Goal: Transaction & Acquisition: Purchase product/service

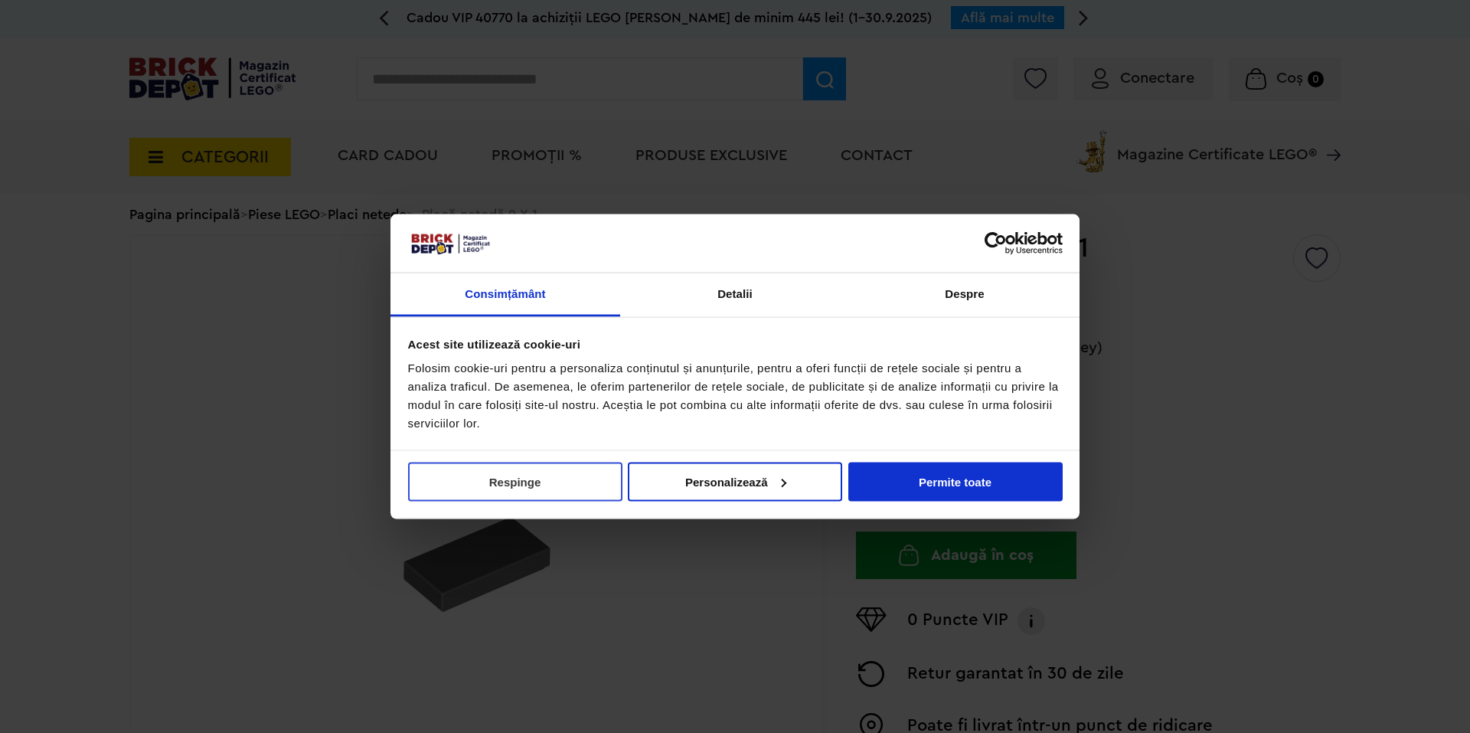
click at [573, 479] on button "Respinge" at bounding box center [515, 481] width 214 height 39
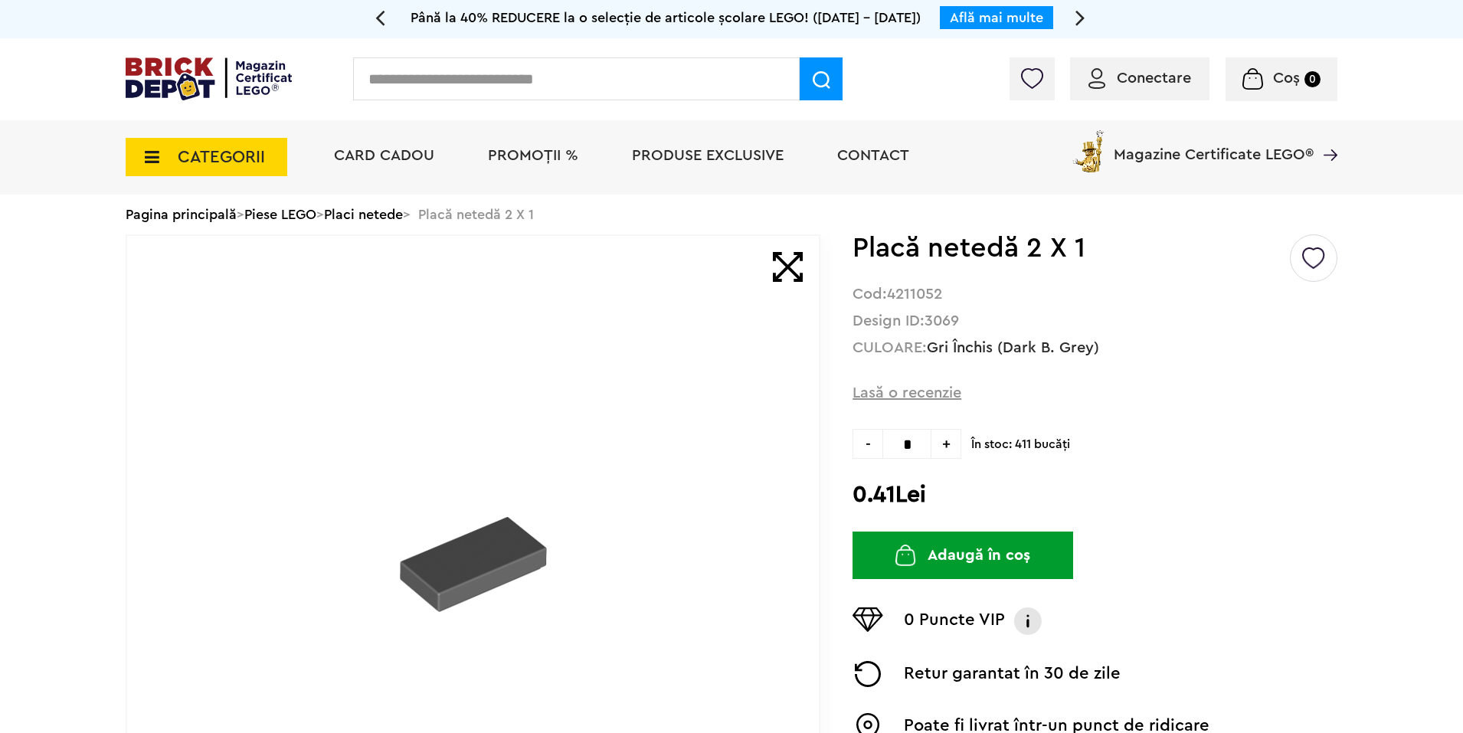
click at [600, 77] on input "text" at bounding box center [576, 78] width 446 height 43
type input "****"
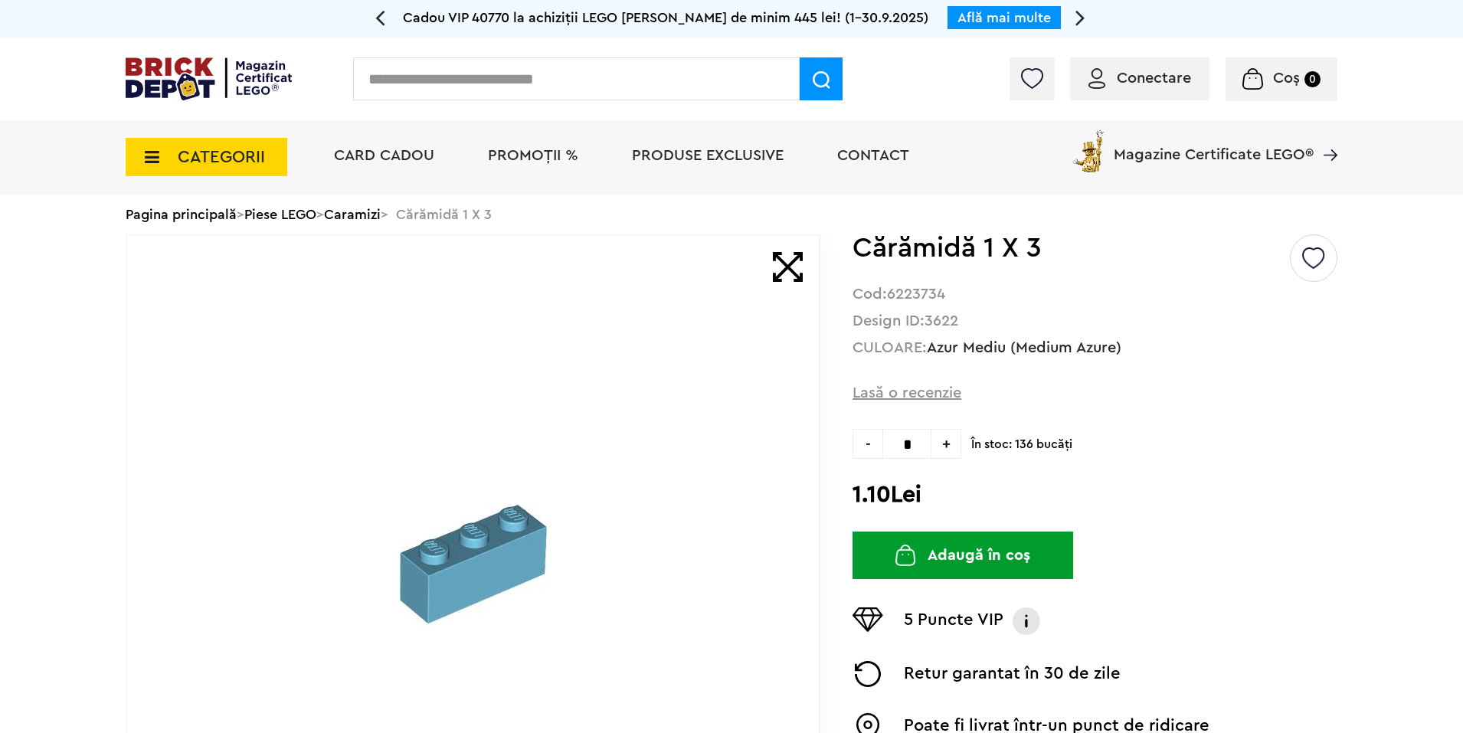
click at [541, 92] on input "text" at bounding box center [576, 78] width 446 height 43
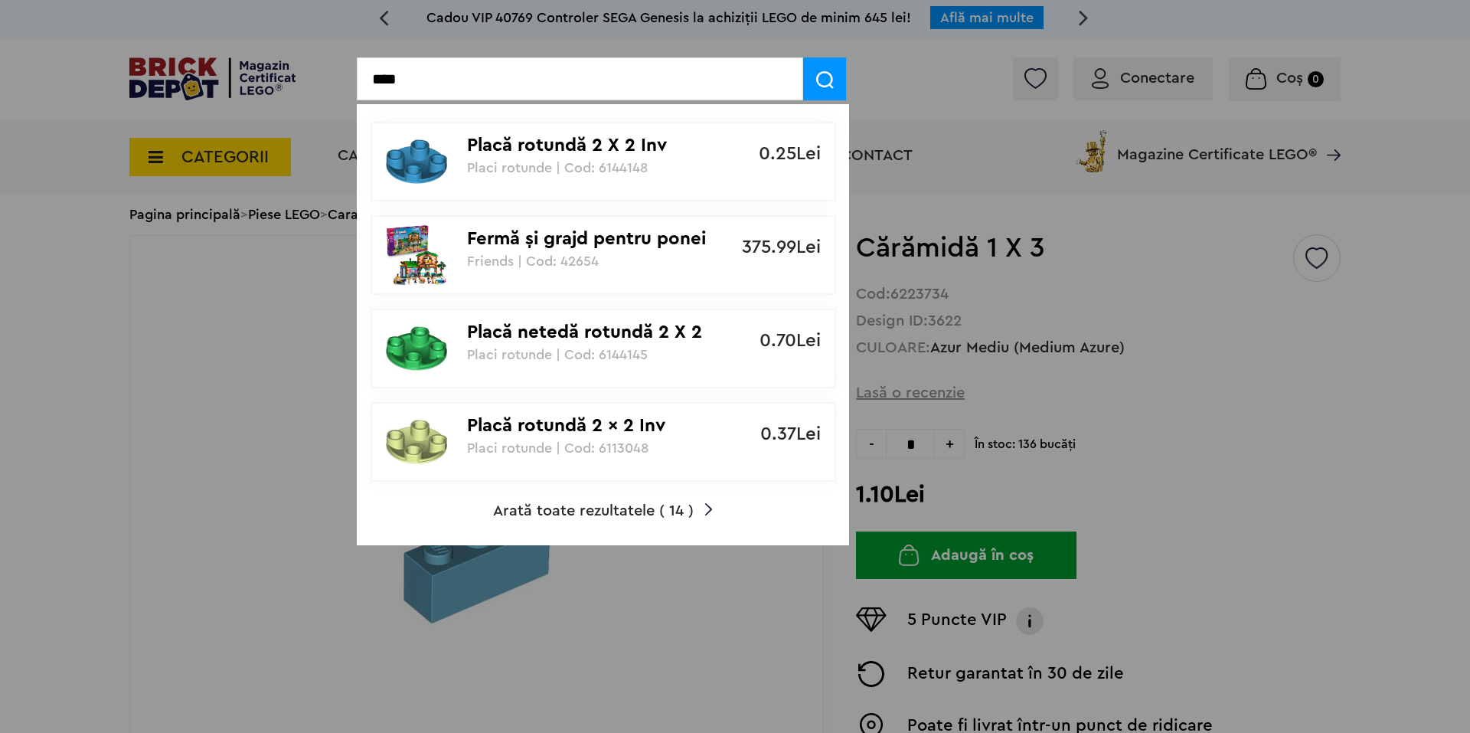
type input "****"
click at [611, 506] on span "Arată toate rezultatele ( 14 )" at bounding box center [593, 510] width 201 height 15
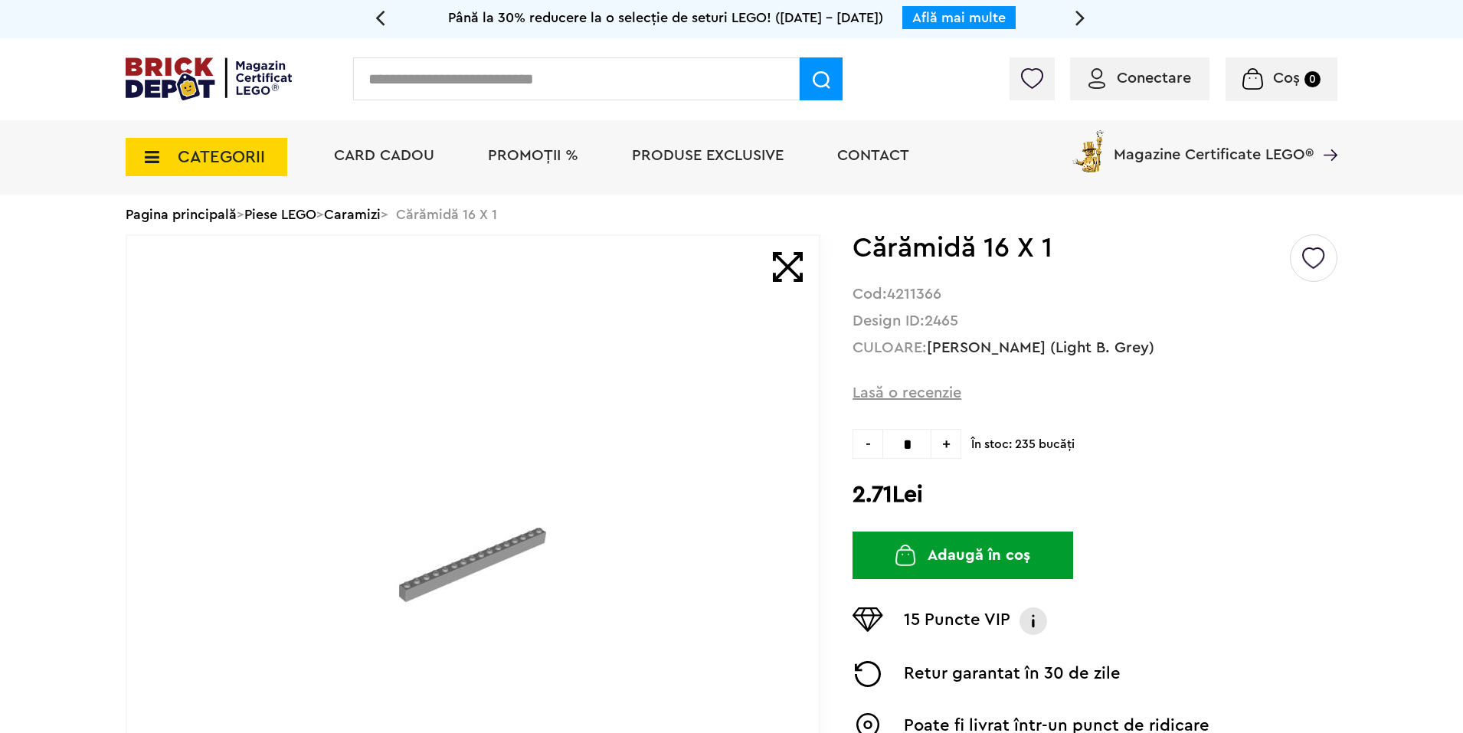
click at [509, 73] on input "text" at bounding box center [576, 78] width 446 height 43
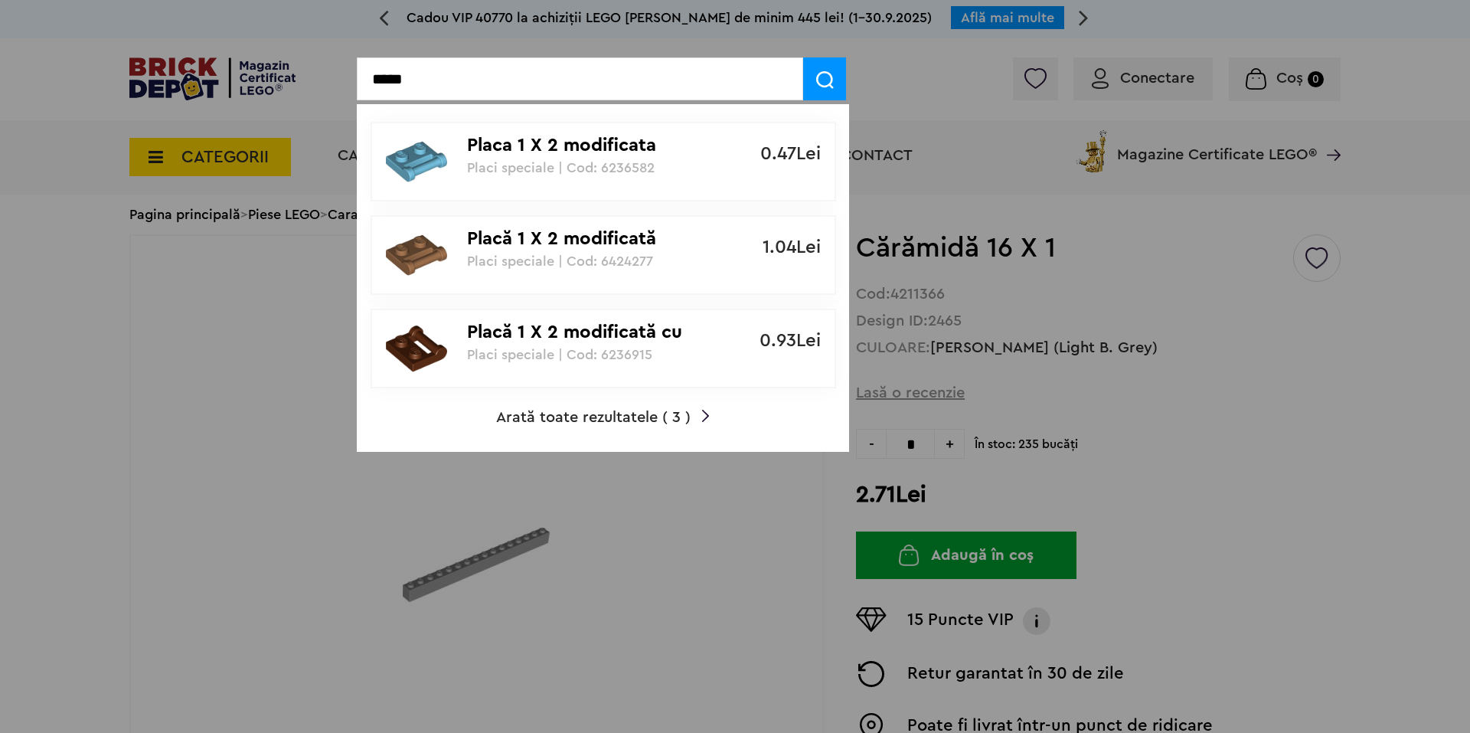
type input "*****"
click at [555, 419] on span "Arată toate rezultatele ( 3 )" at bounding box center [593, 417] width 195 height 15
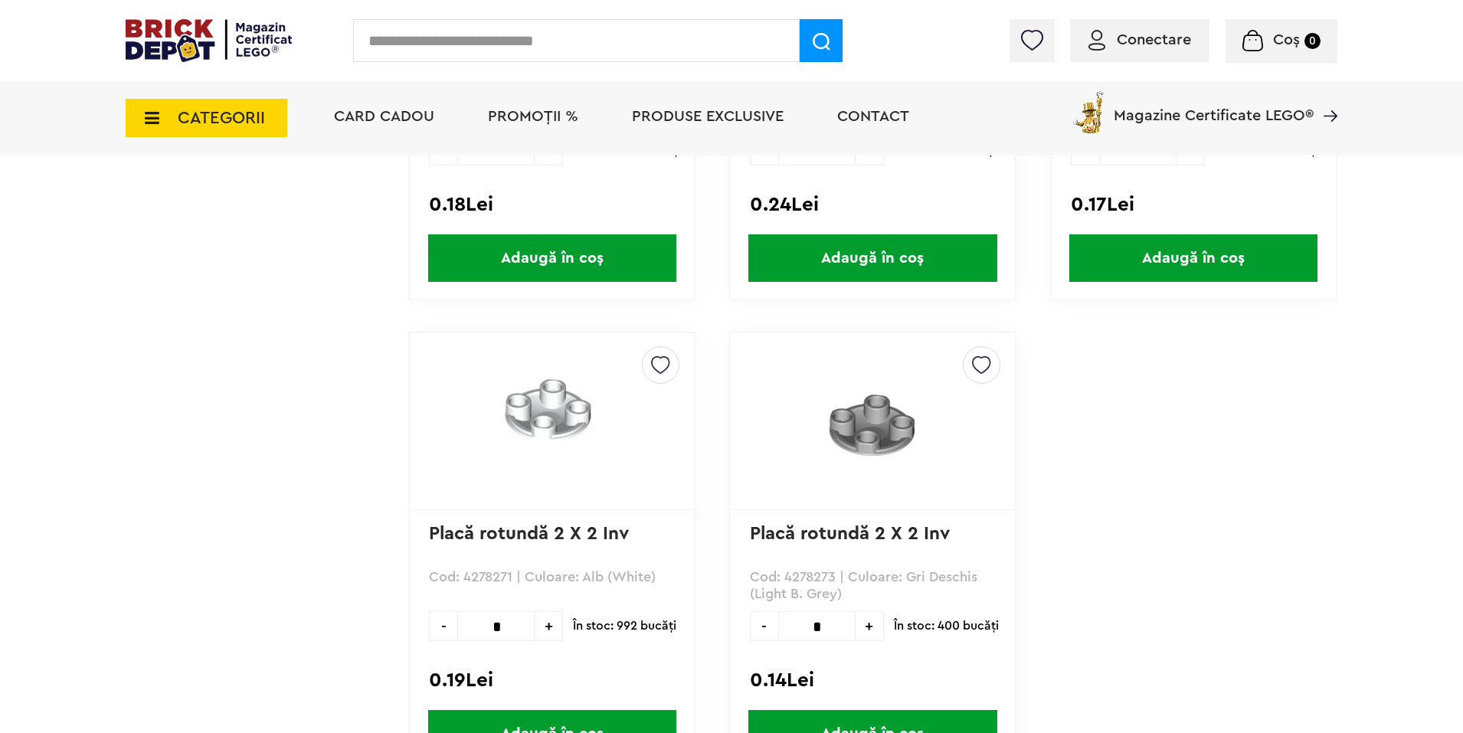
scroll to position [1931, 0]
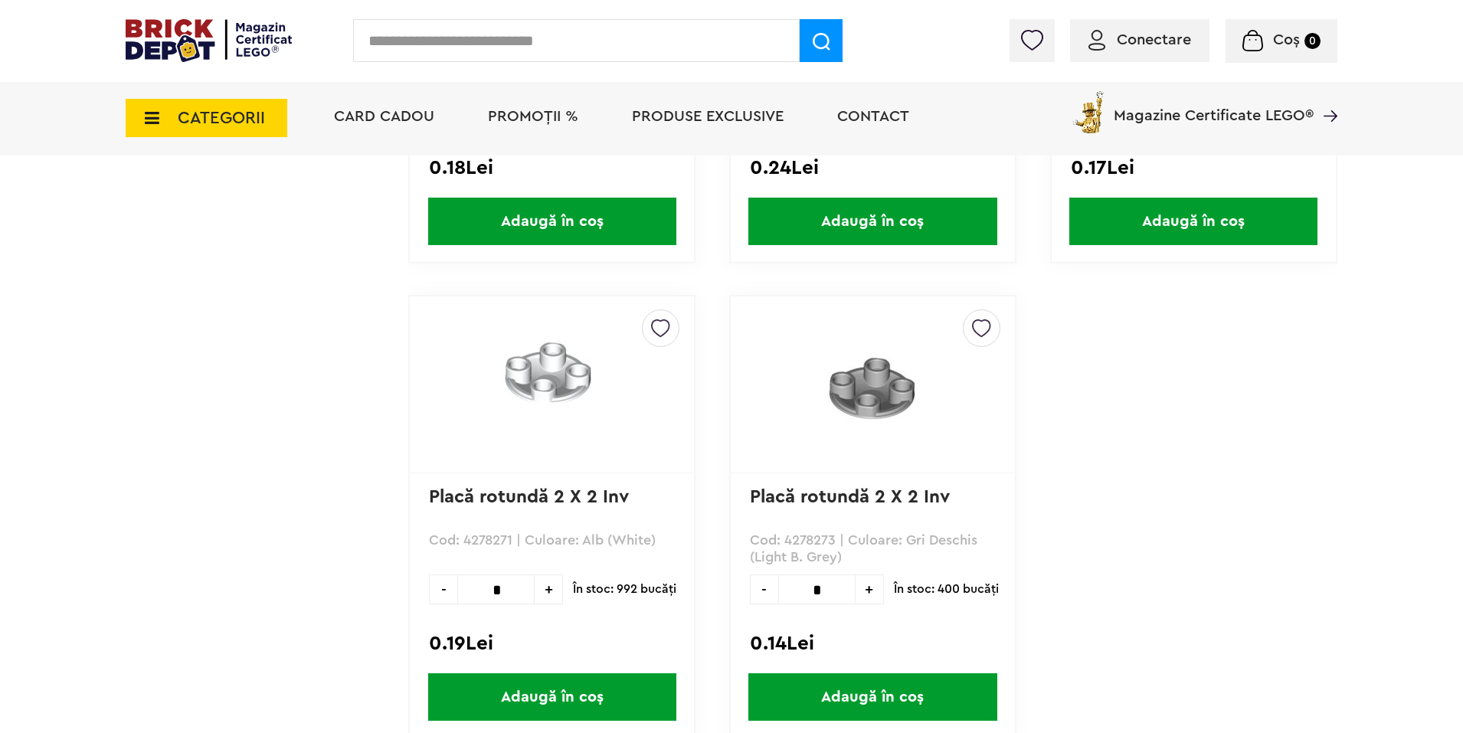
click at [855, 493] on link "Placă rotundă 2 X 2 Inv" at bounding box center [850, 497] width 200 height 18
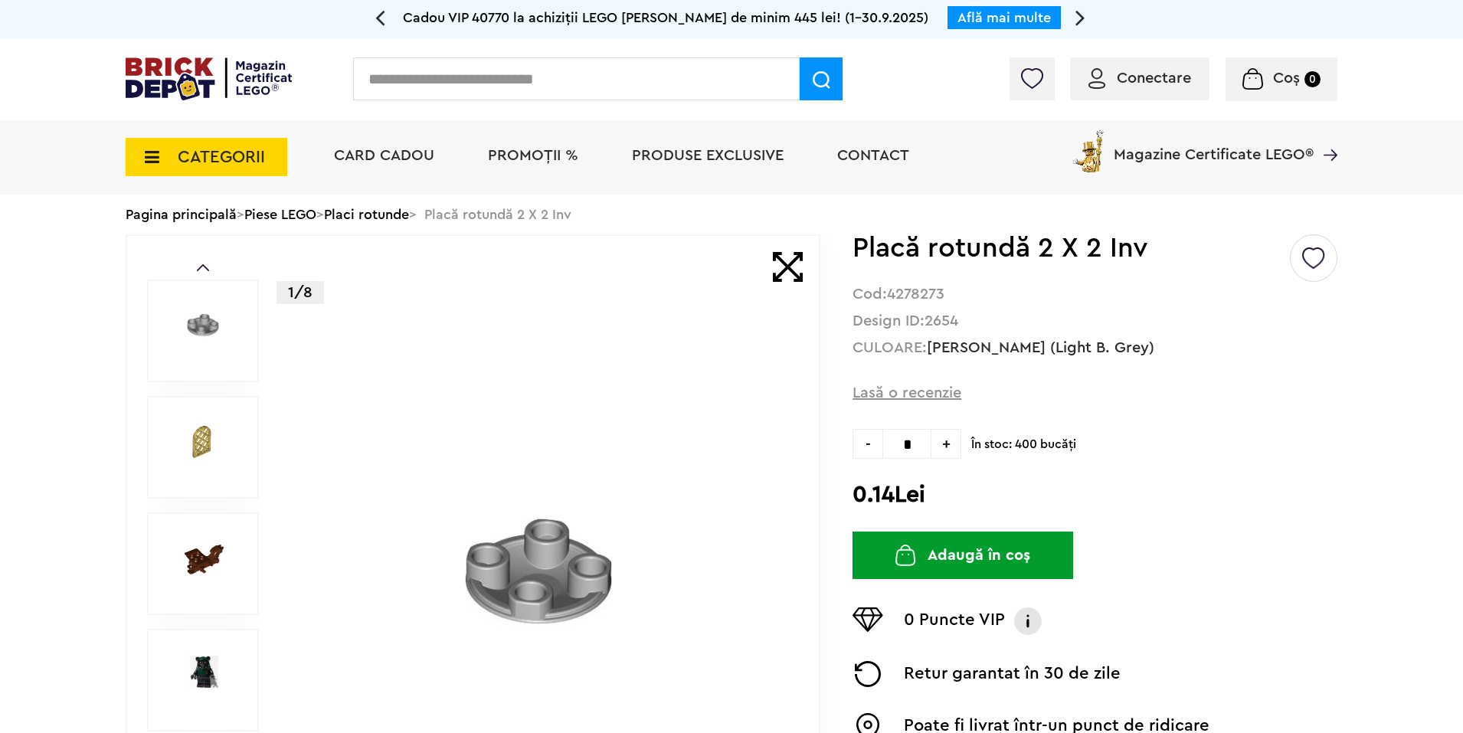
click at [942, 443] on span "+" at bounding box center [946, 444] width 30 height 30
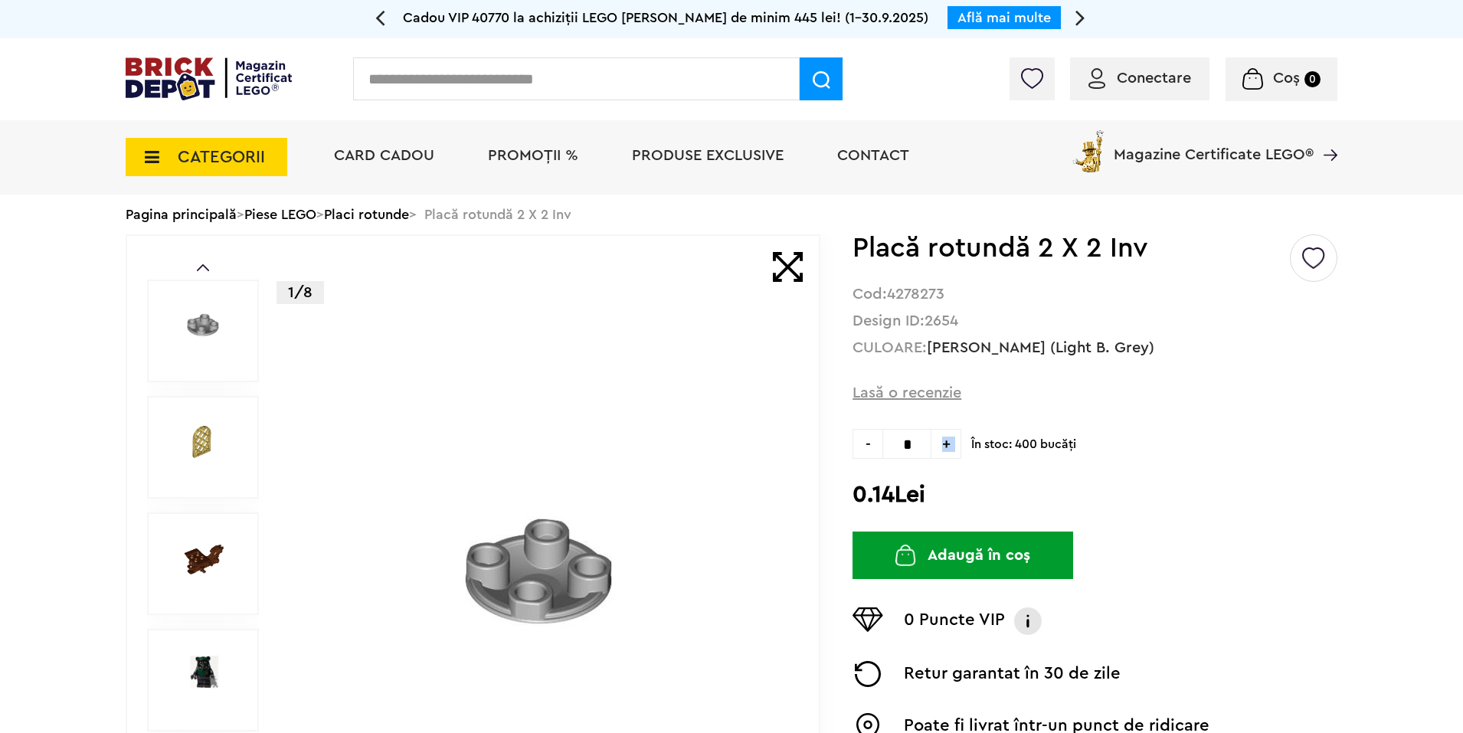
type input "*"
click at [916, 561] on img "submit" at bounding box center [905, 555] width 21 height 21
click at [479, 90] on input "text" at bounding box center [576, 78] width 446 height 43
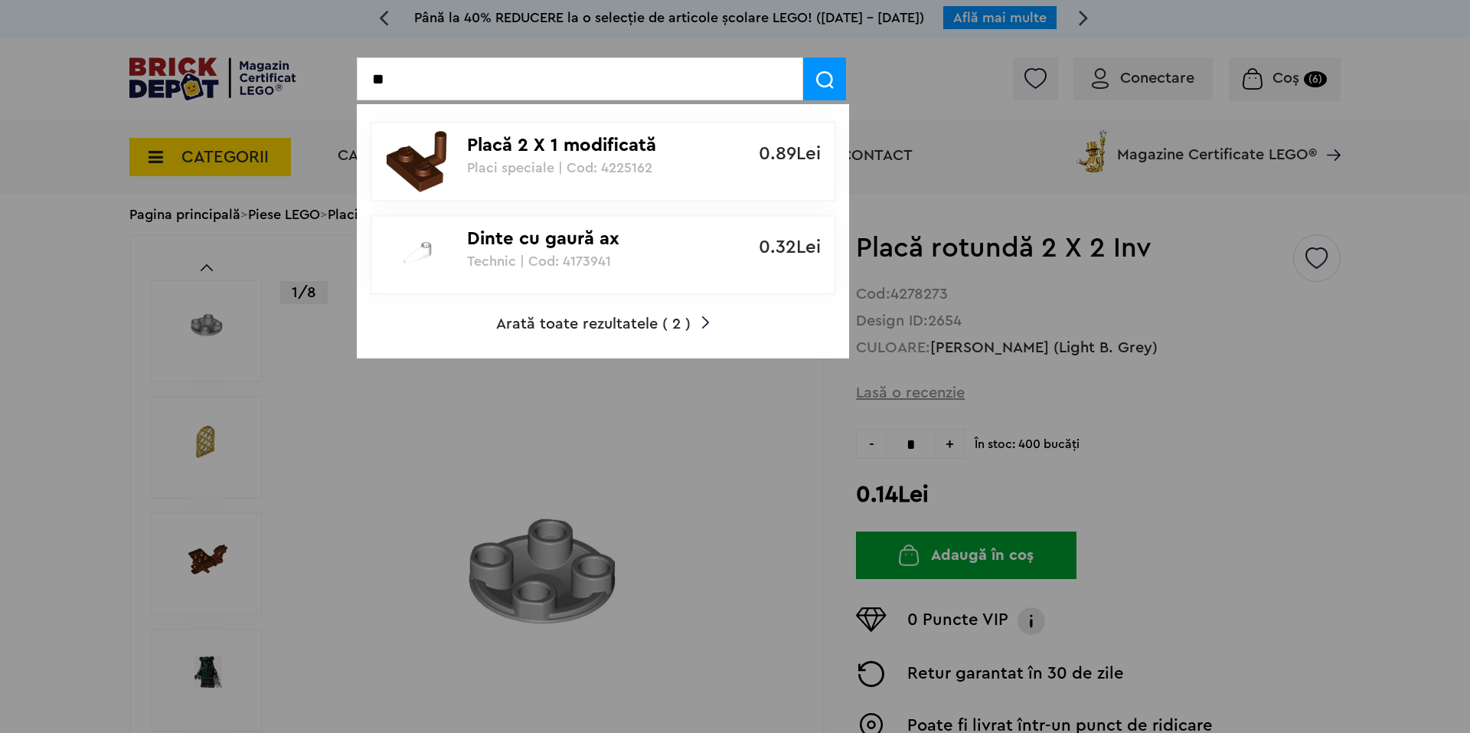
type input "*"
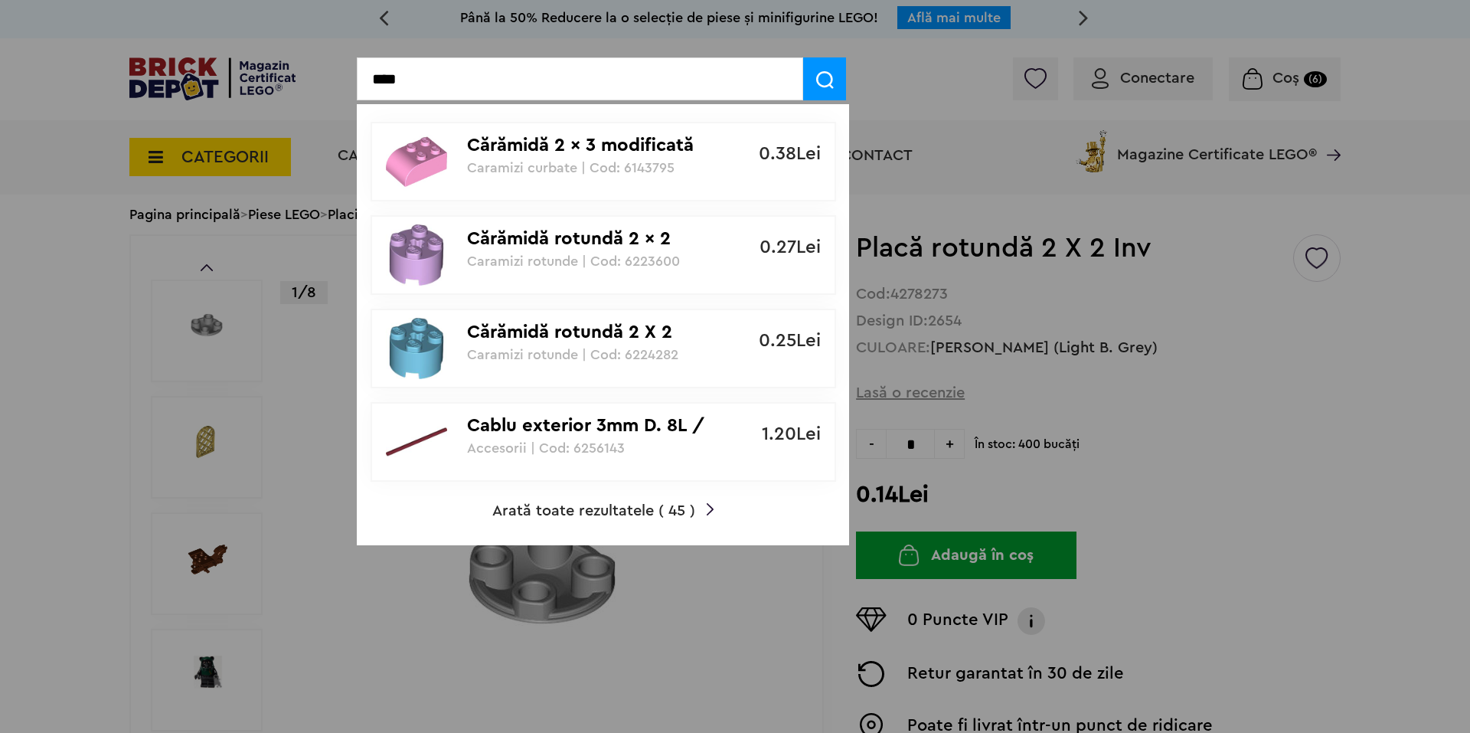
type input "****"
click at [597, 331] on p "Cărămidă rotundă 2 X 2" at bounding box center [595, 333] width 256 height 22
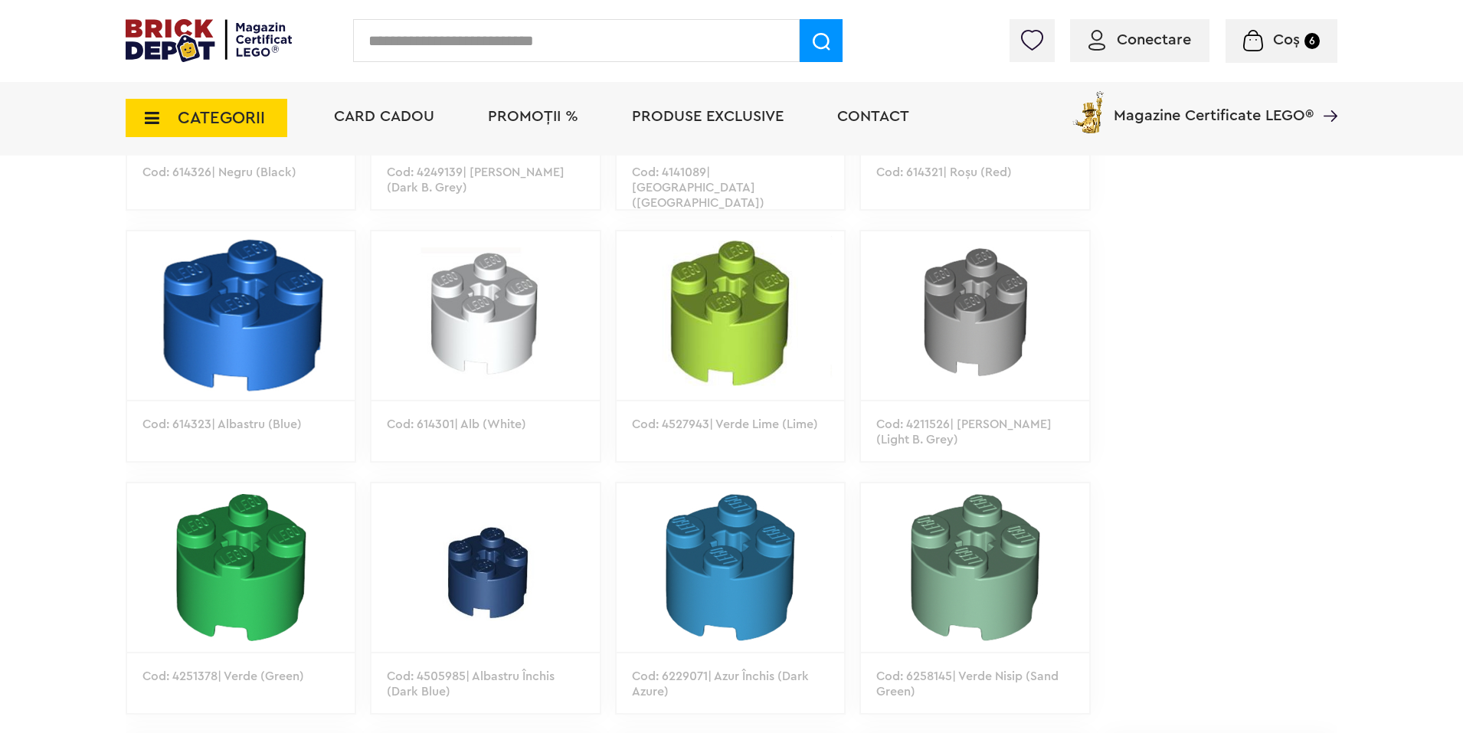
scroll to position [1313, 0]
click at [939, 335] on img at bounding box center [974, 315] width 227 height 168
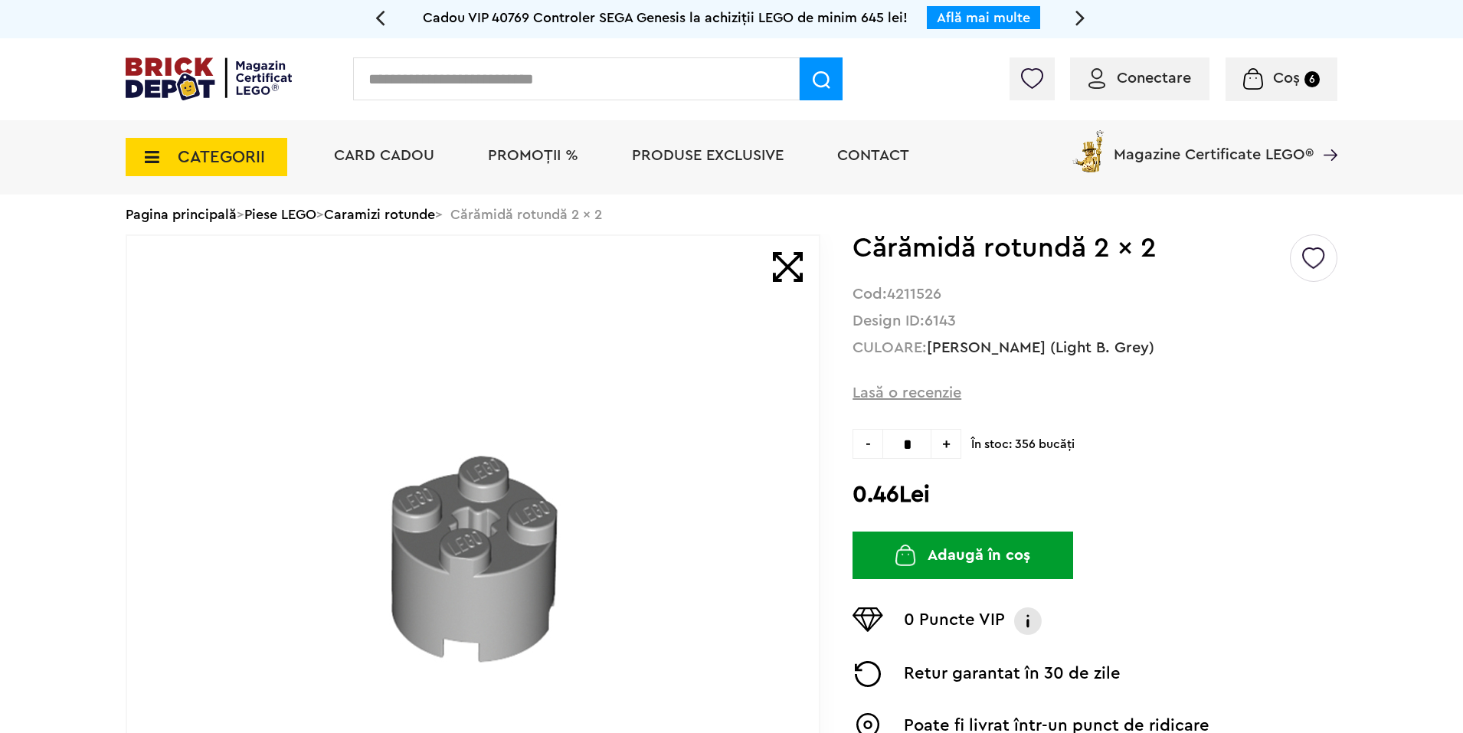
click at [946, 448] on span "+" at bounding box center [946, 444] width 30 height 30
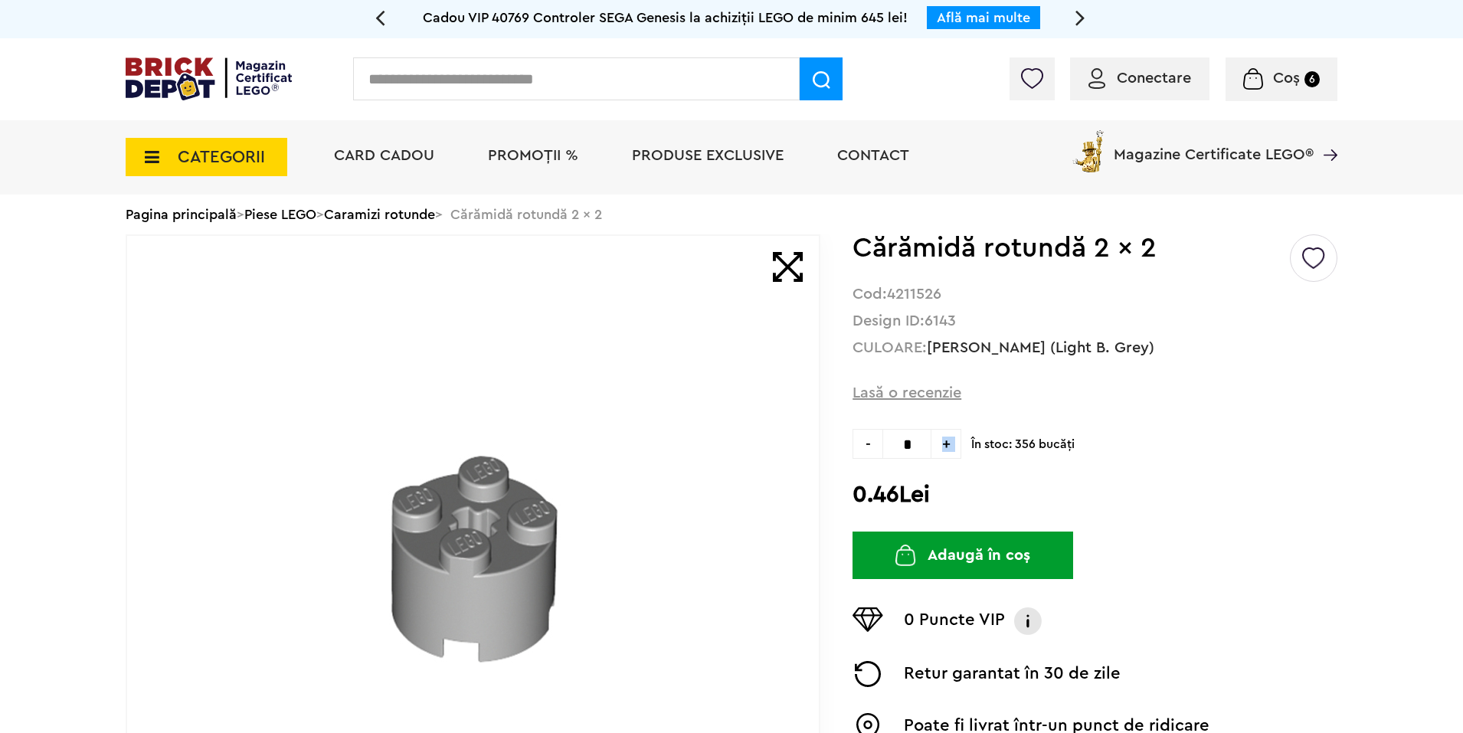
type input "*"
click at [937, 555] on button "Adaugă în coș" at bounding box center [962, 554] width 221 height 47
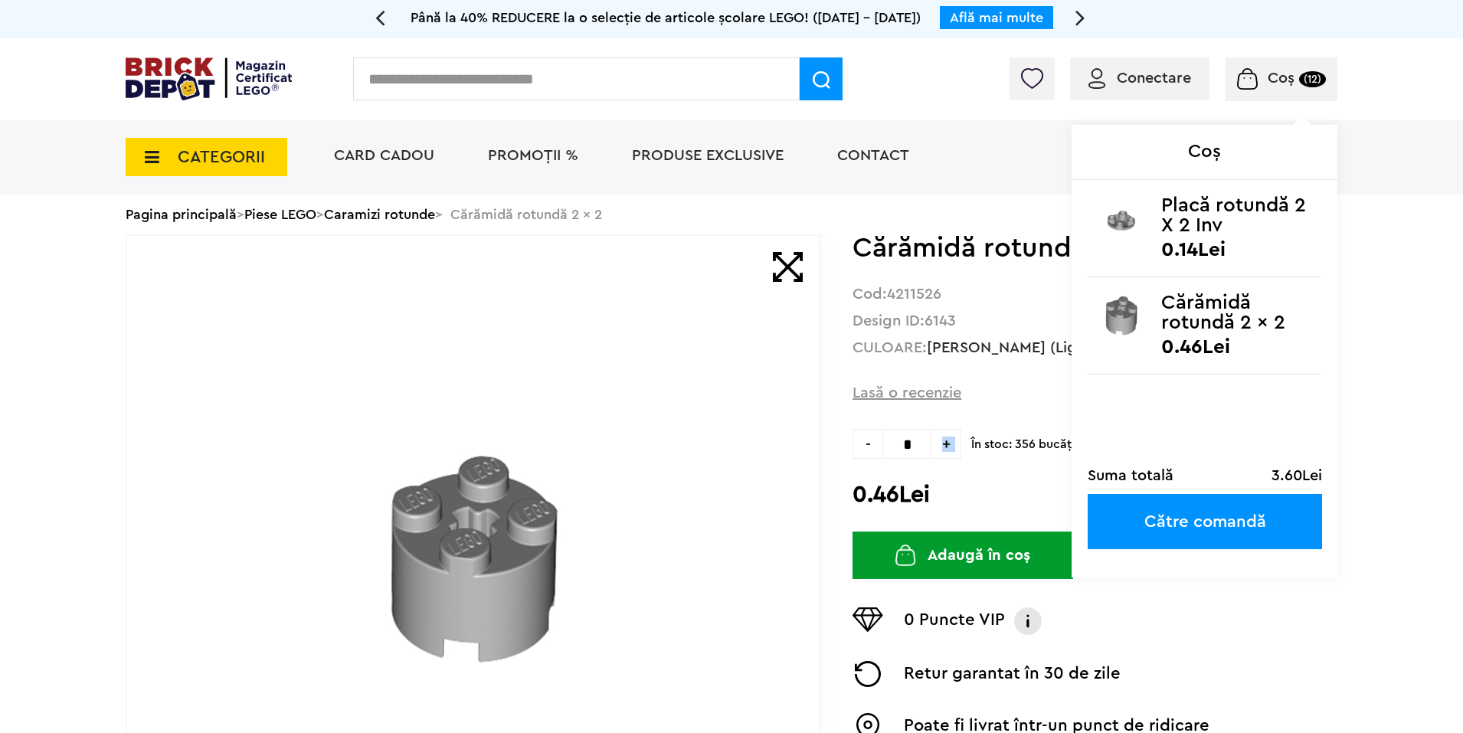
click at [1258, 77] on span "Coș (12)" at bounding box center [1281, 77] width 88 height 15
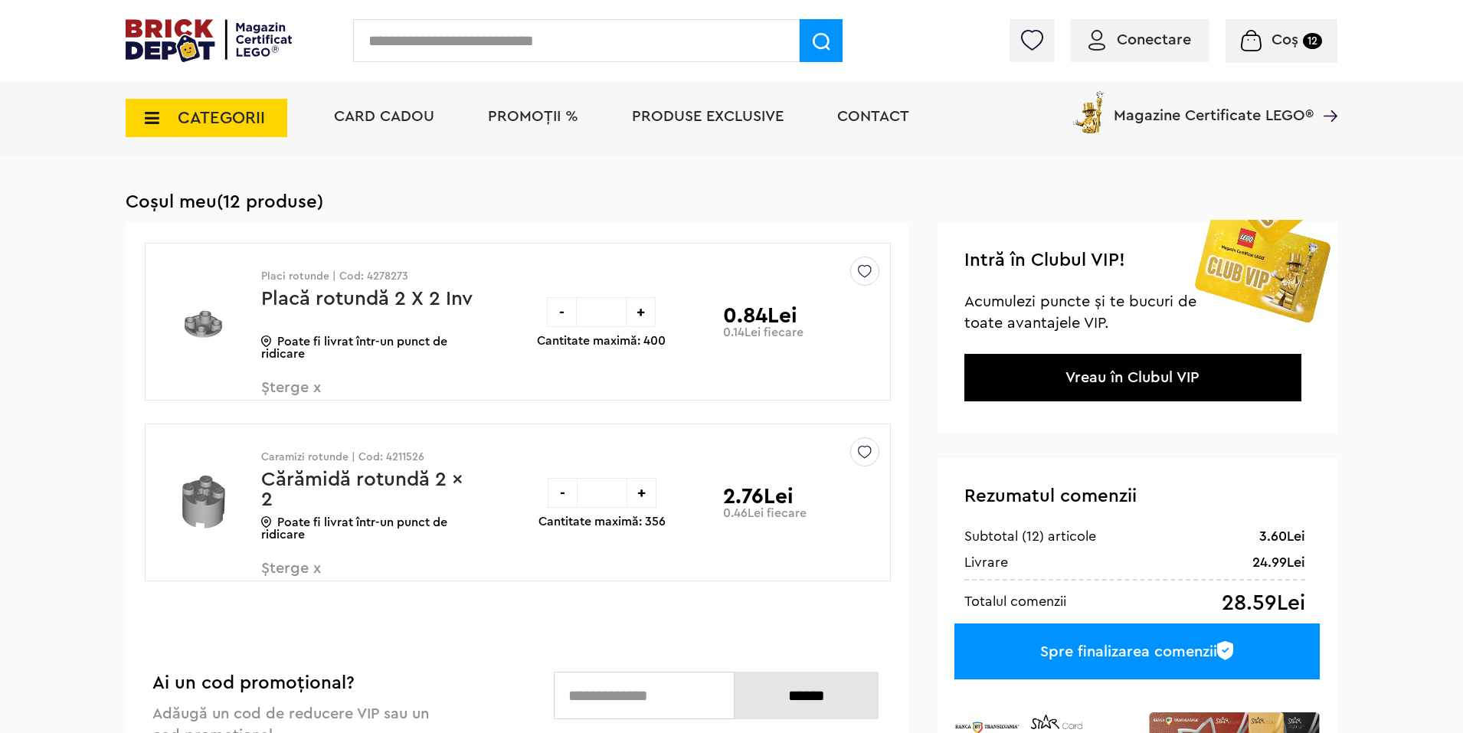
scroll to position [61, 0]
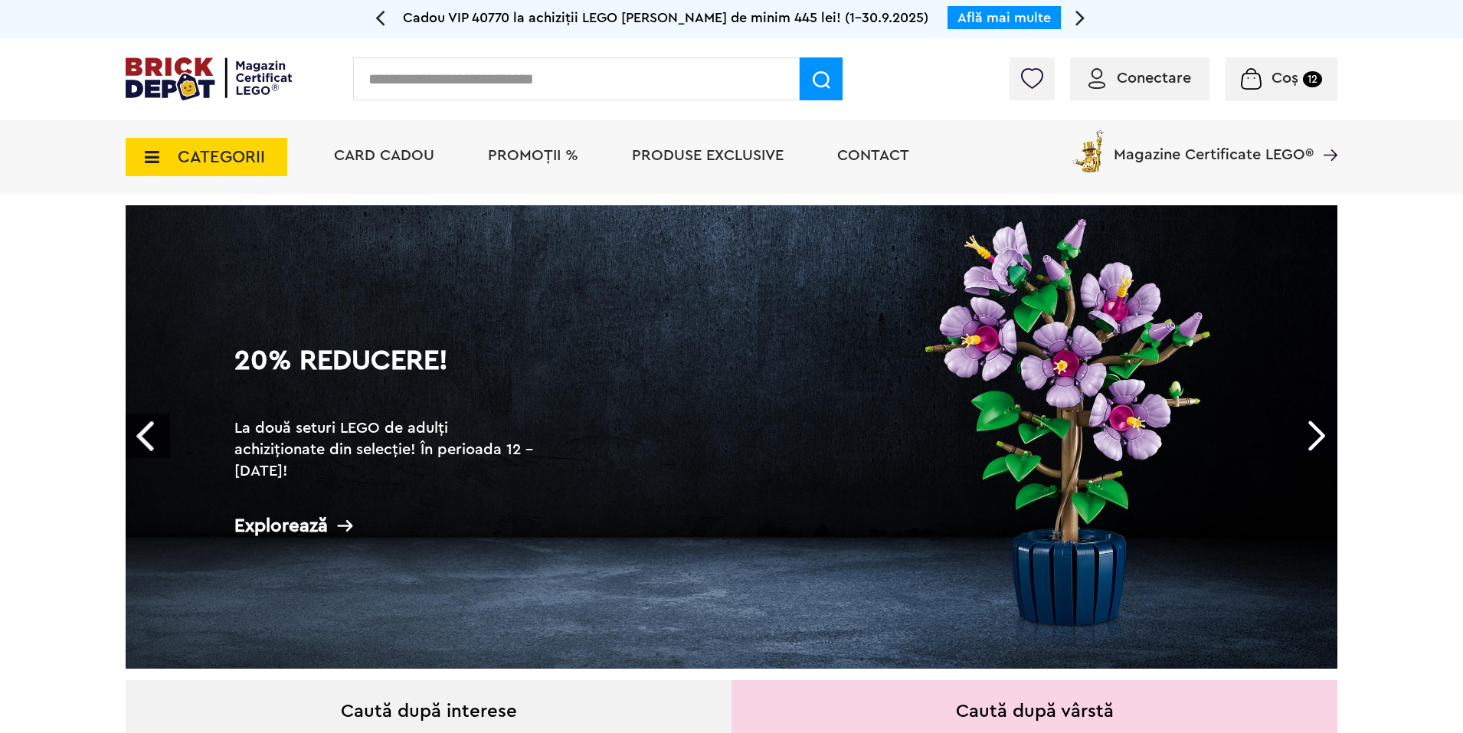
click at [488, 82] on input "text" at bounding box center [576, 78] width 446 height 43
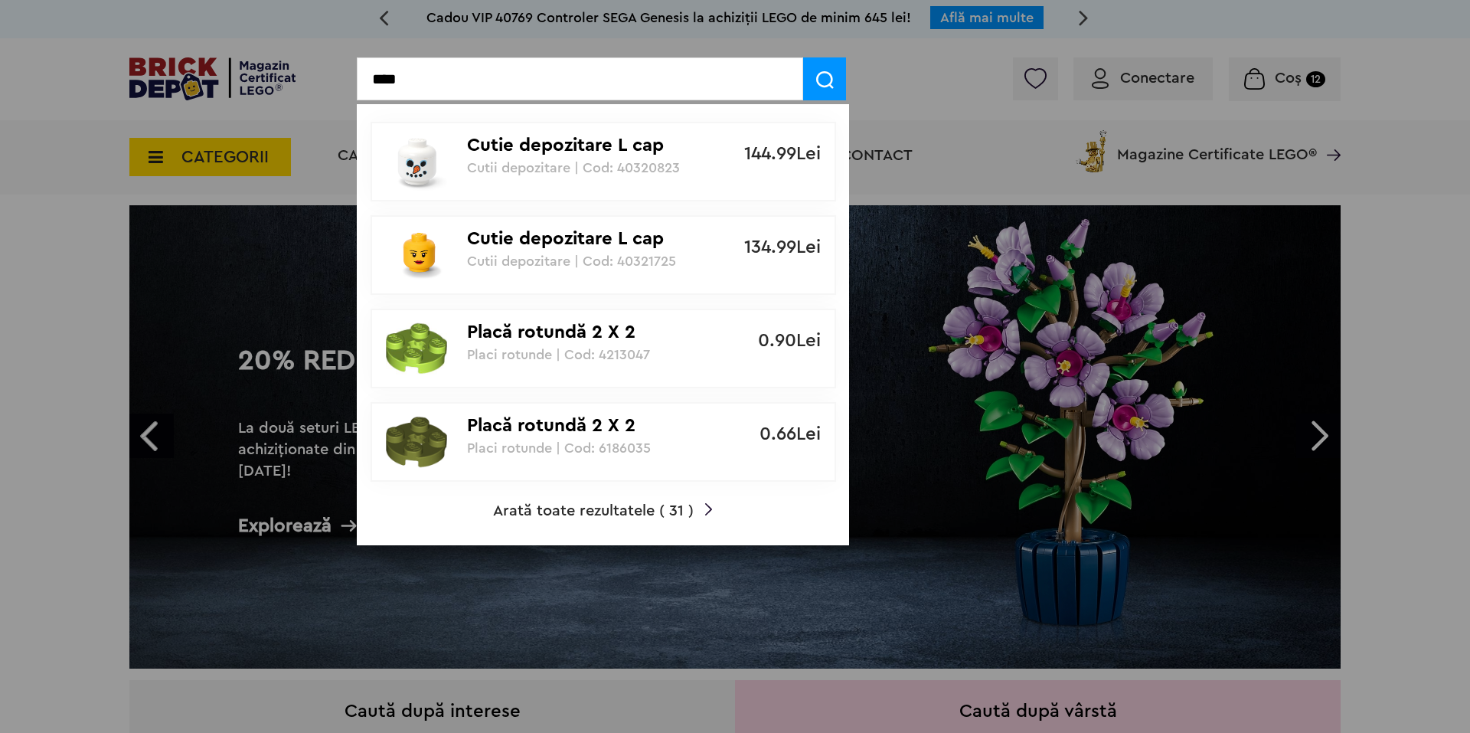
type input "****"
click at [626, 511] on span "Arată toate rezultatele ( 31 )" at bounding box center [593, 510] width 201 height 15
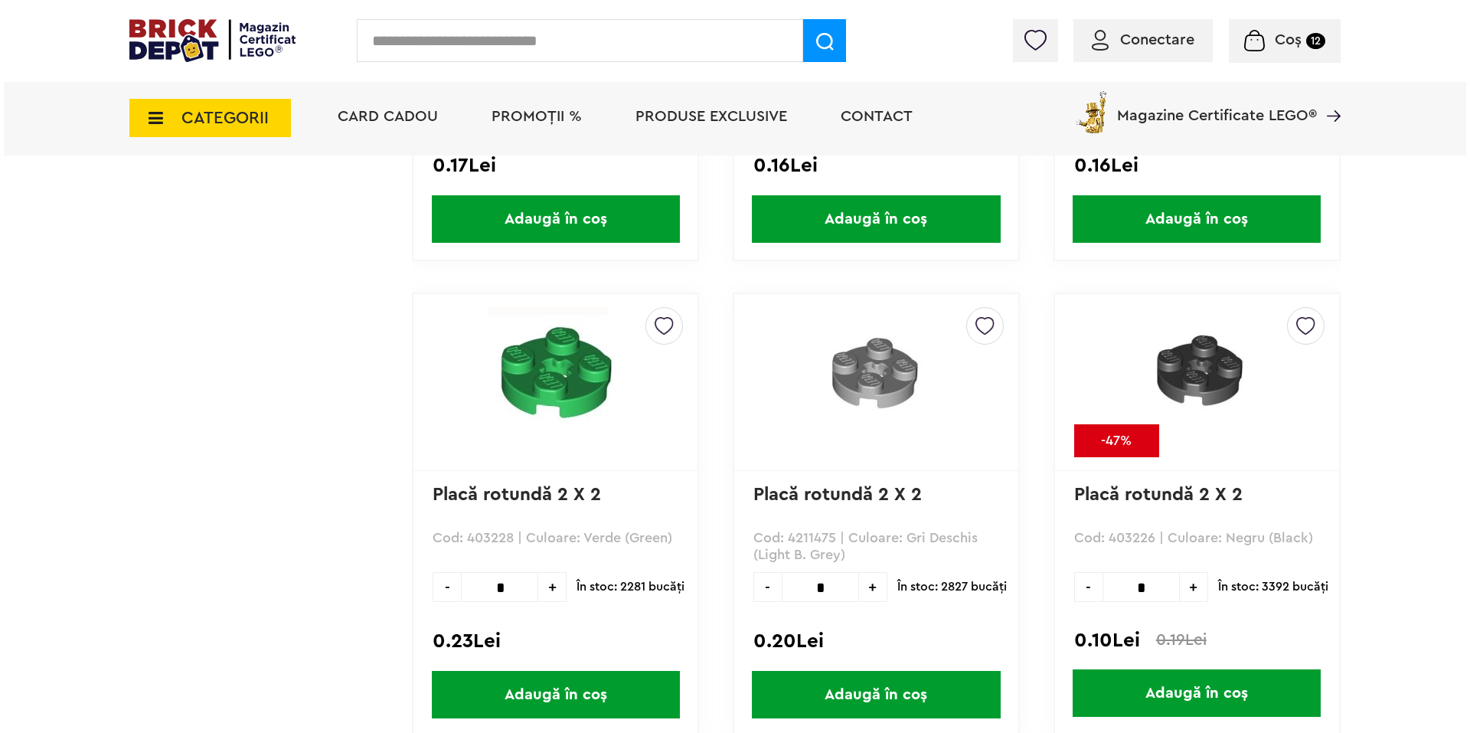
scroll to position [3837, 0]
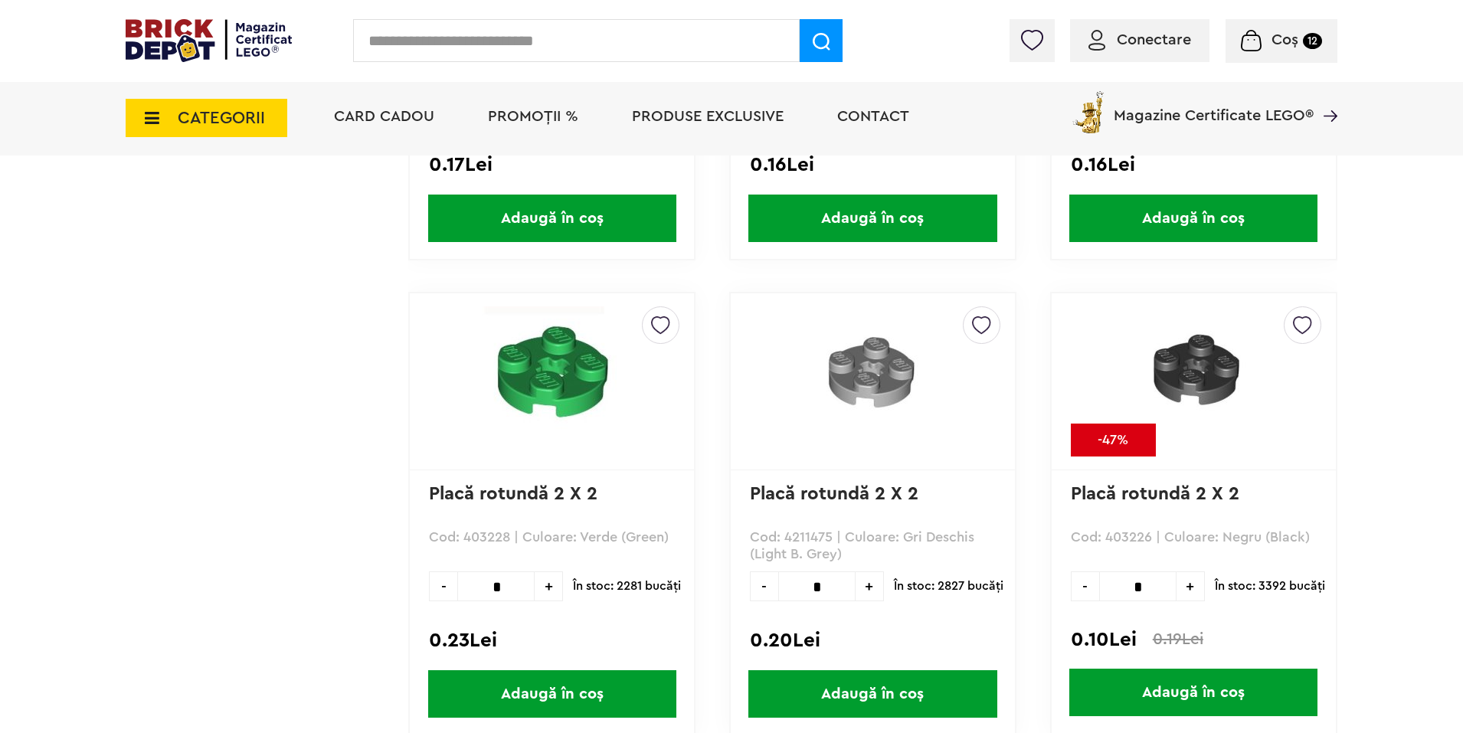
click at [499, 32] on input "text" at bounding box center [576, 40] width 446 height 43
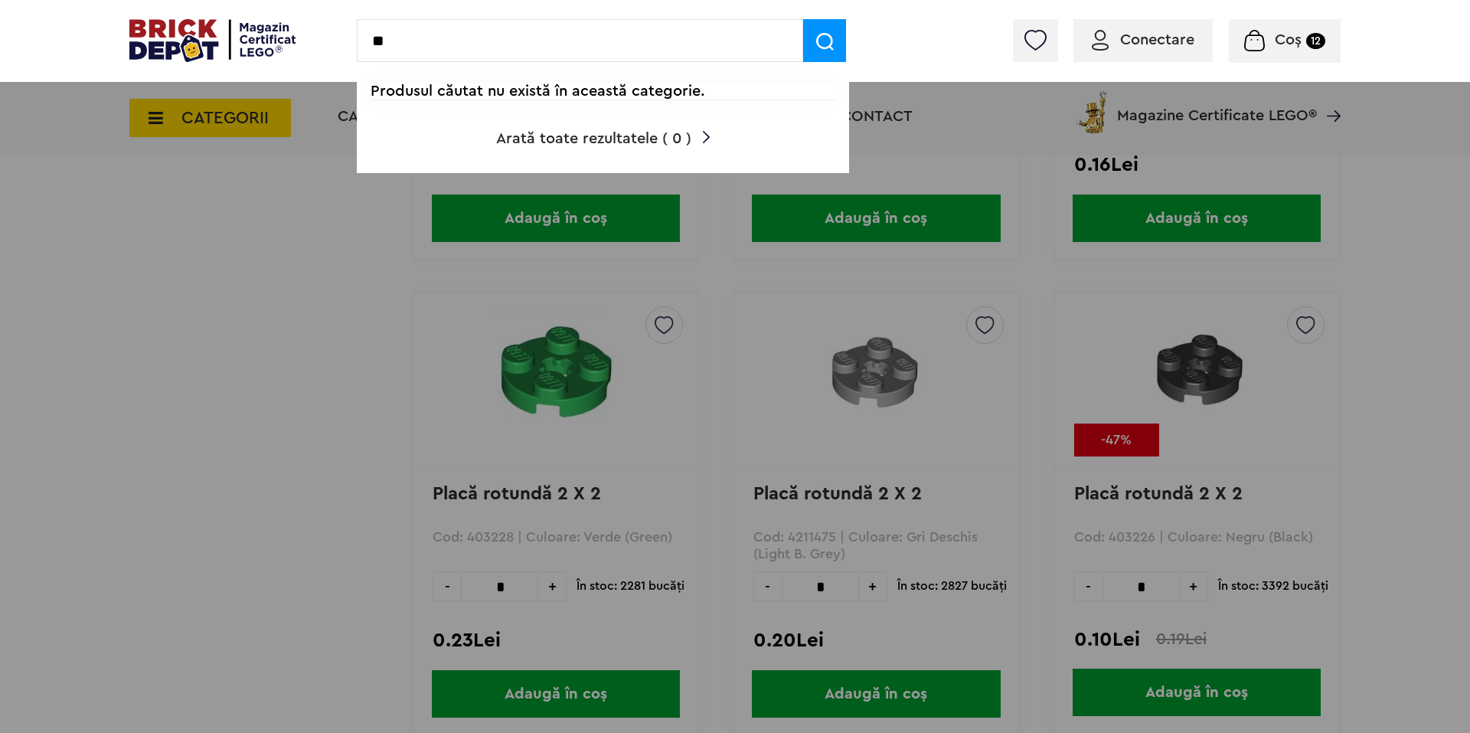
type input "*"
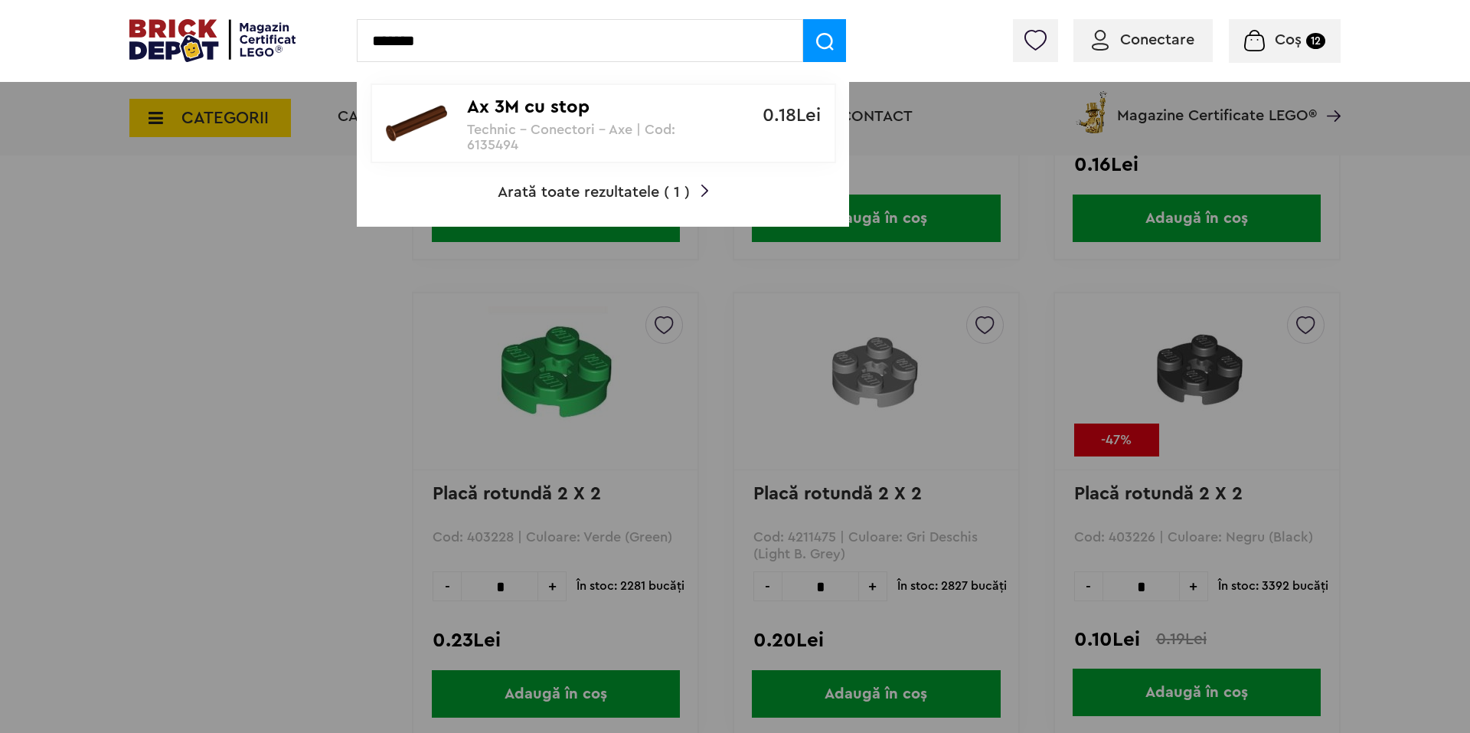
type input "*******"
click at [483, 96] on p "Ax 3M cu stop" at bounding box center [595, 107] width 256 height 22
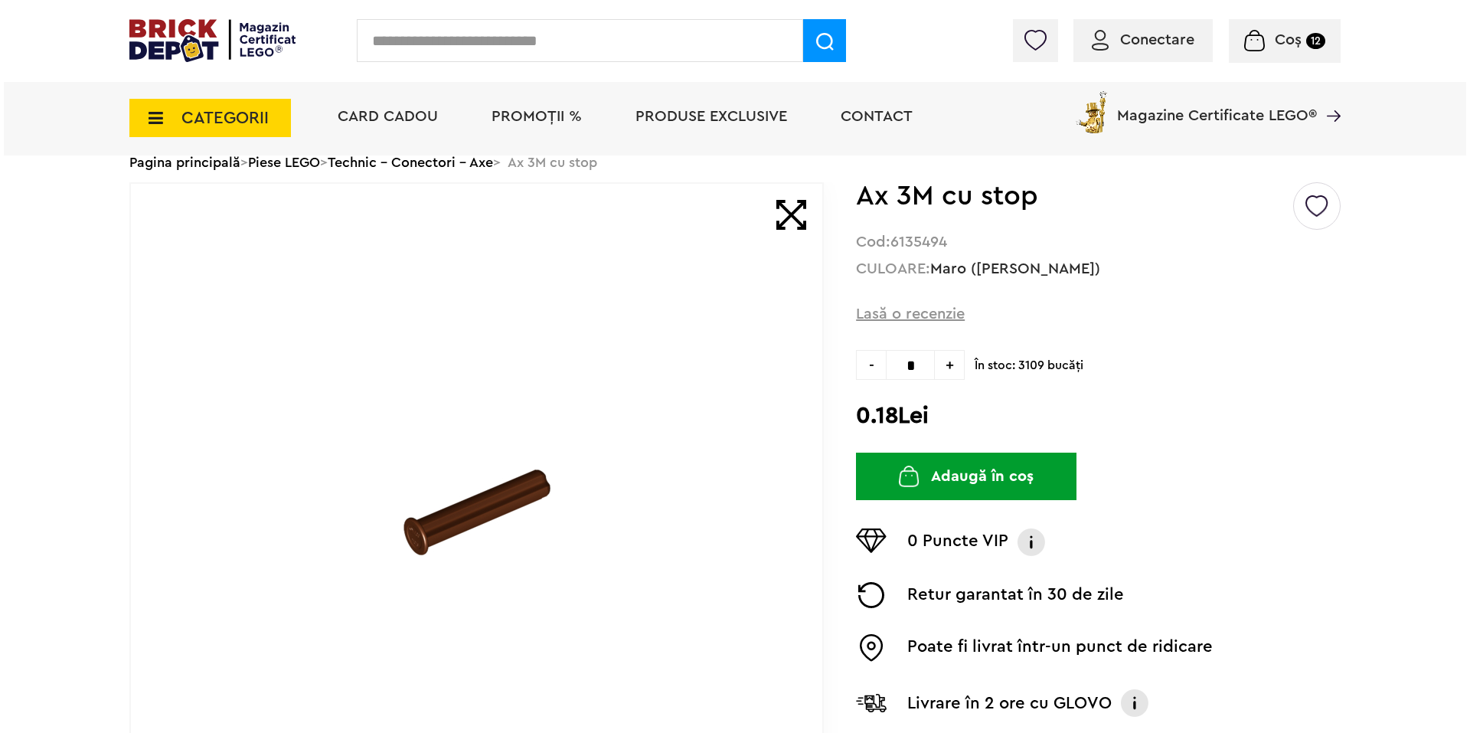
scroll to position [78, 0]
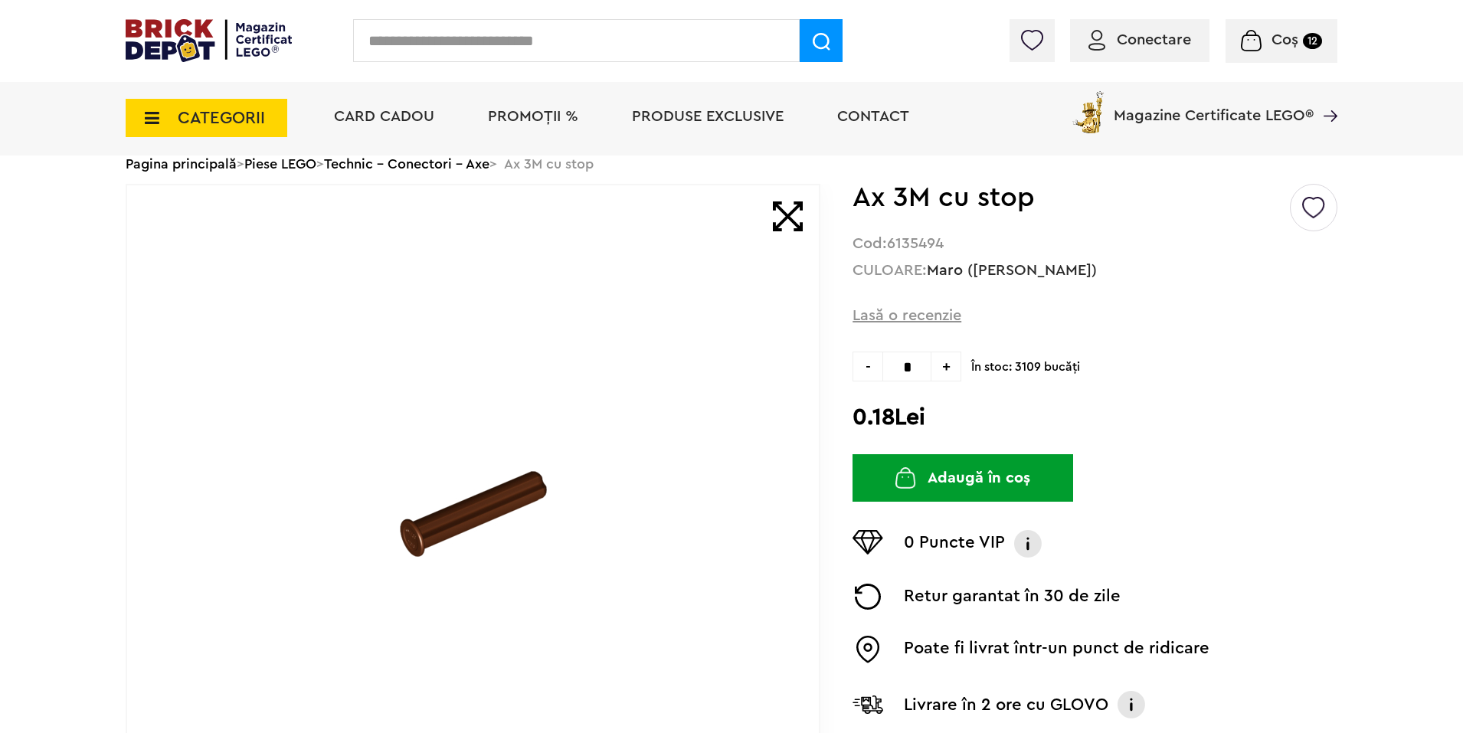
click at [957, 372] on span "+" at bounding box center [946, 367] width 30 height 30
click at [953, 368] on span "+" at bounding box center [946, 367] width 30 height 30
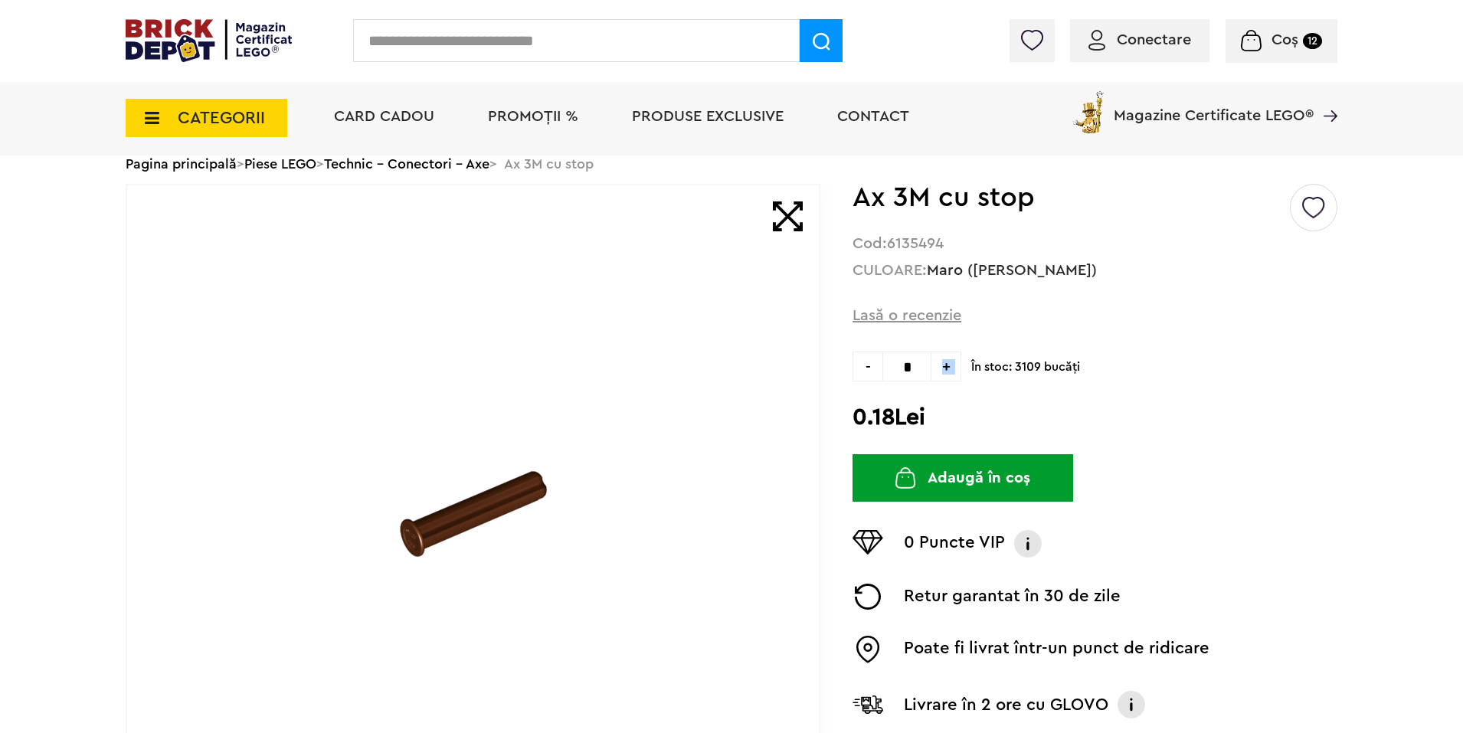
type input "*"
click at [924, 474] on button "Adaugă în coș" at bounding box center [962, 477] width 221 height 47
click at [466, 45] on input "text" at bounding box center [576, 40] width 446 height 43
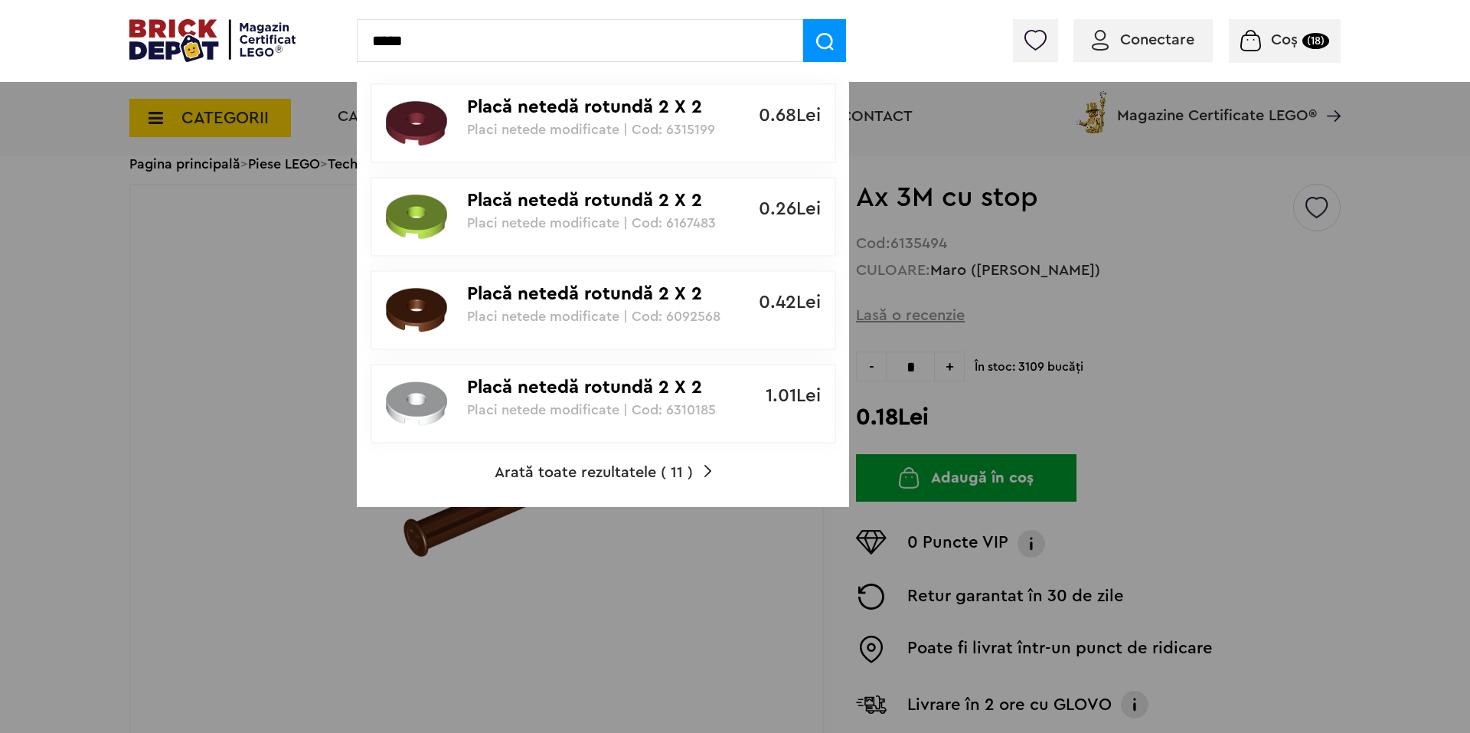
type input "*****"
click at [567, 468] on span "Arată toate rezultatele ( 11 )" at bounding box center [594, 472] width 198 height 15
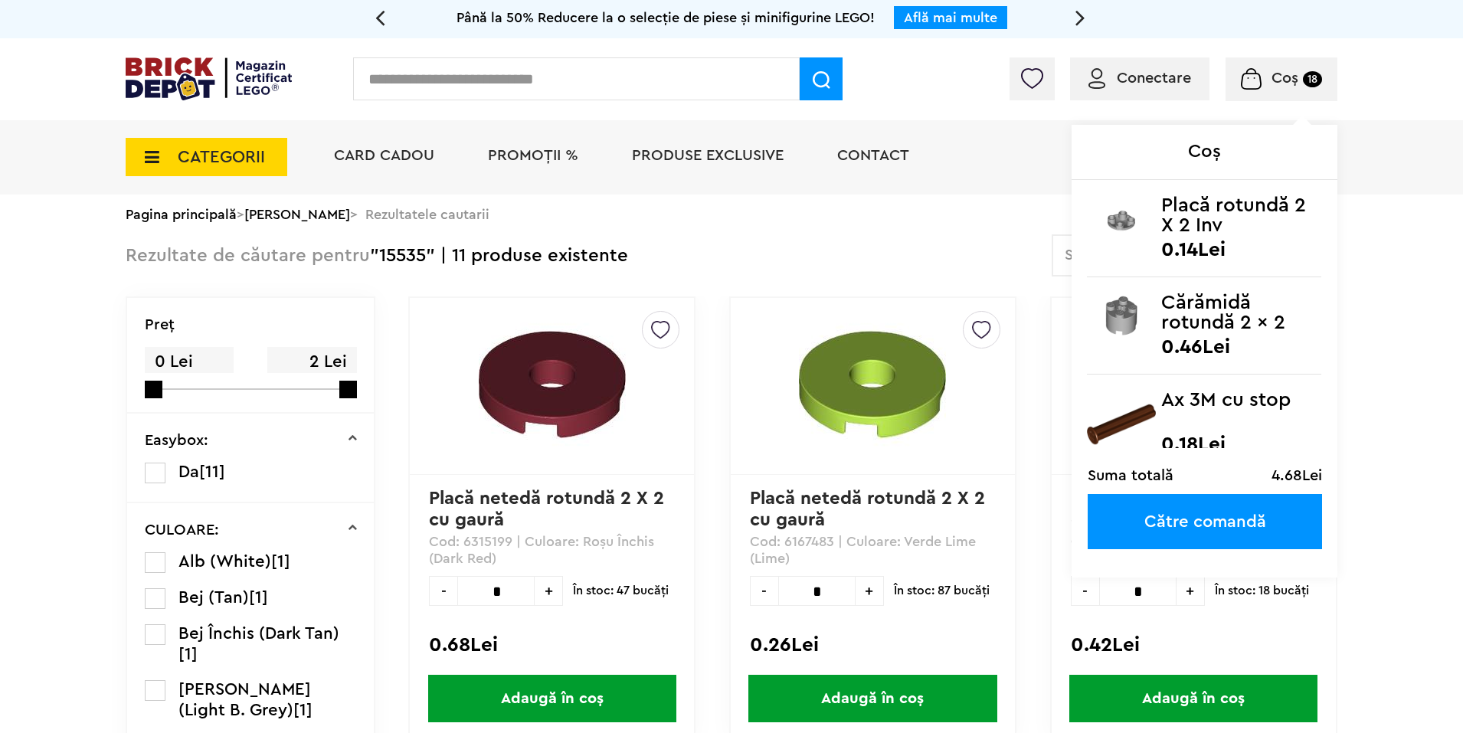
click at [1257, 80] on img at bounding box center [1251, 78] width 20 height 21
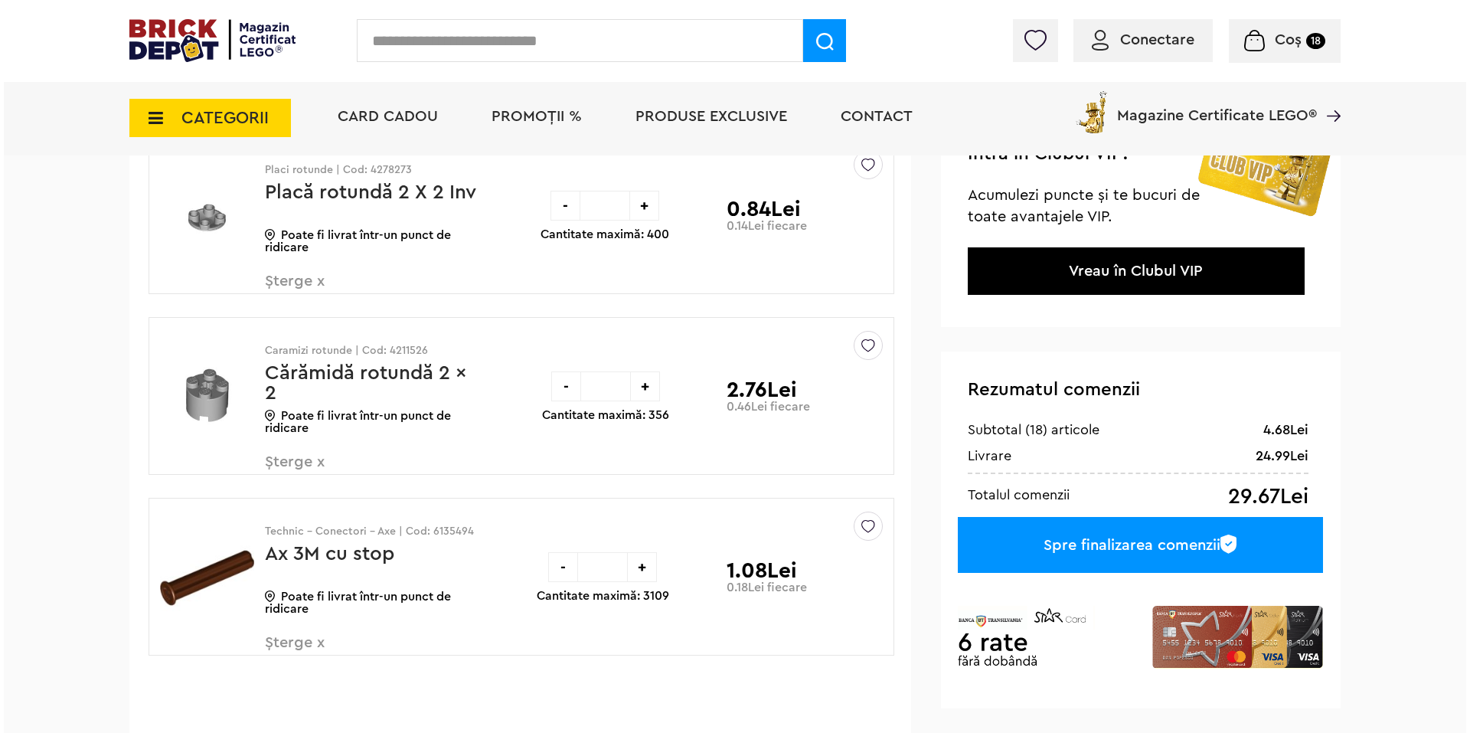
scroll to position [171, 0]
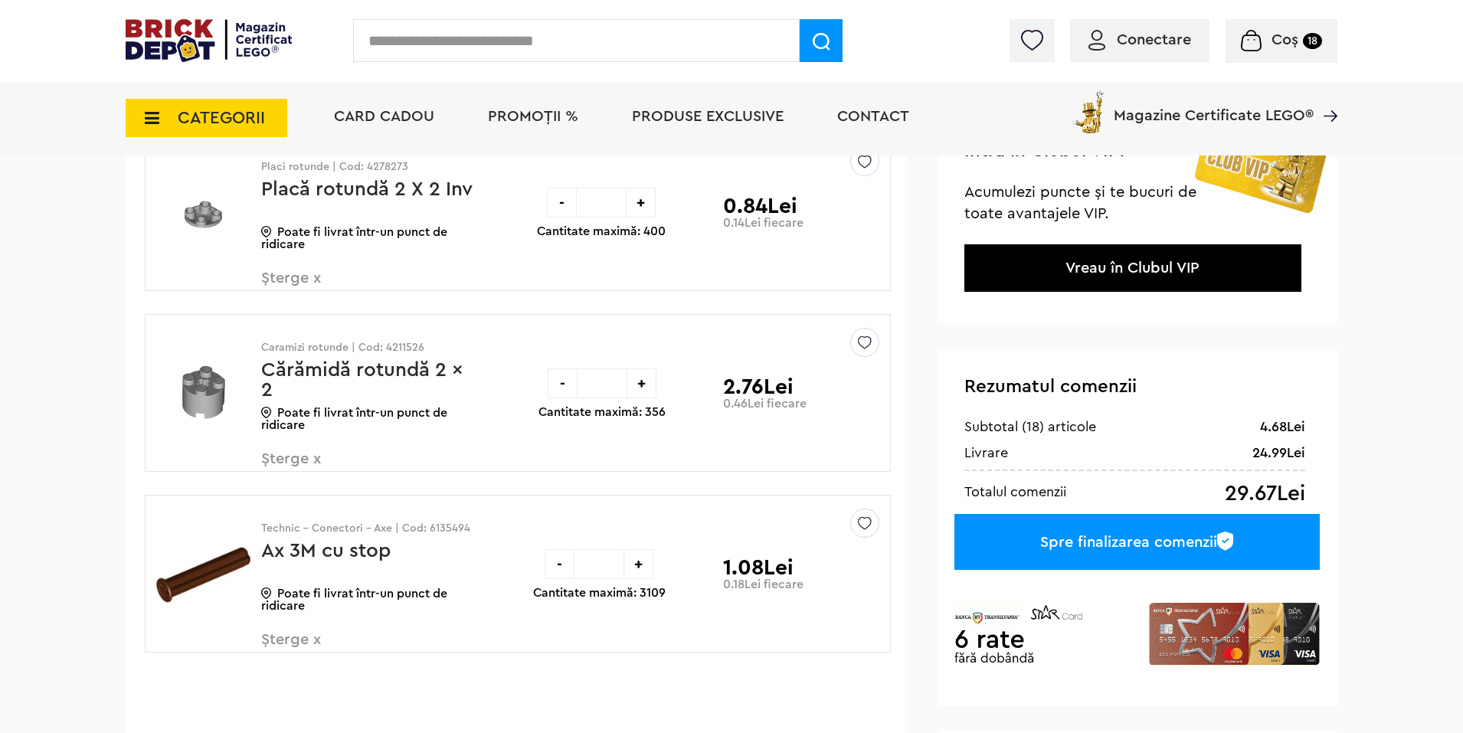
click at [434, 27] on input "text" at bounding box center [576, 40] width 446 height 43
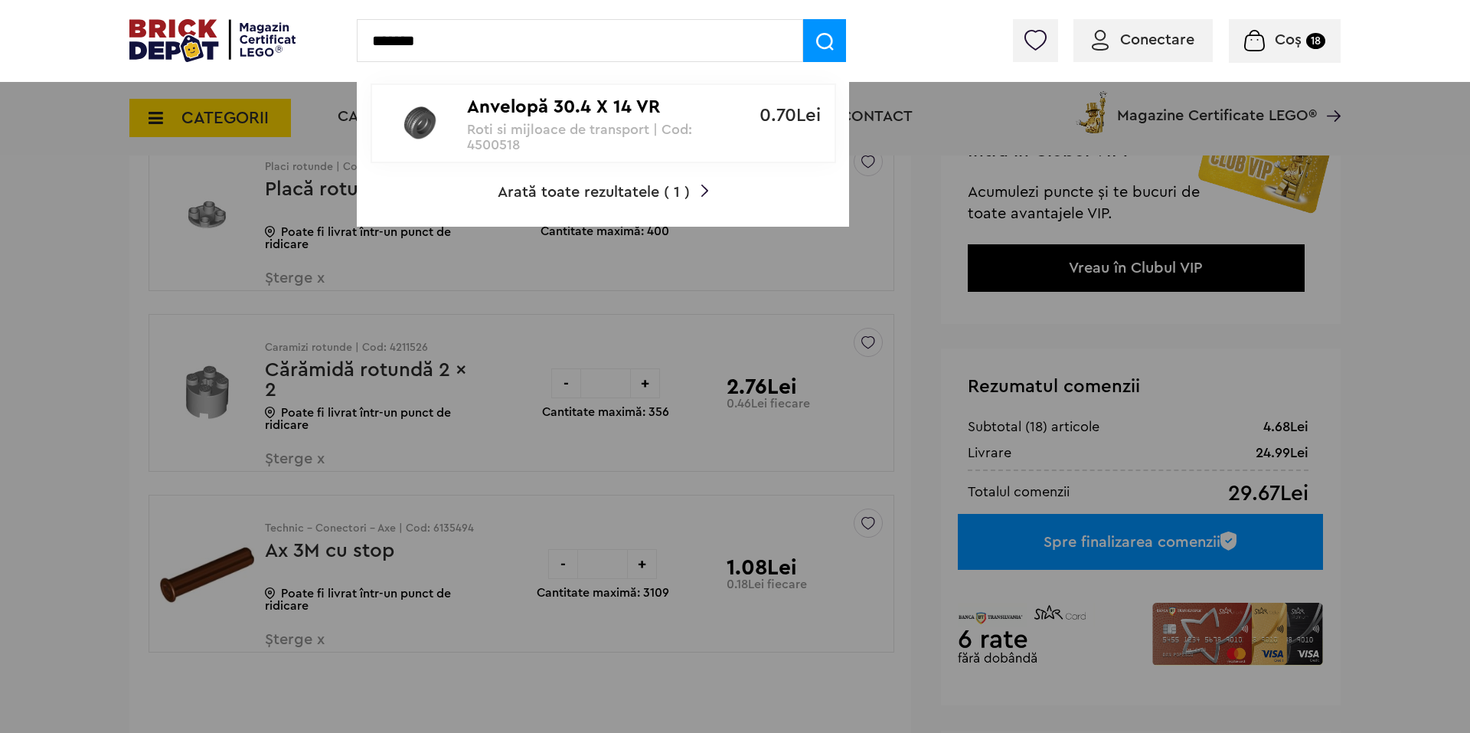
type input "*******"
click at [531, 110] on p "Anvelopă 30.4 X 14 VR" at bounding box center [595, 107] width 256 height 22
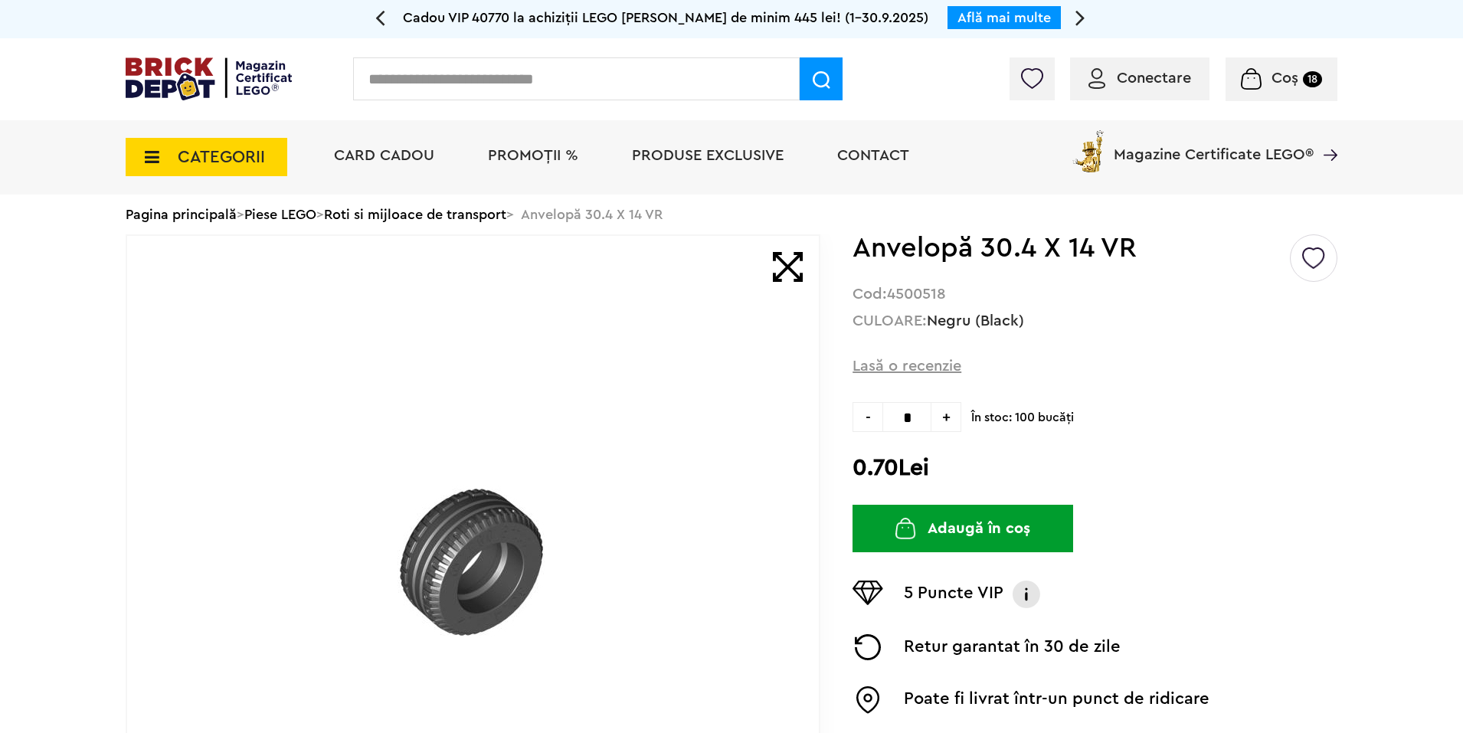
click at [468, 74] on input "text" at bounding box center [576, 78] width 446 height 43
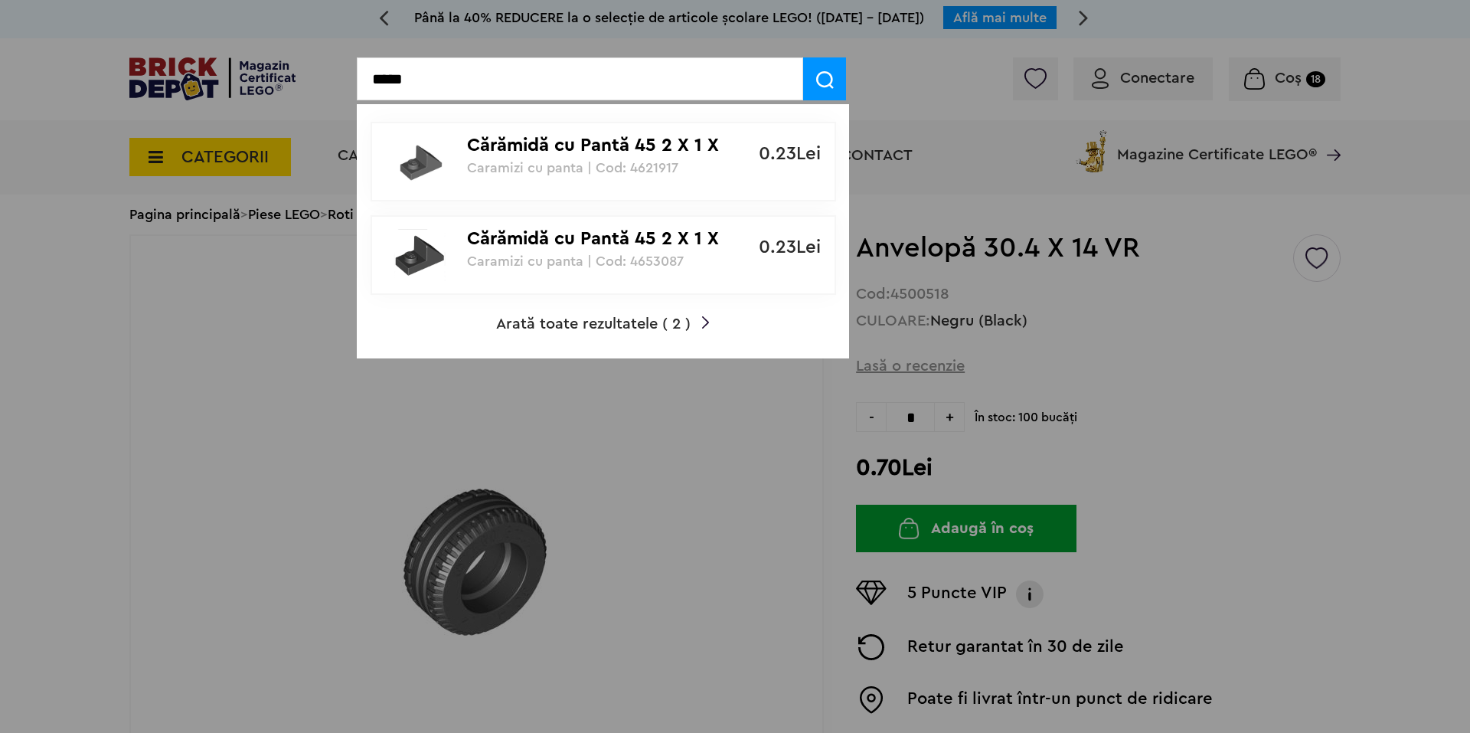
type input "*****"
click at [569, 323] on span "Arată toate rezultatele ( 2 )" at bounding box center [593, 323] width 195 height 15
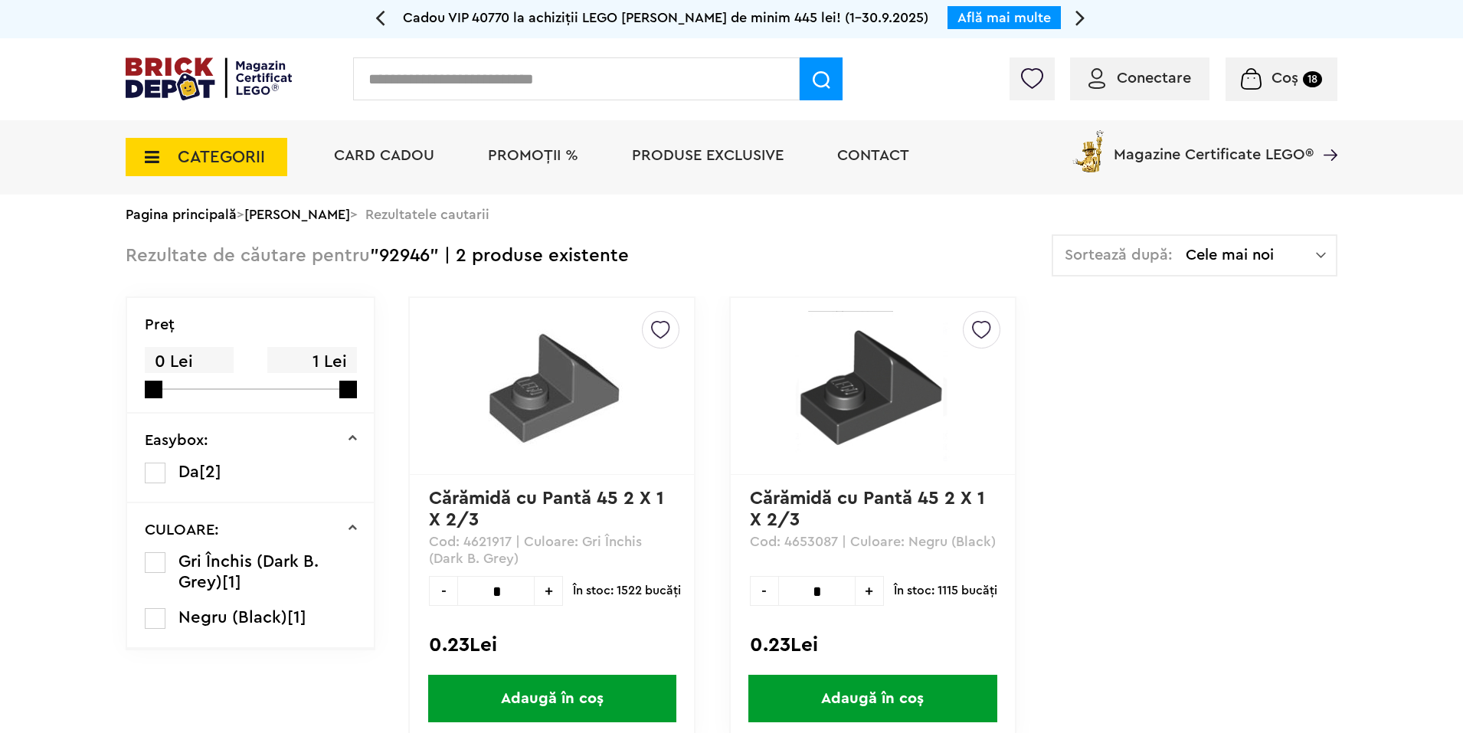
click at [531, 78] on input "text" at bounding box center [576, 78] width 446 height 43
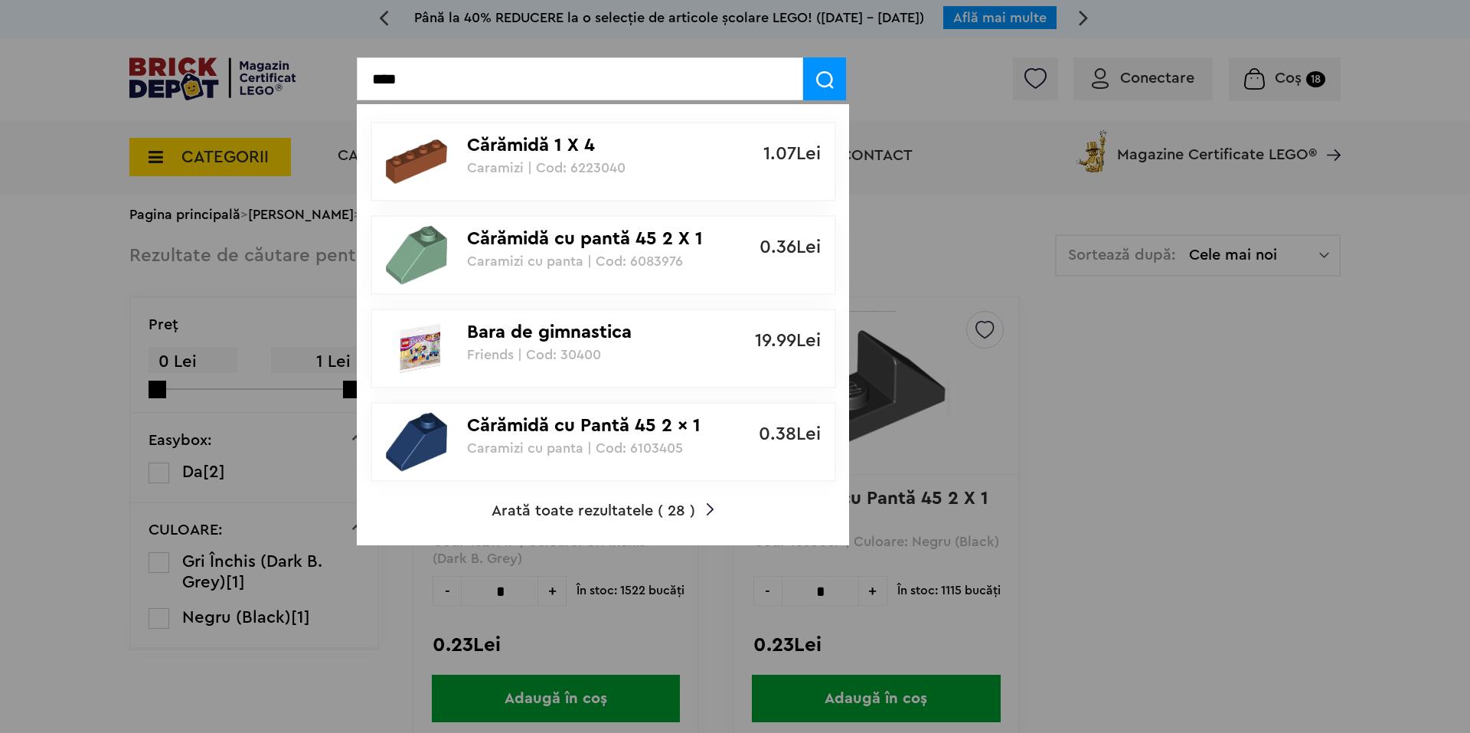
type input "****"
click at [541, 510] on span "Arată toate rezultatele ( 28 )" at bounding box center [594, 510] width 204 height 15
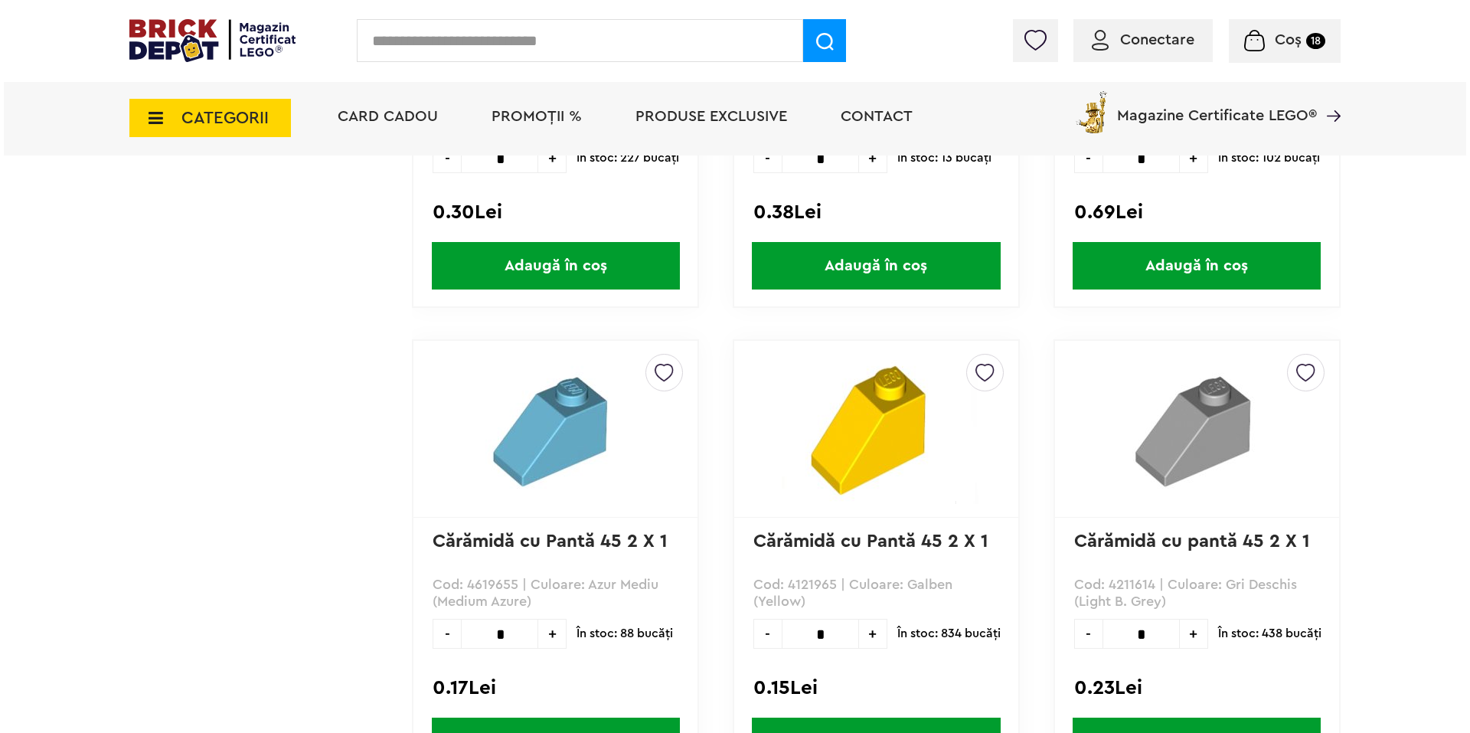
scroll to position [1891, 0]
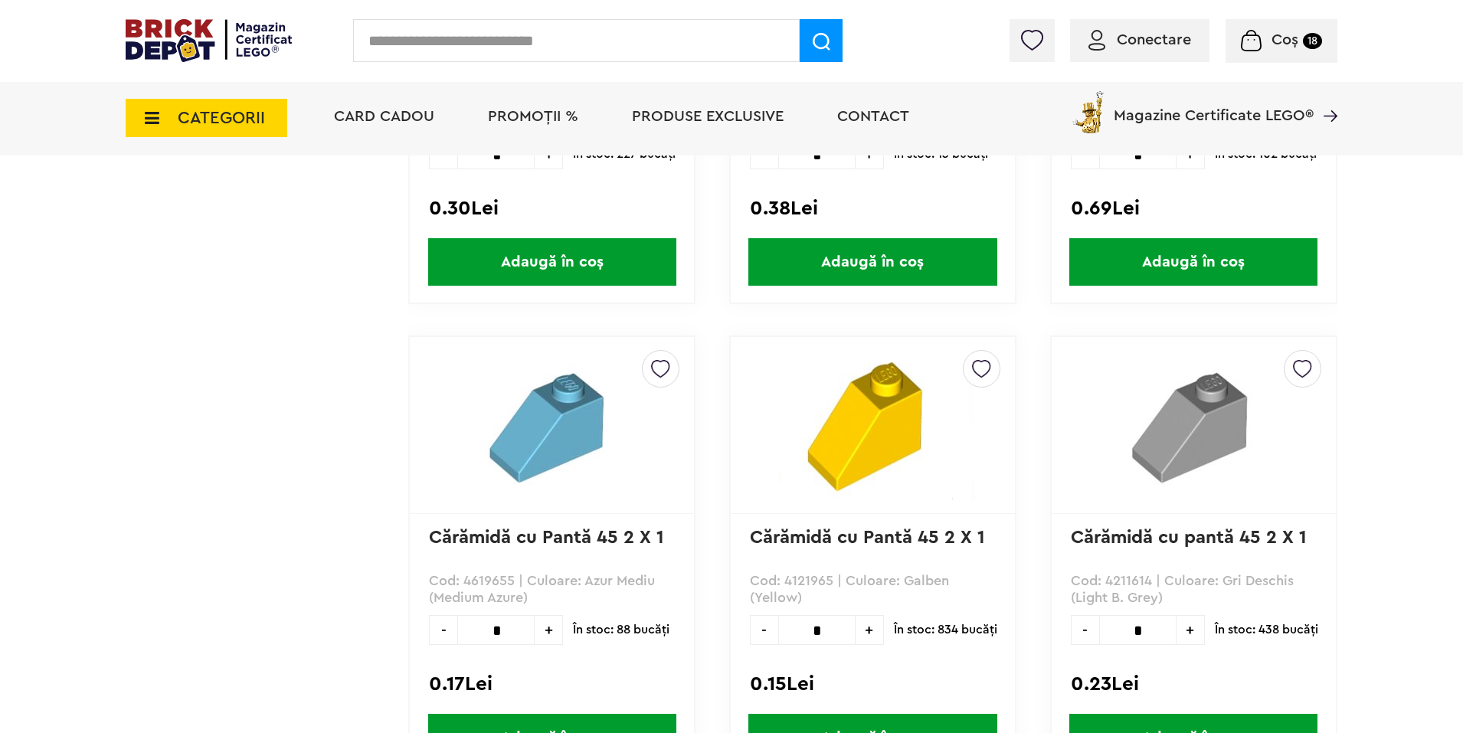
click at [517, 50] on input "text" at bounding box center [576, 40] width 446 height 43
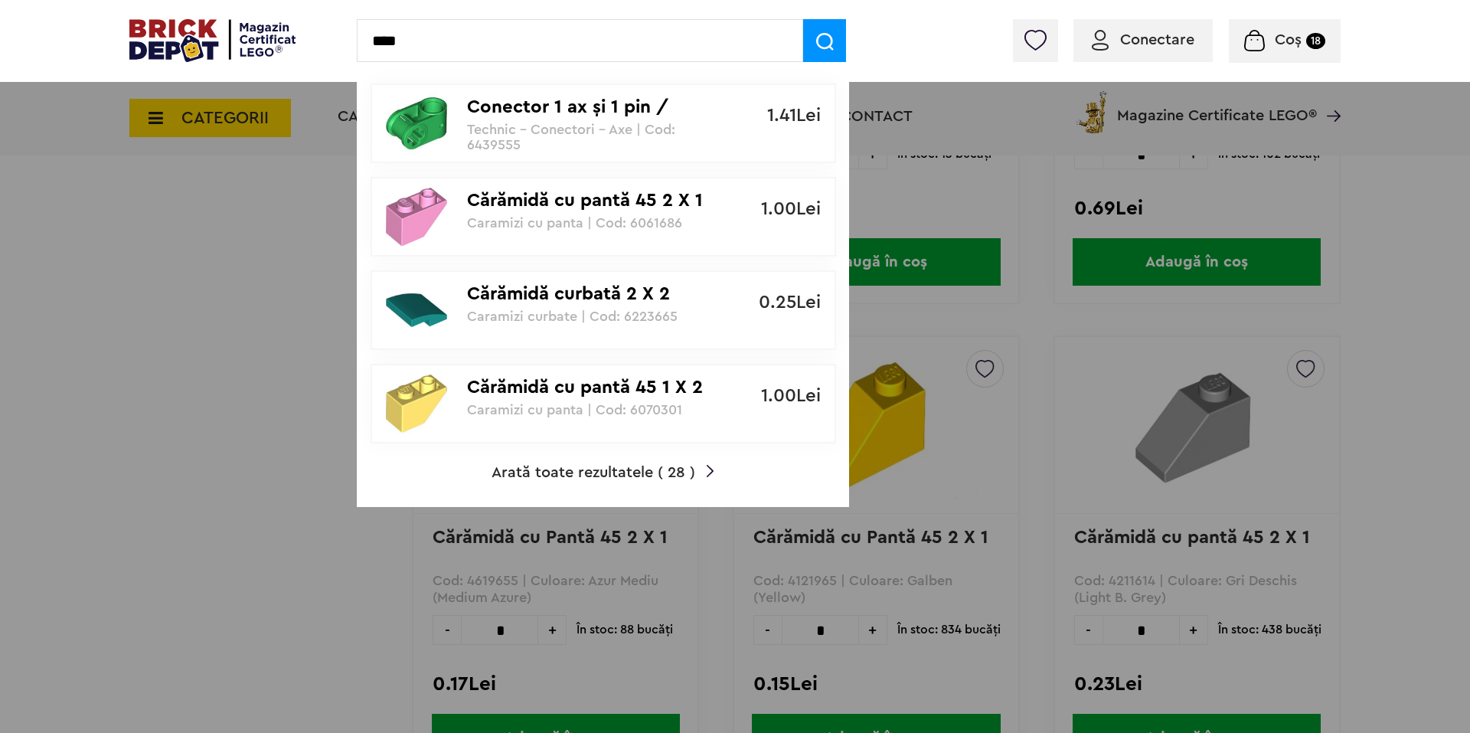
type input "****"
click at [628, 476] on span "Arată toate rezultatele ( 28 )" at bounding box center [594, 472] width 204 height 15
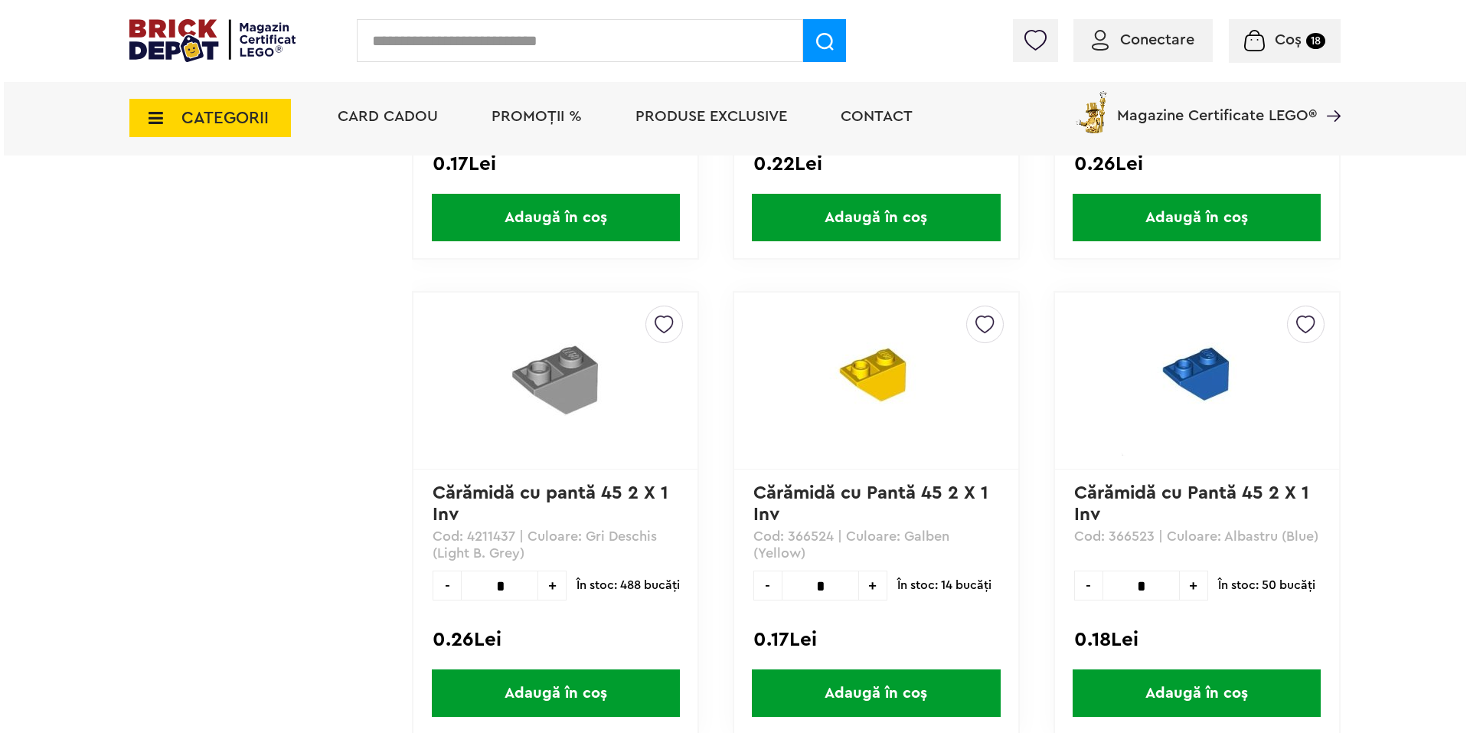
scroll to position [3841, 0]
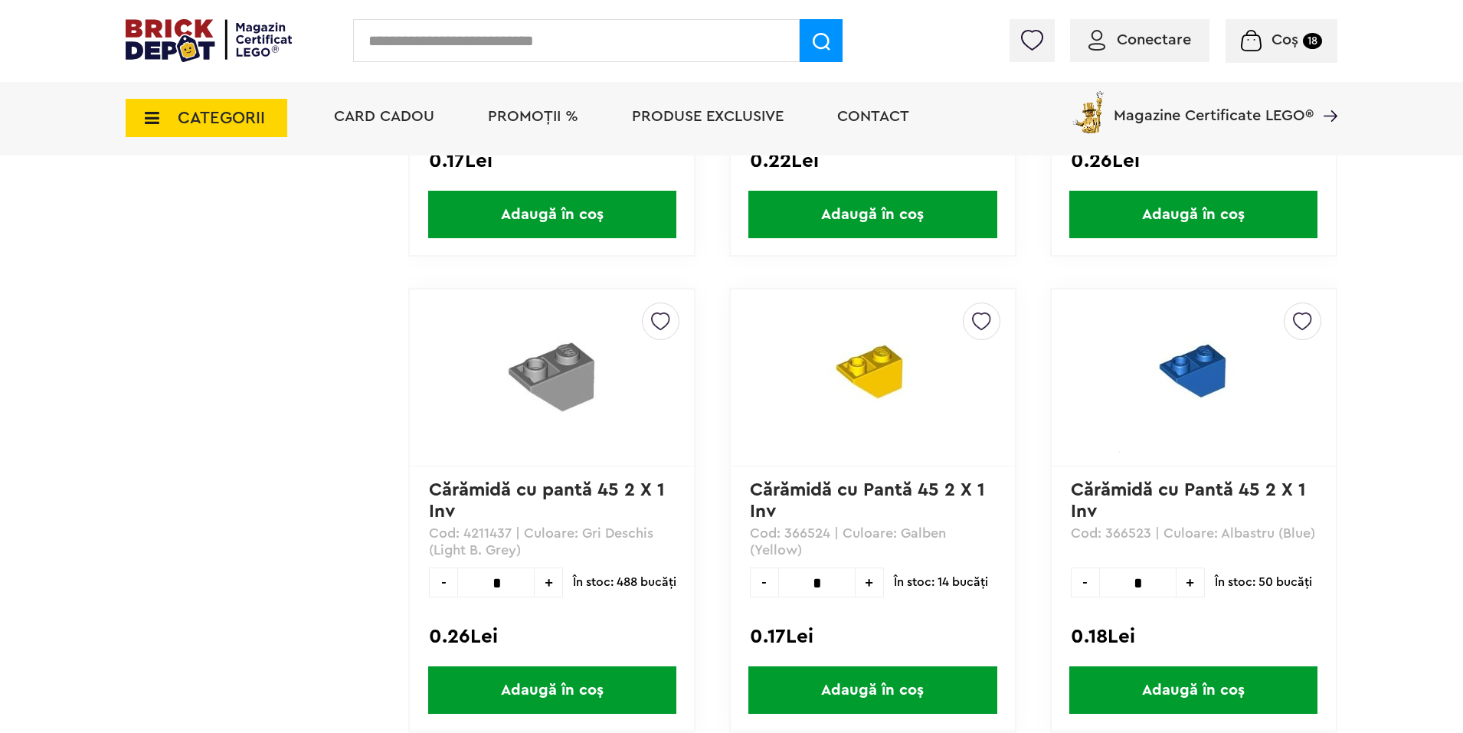
click at [451, 40] on input "text" at bounding box center [576, 40] width 446 height 43
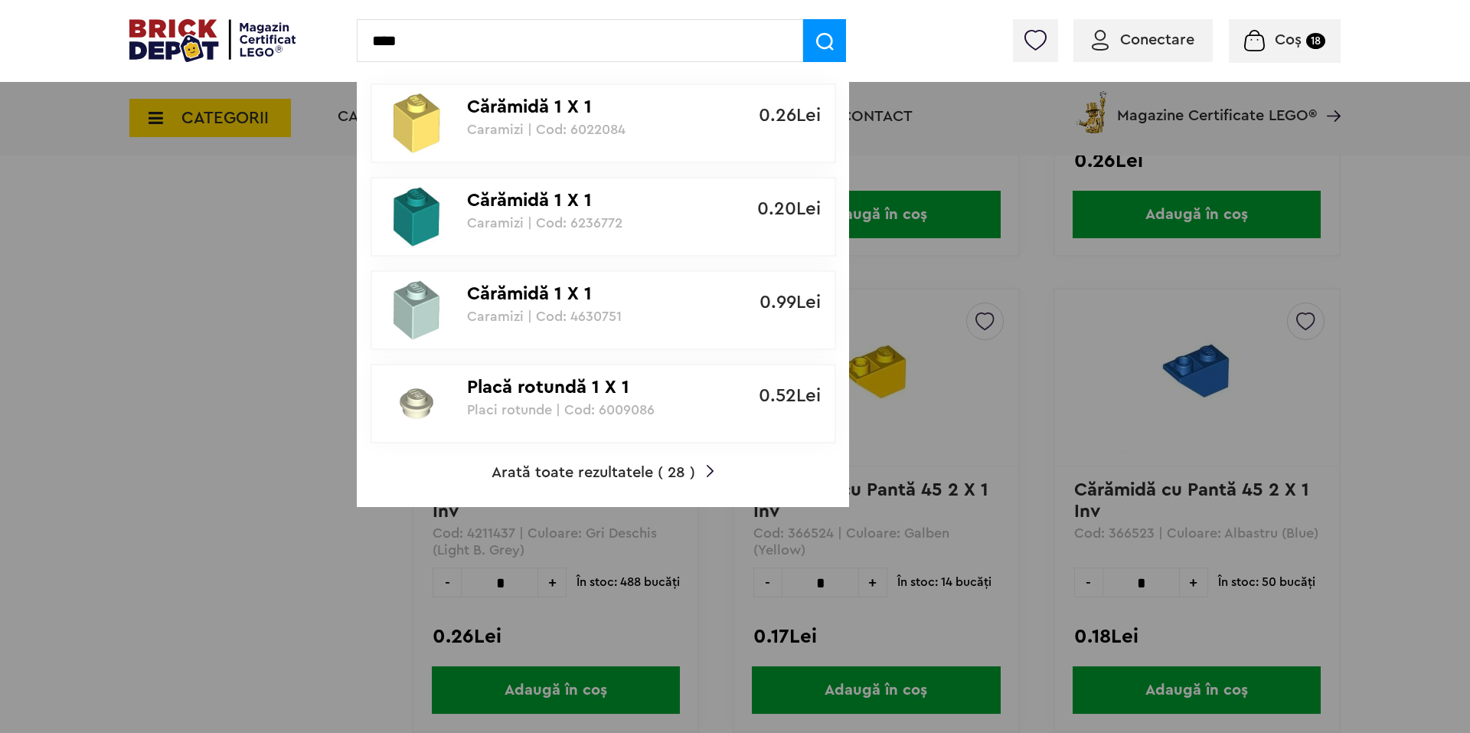
type input "****"
click at [577, 476] on span "Arată toate rezultatele ( 28 )" at bounding box center [594, 472] width 204 height 15
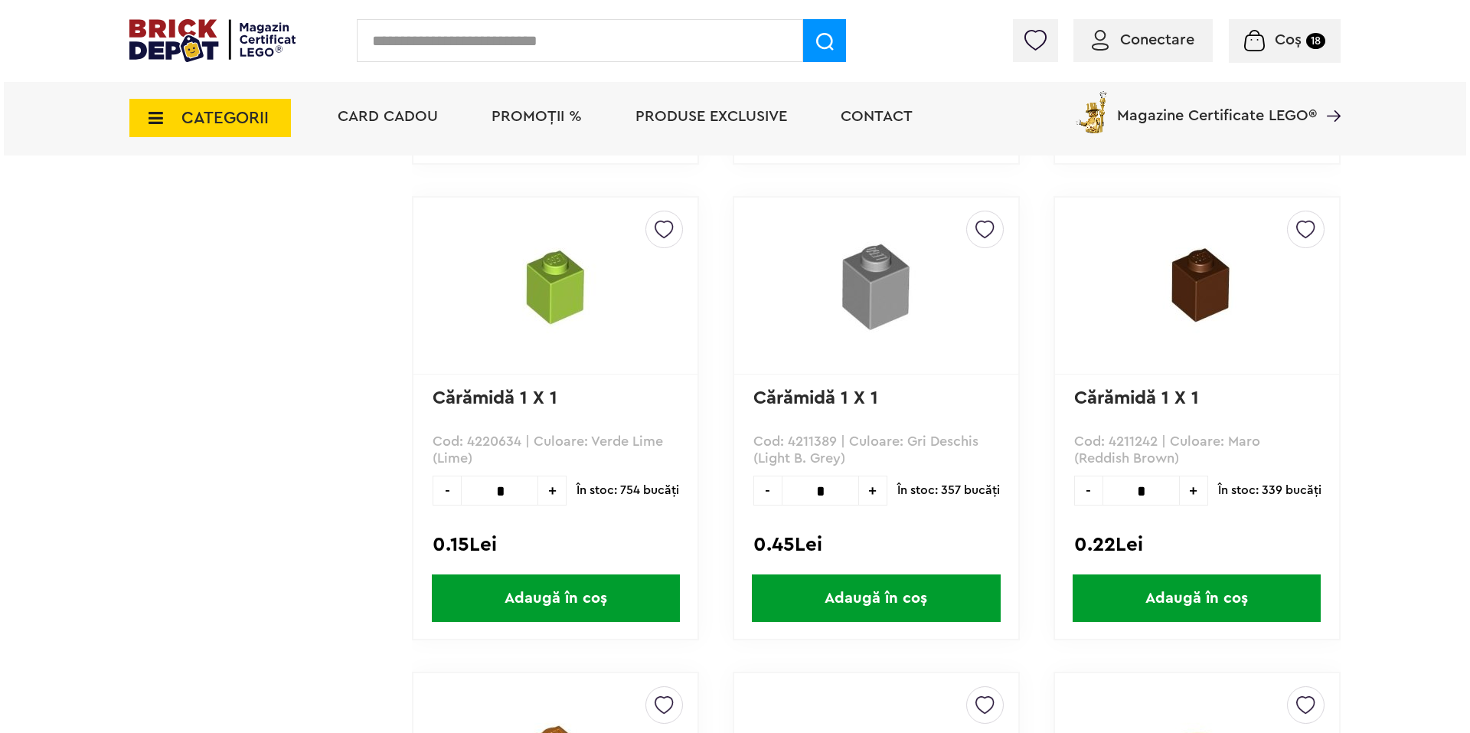
scroll to position [2985, 0]
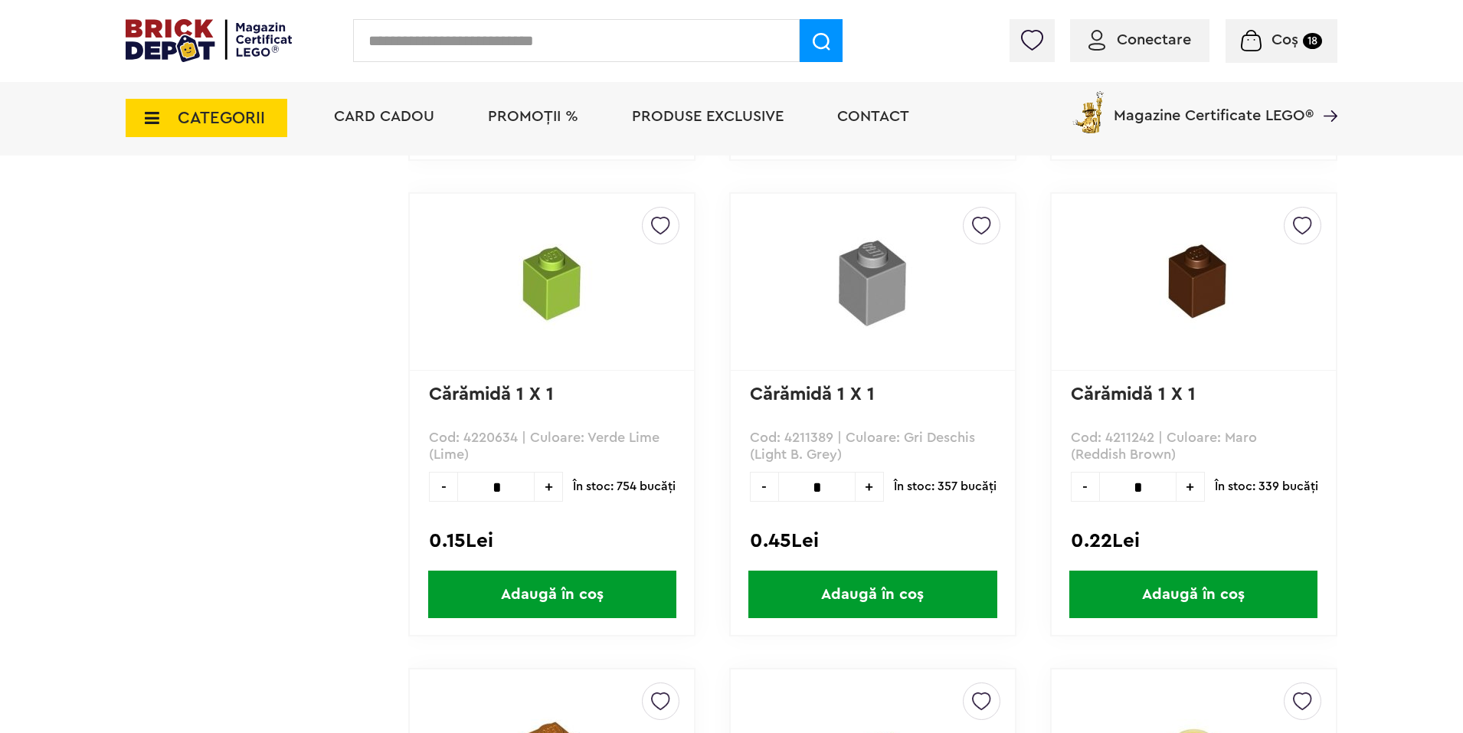
click at [607, 44] on input "text" at bounding box center [576, 40] width 446 height 43
type input "****"
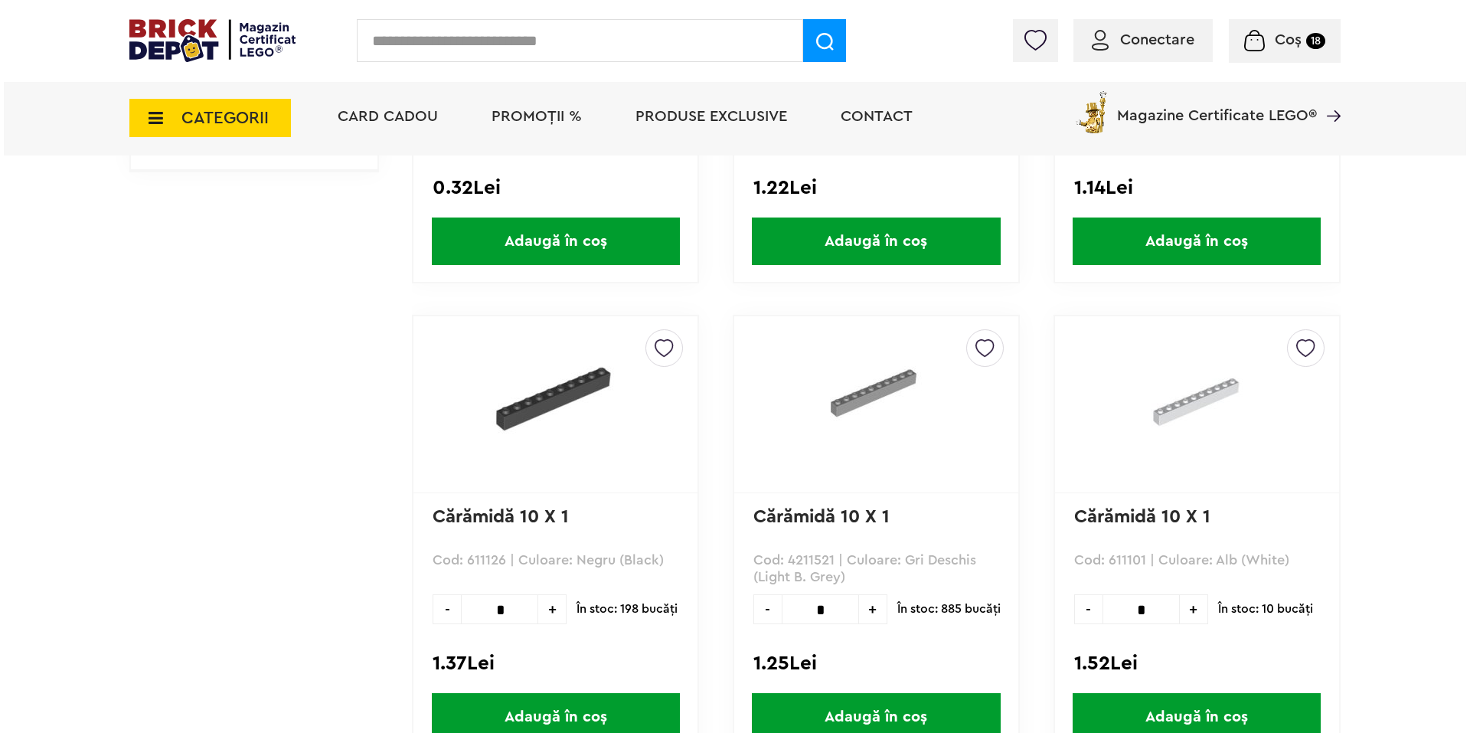
scroll to position [961, 0]
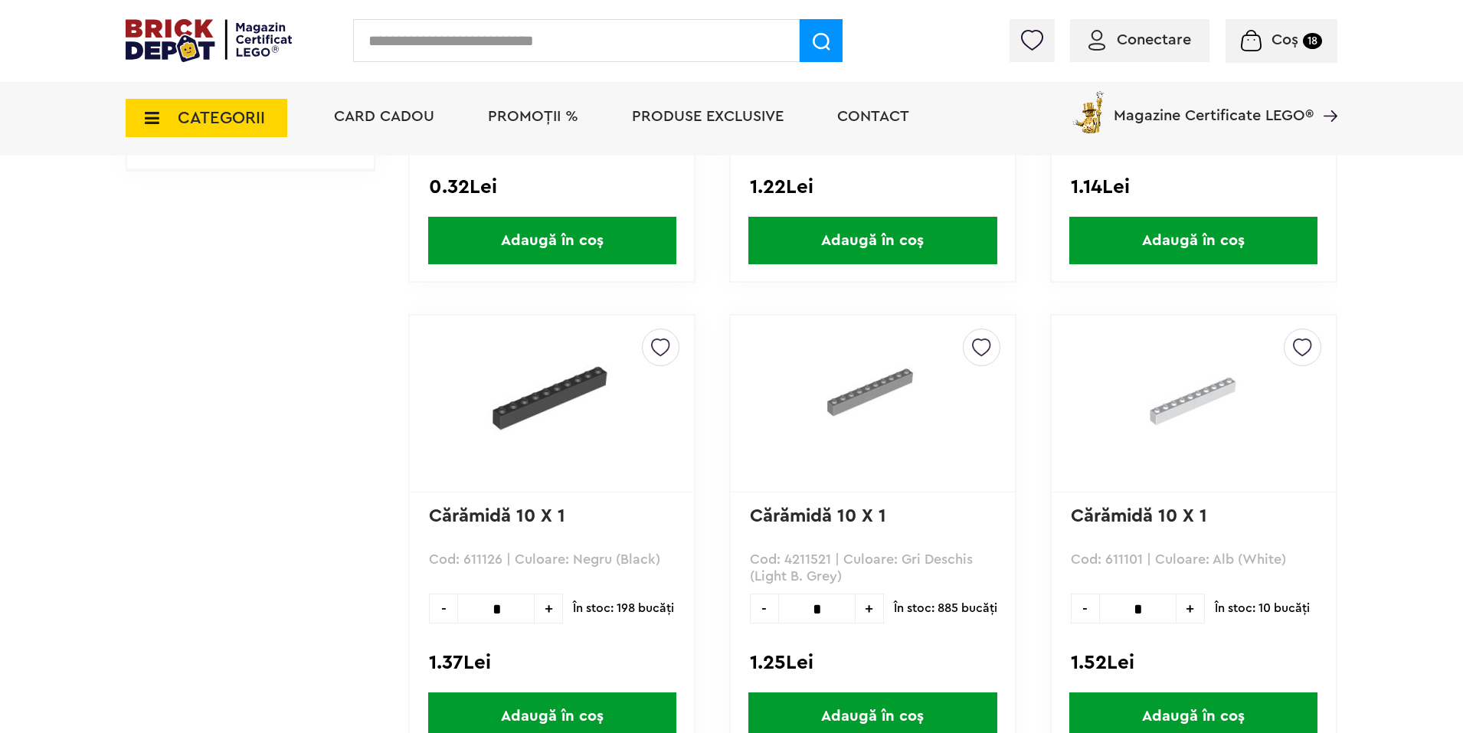
click at [459, 55] on input "text" at bounding box center [576, 40] width 446 height 43
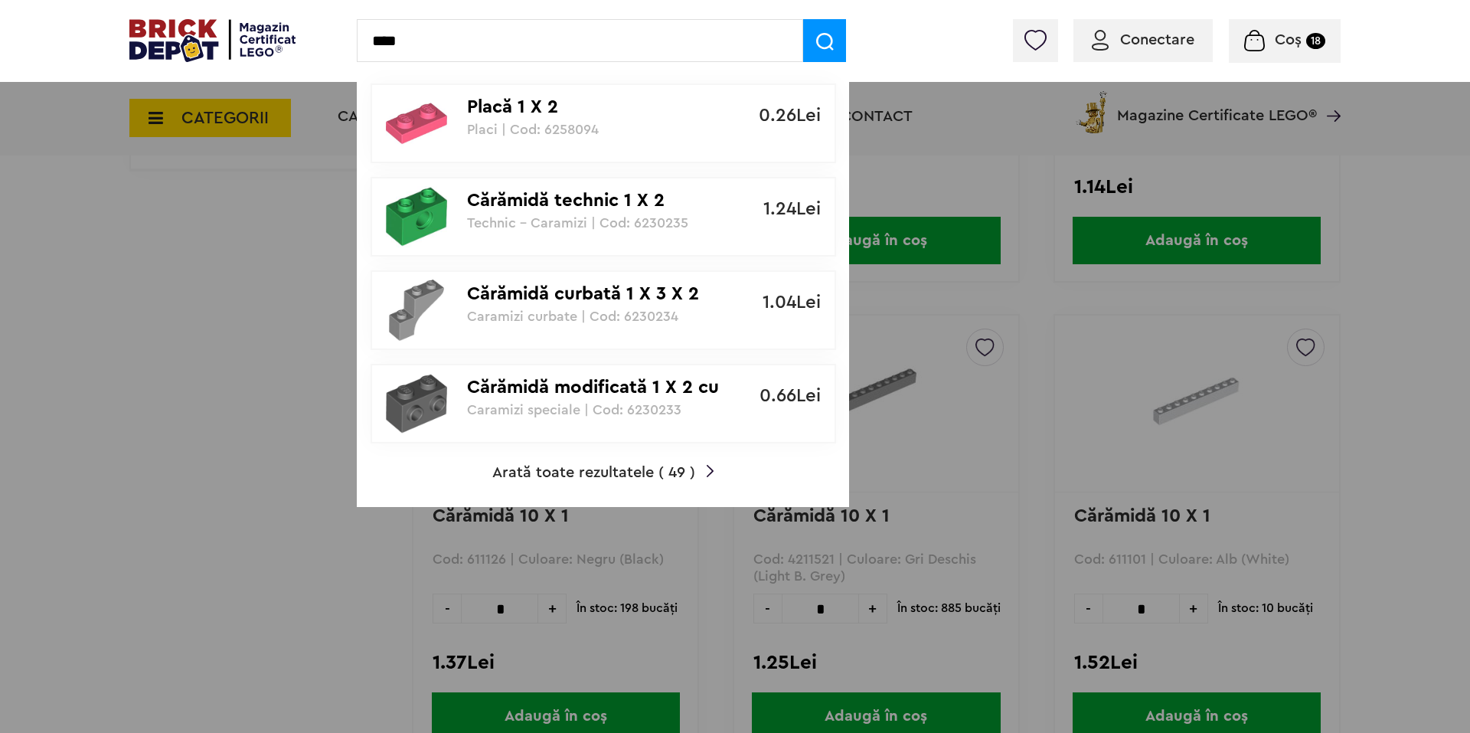
type input "****"
click at [515, 109] on p "Placă 1 X 2" at bounding box center [595, 107] width 256 height 22
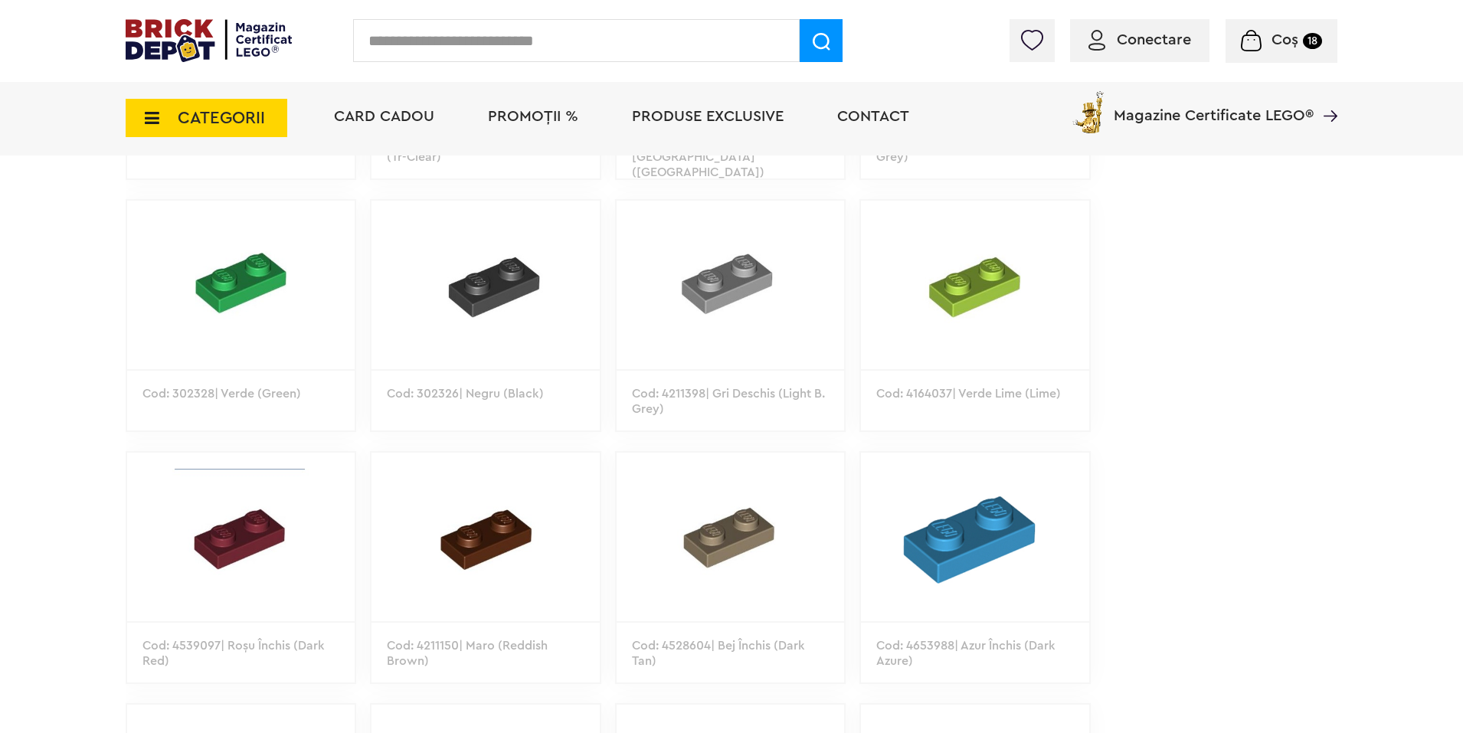
scroll to position [1343, 0]
click at [737, 314] on img at bounding box center [729, 284] width 227 height 168
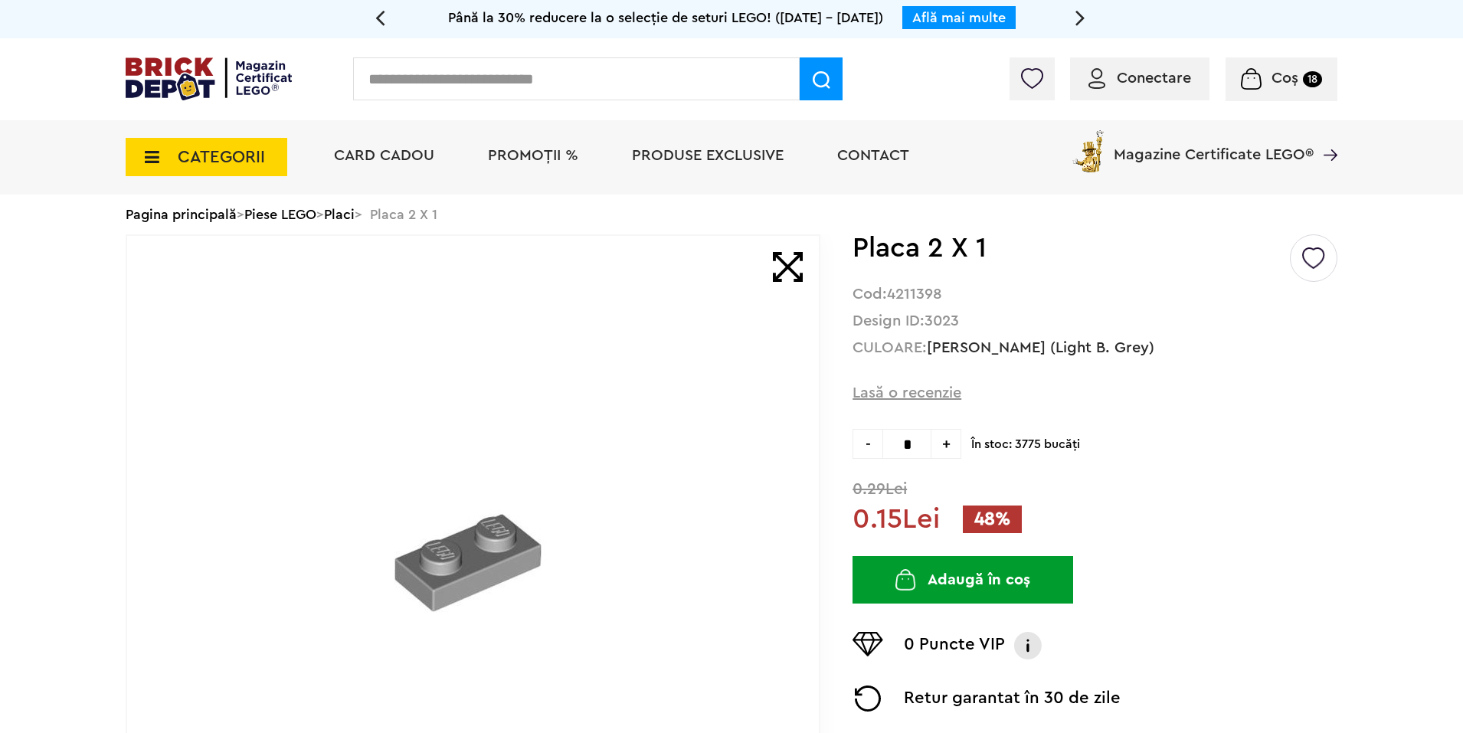
click at [518, 88] on input "text" at bounding box center [576, 78] width 446 height 43
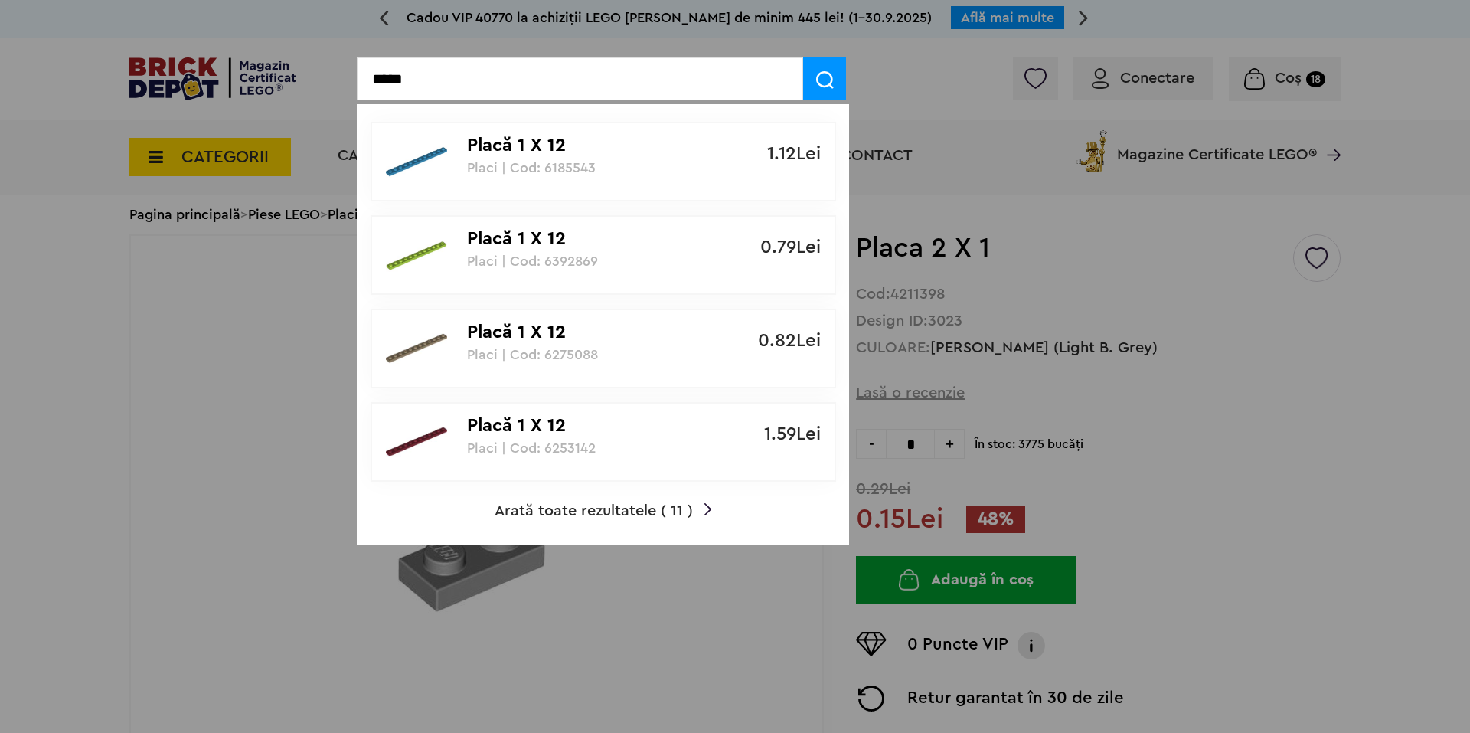
type input "*****"
click at [636, 509] on span "Arată toate rezultatele ( 11 )" at bounding box center [594, 510] width 198 height 15
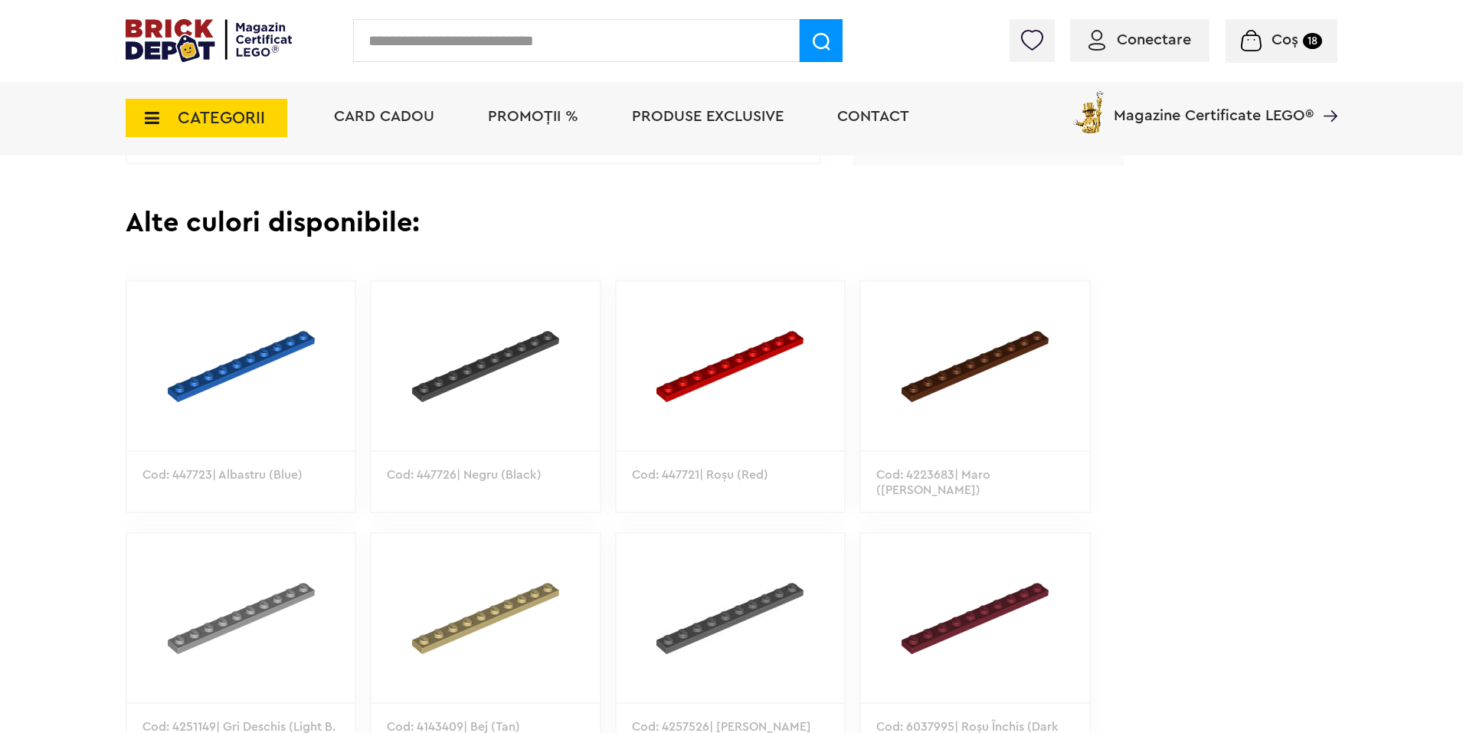
scroll to position [796, 0]
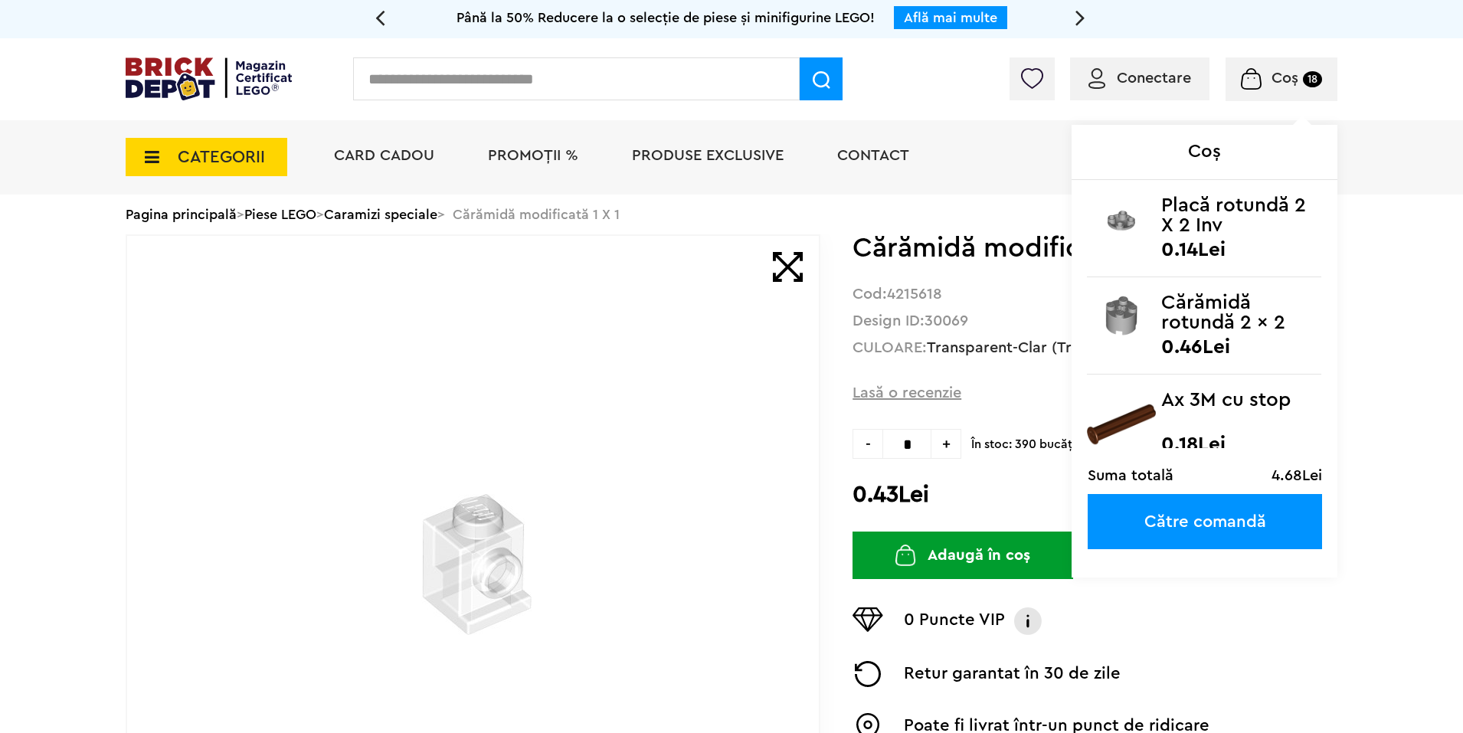
click at [1155, 515] on link "Către comandă" at bounding box center [1204, 521] width 234 height 55
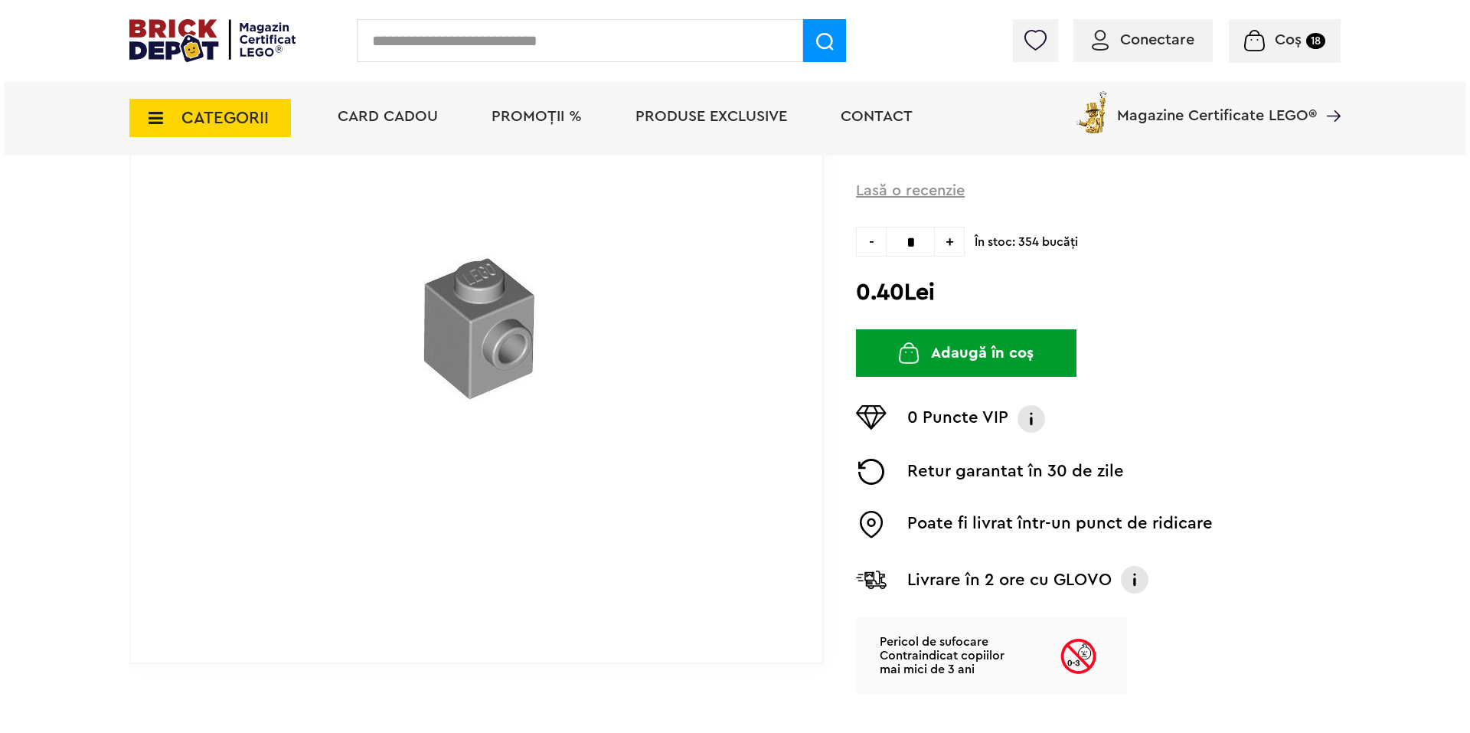
scroll to position [63, 0]
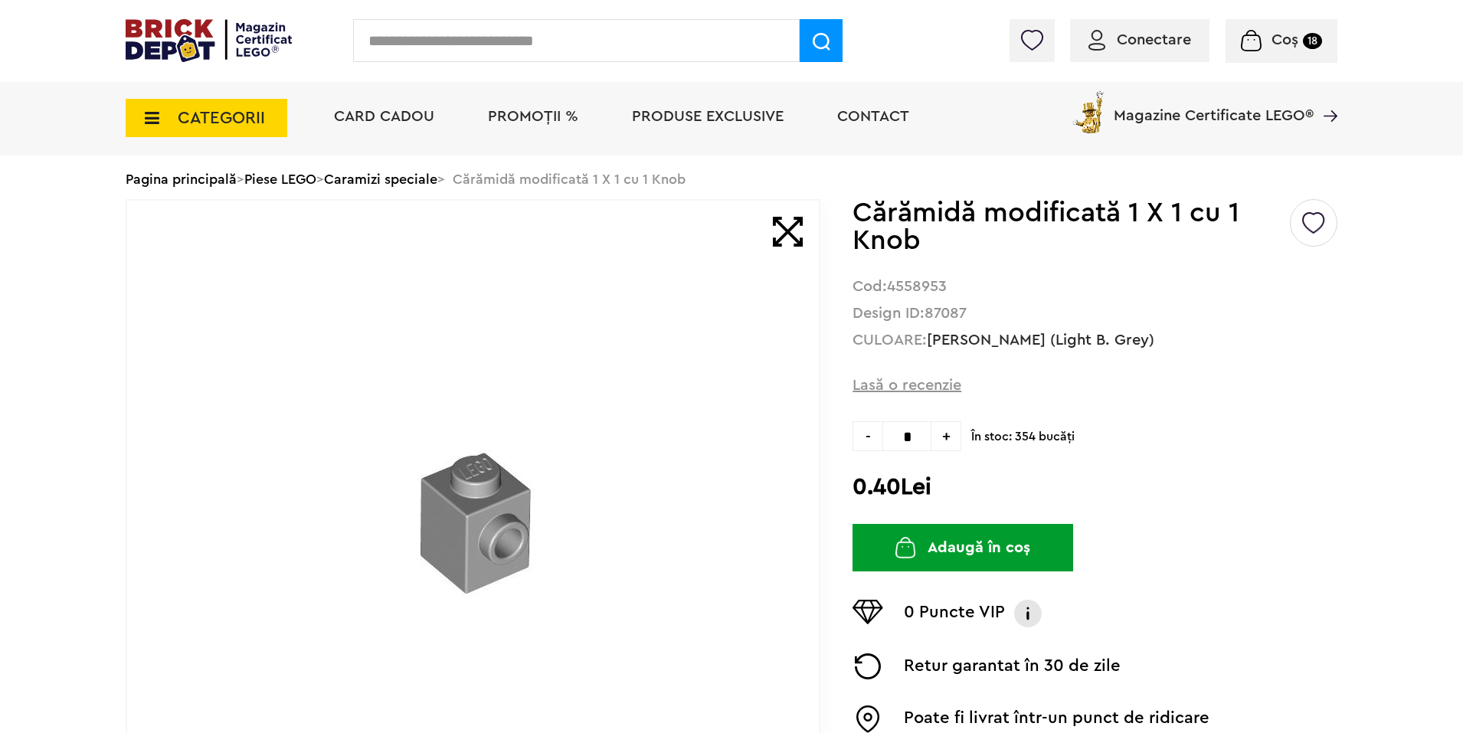
click at [555, 52] on input "text" at bounding box center [576, 40] width 446 height 43
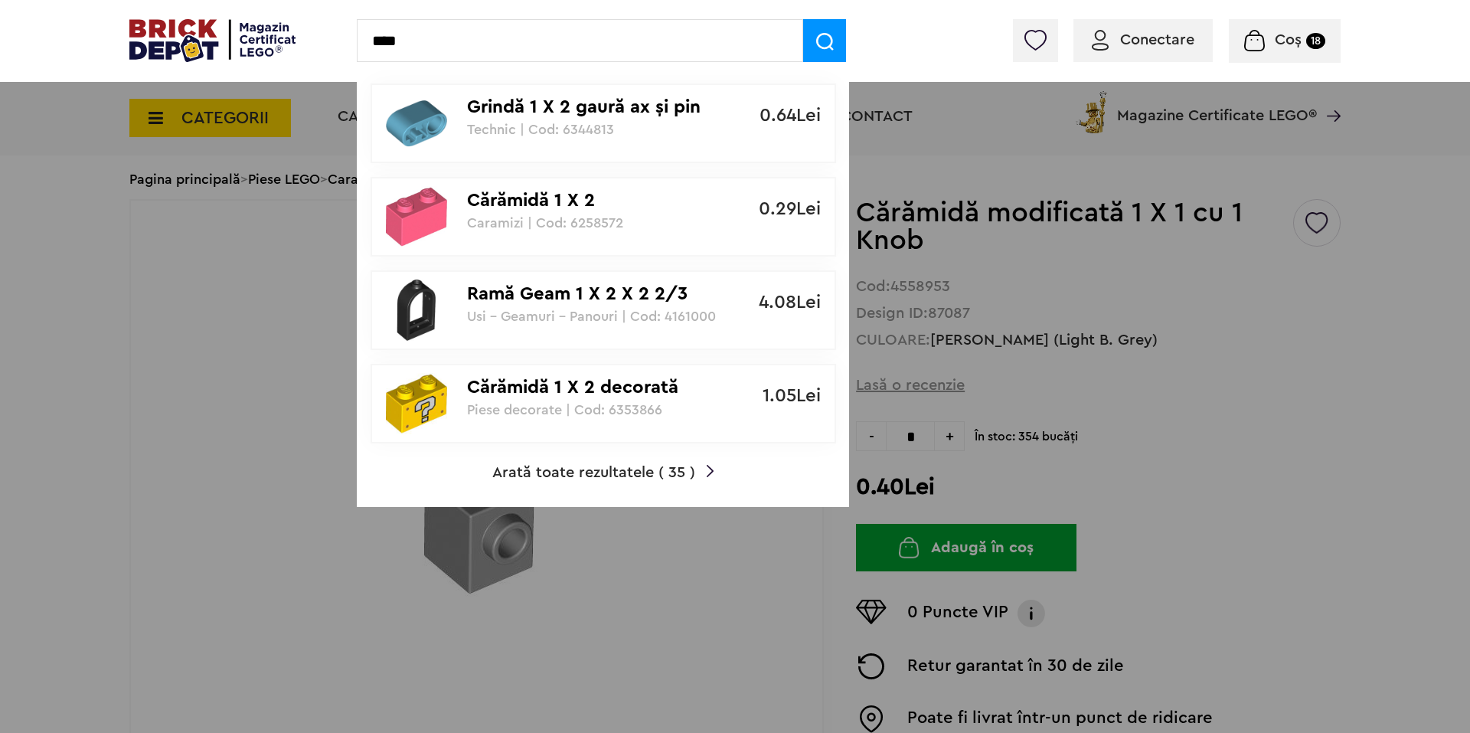
type input "****"
click at [547, 196] on p "Cărămidă 1 X 2" at bounding box center [595, 201] width 256 height 22
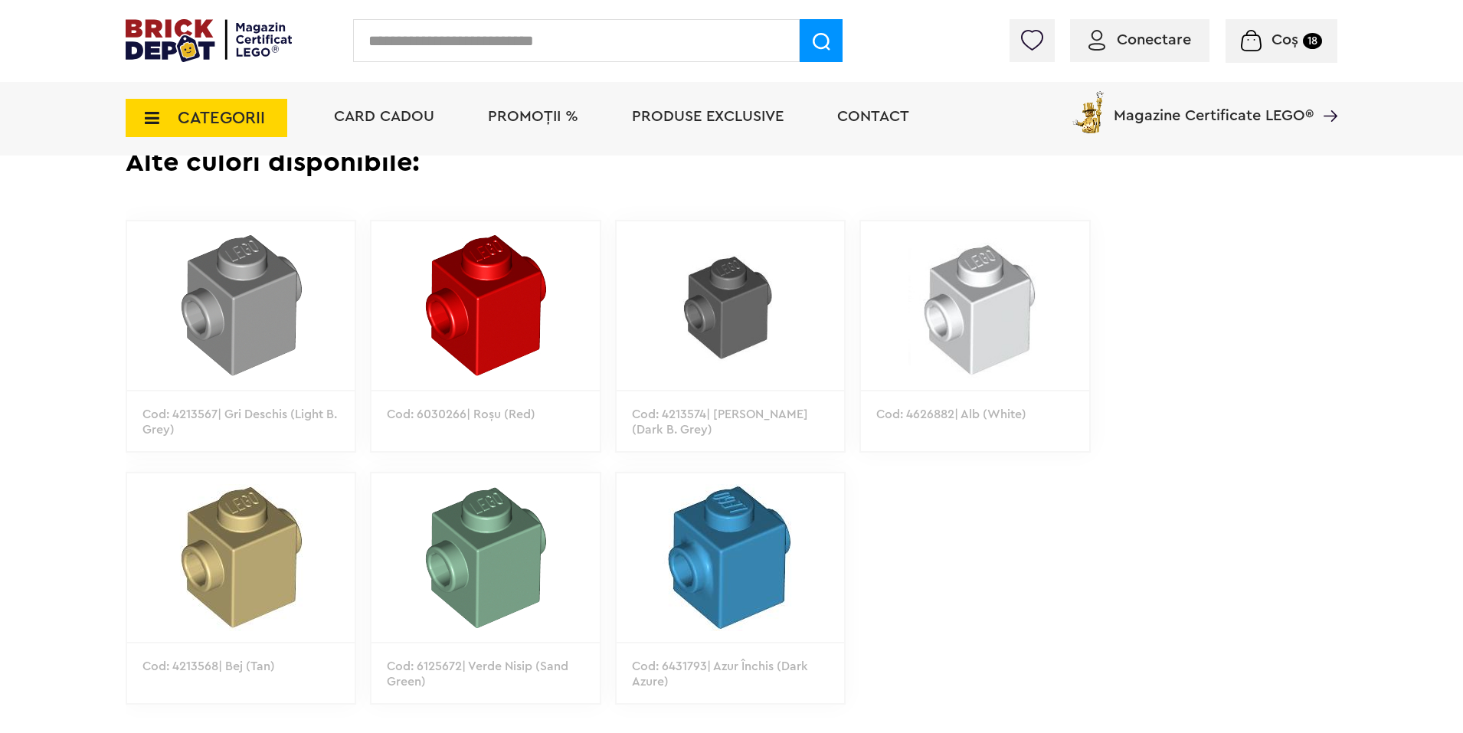
scroll to position [809, 0]
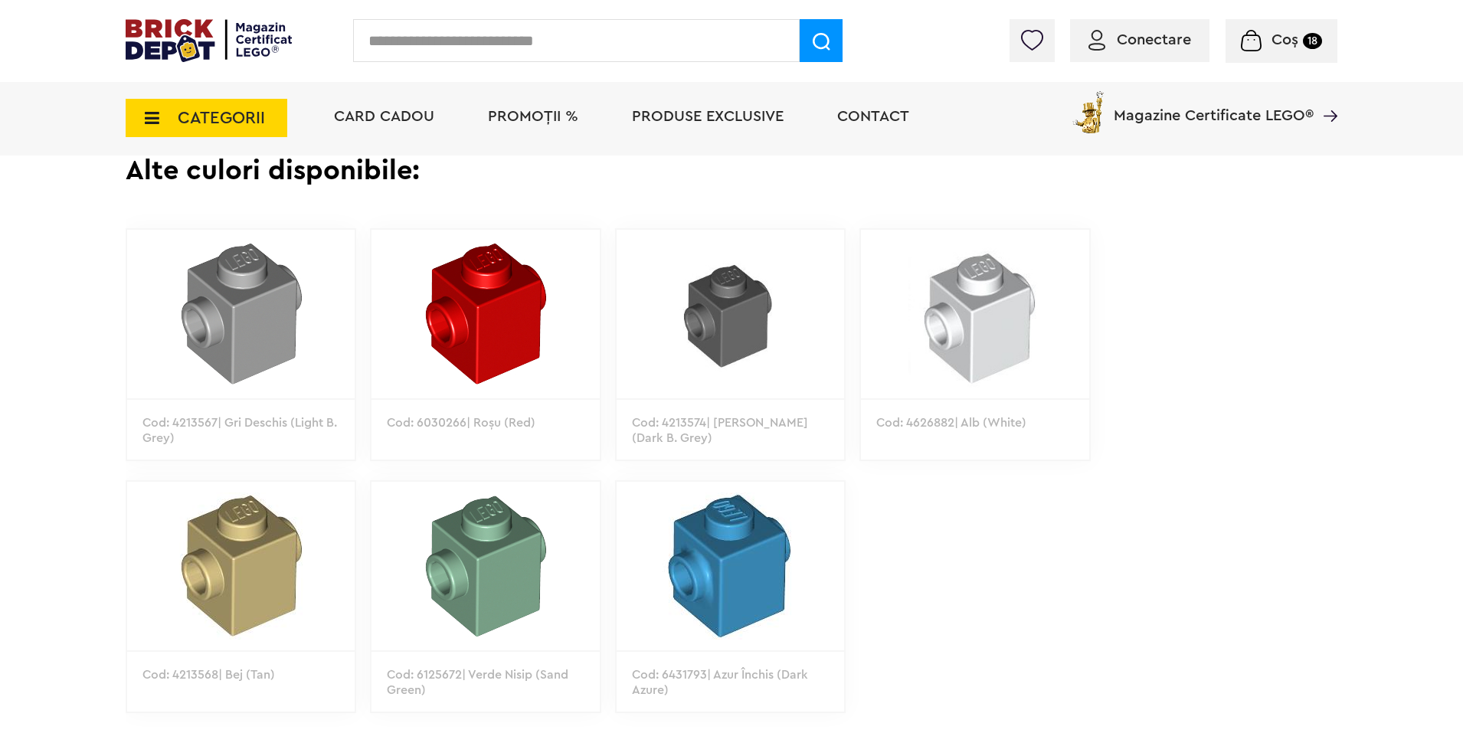
click at [244, 331] on img at bounding box center [240, 314] width 227 height 168
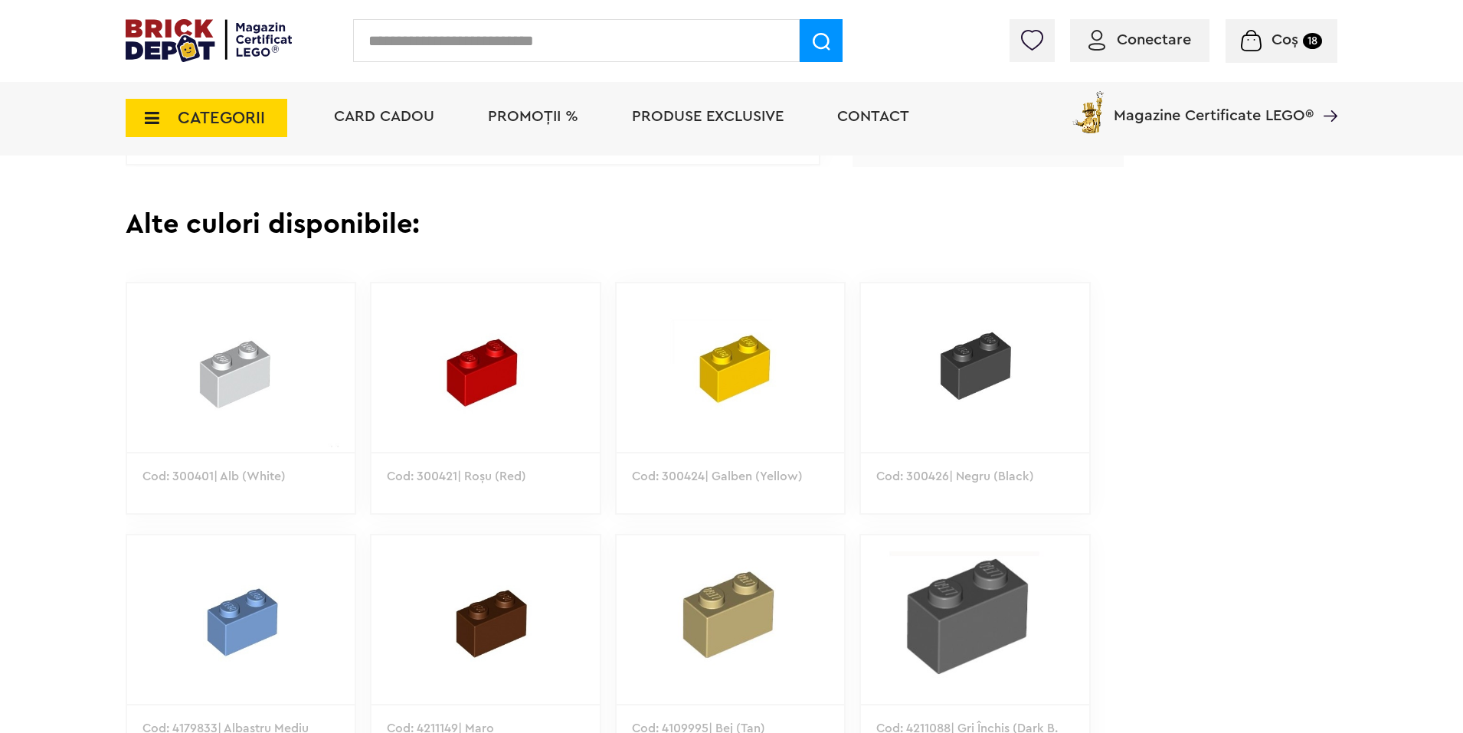
scroll to position [741, 0]
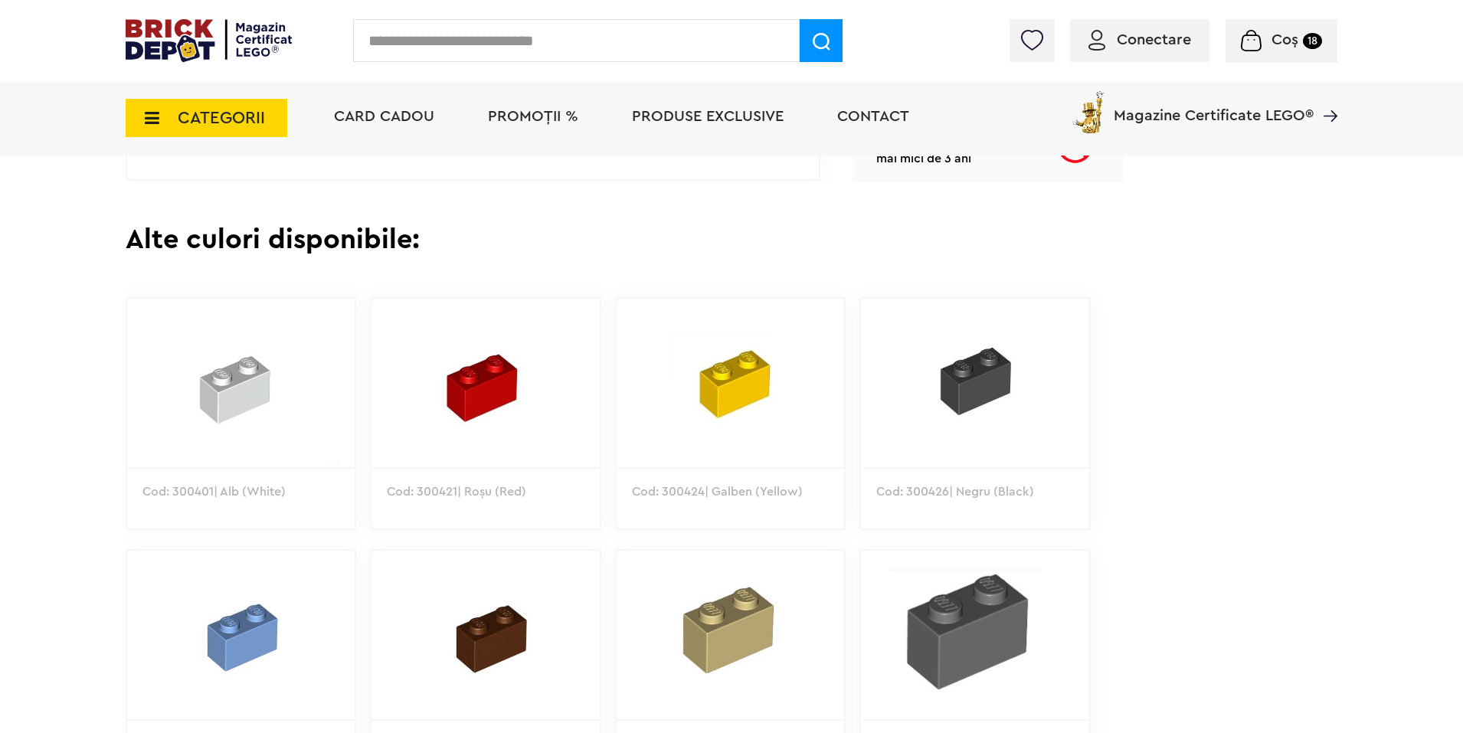
click at [251, 374] on img at bounding box center [240, 383] width 227 height 168
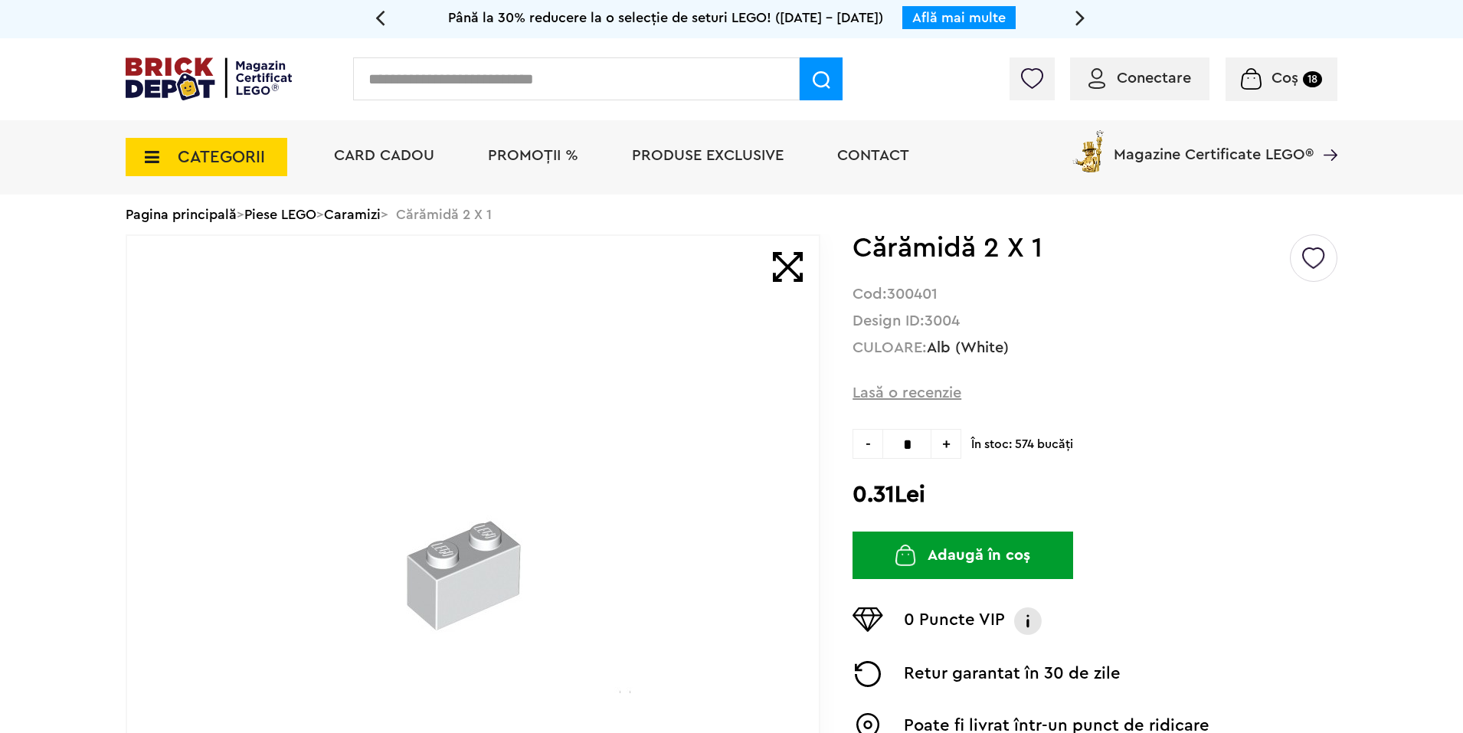
click at [466, 66] on input "text" at bounding box center [576, 78] width 446 height 43
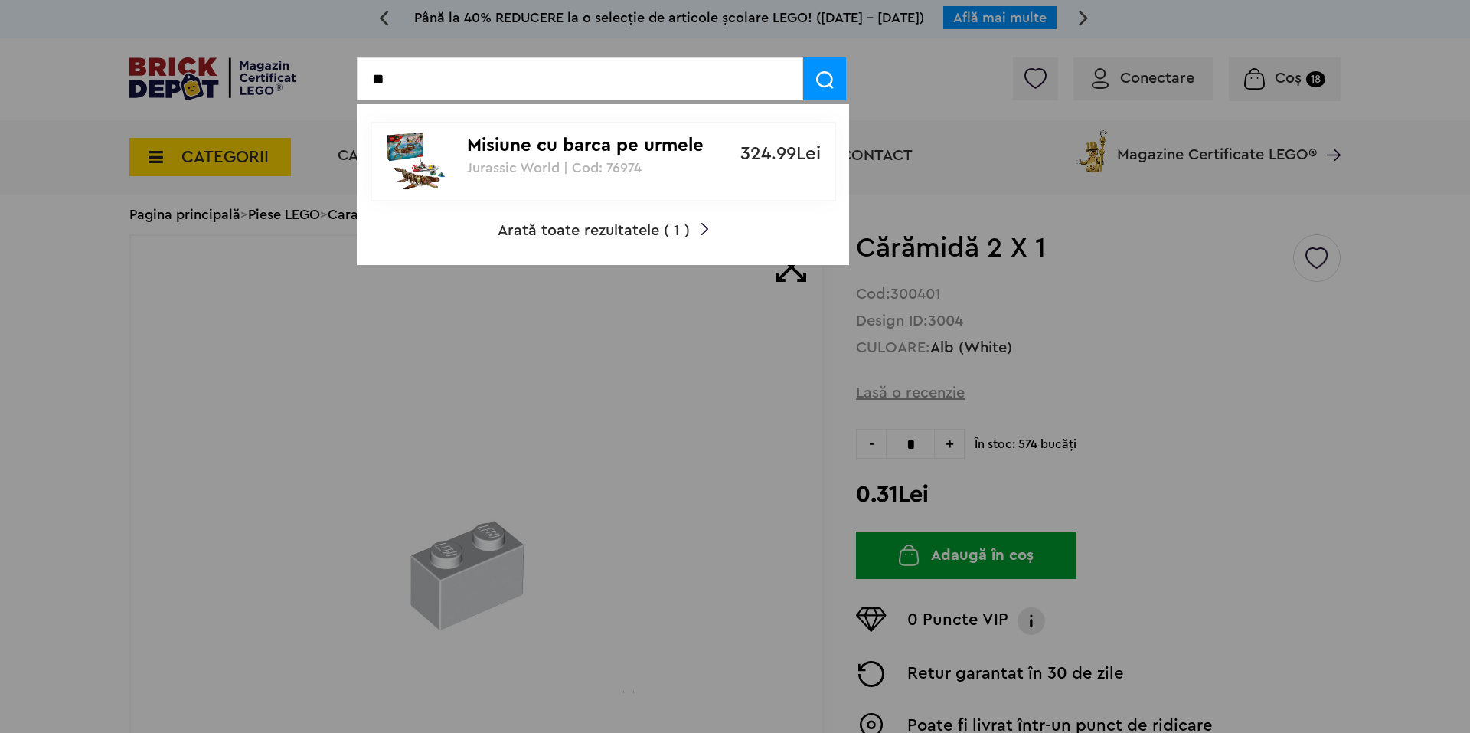
type input "*"
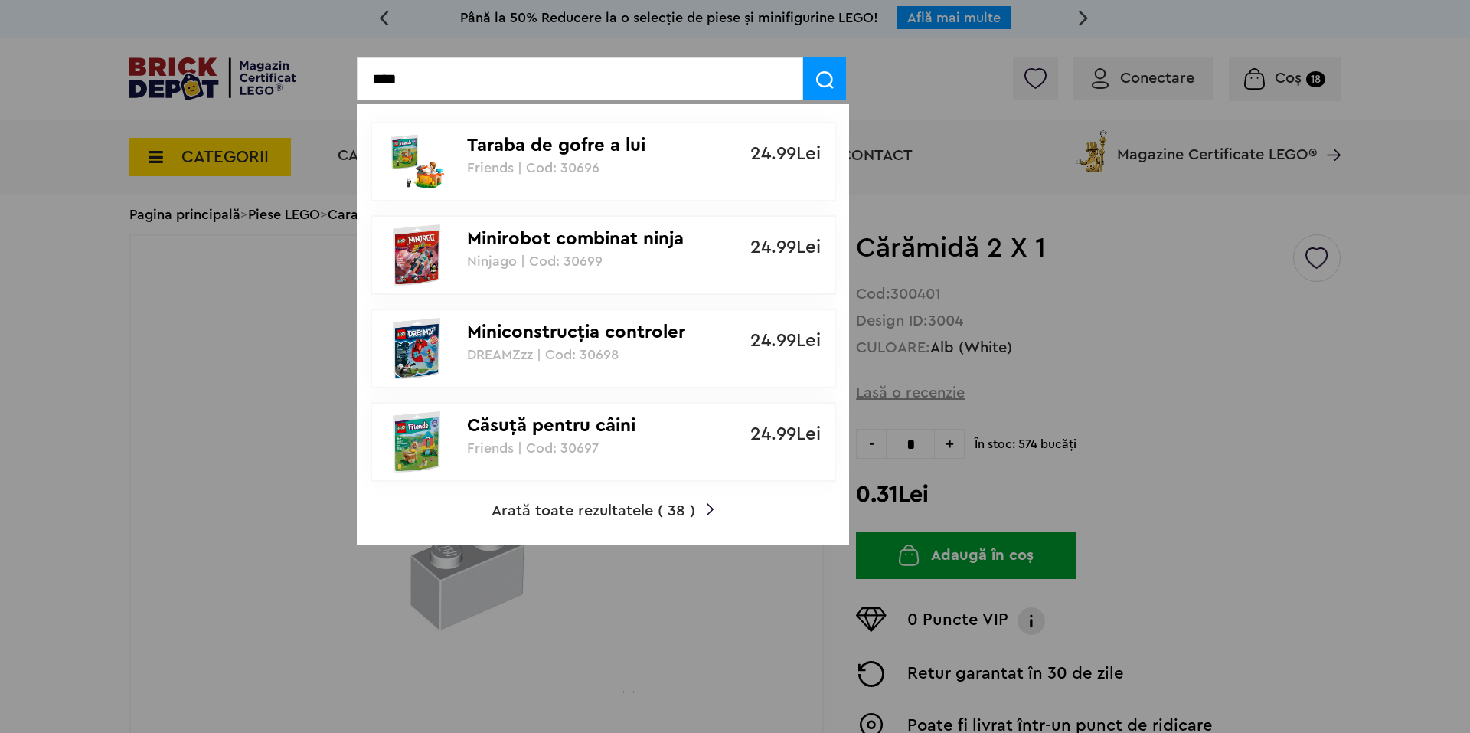
type input "****"
click at [612, 509] on span "Arată toate rezultatele ( 38 )" at bounding box center [594, 510] width 204 height 15
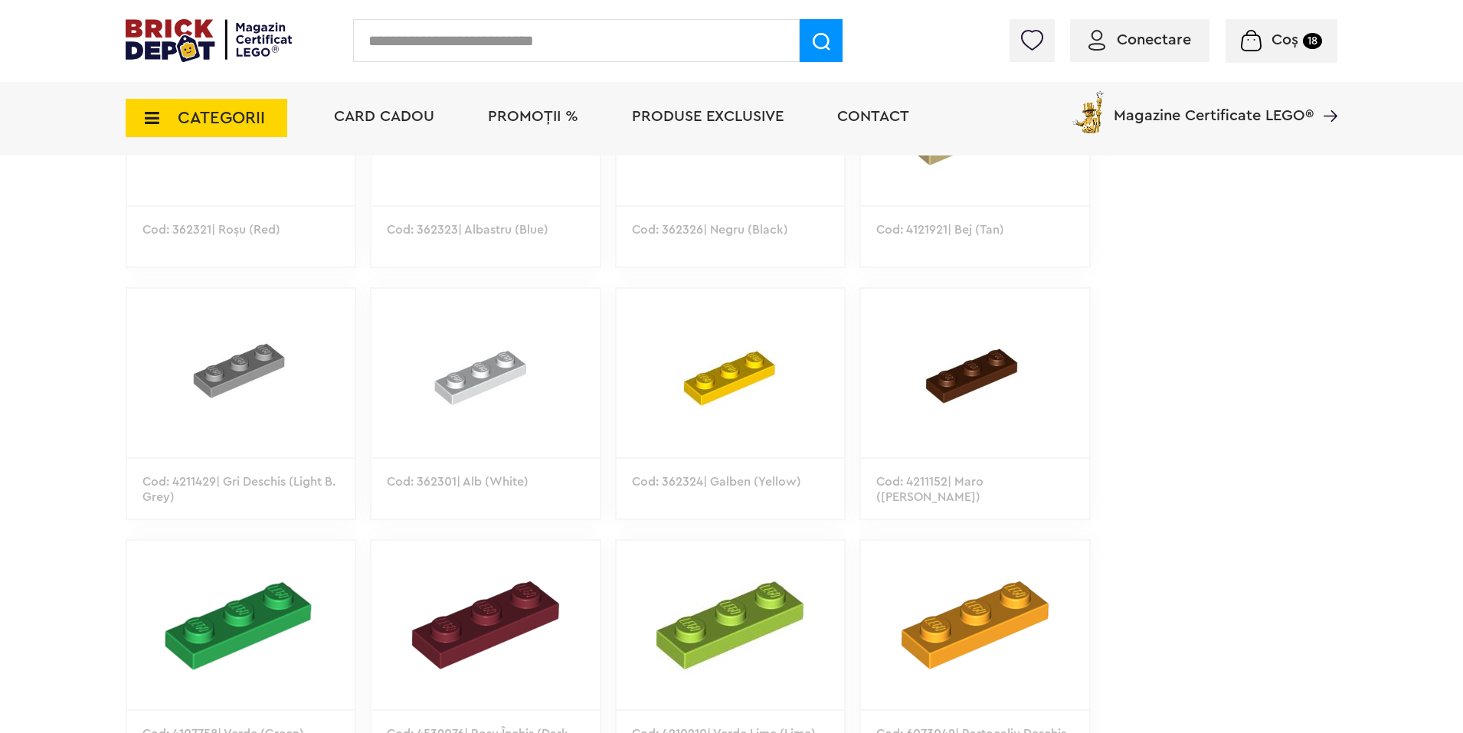
scroll to position [1028, 0]
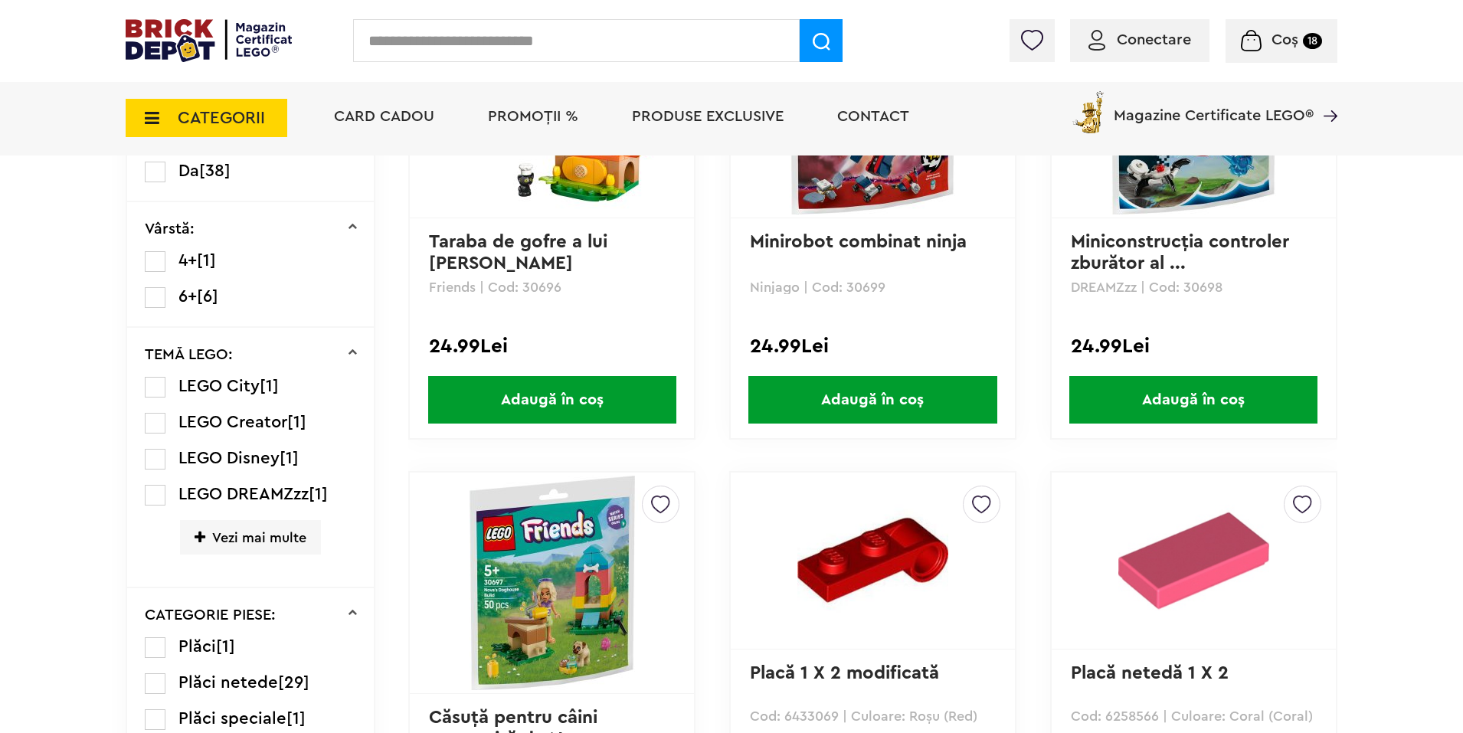
scroll to position [328, 0]
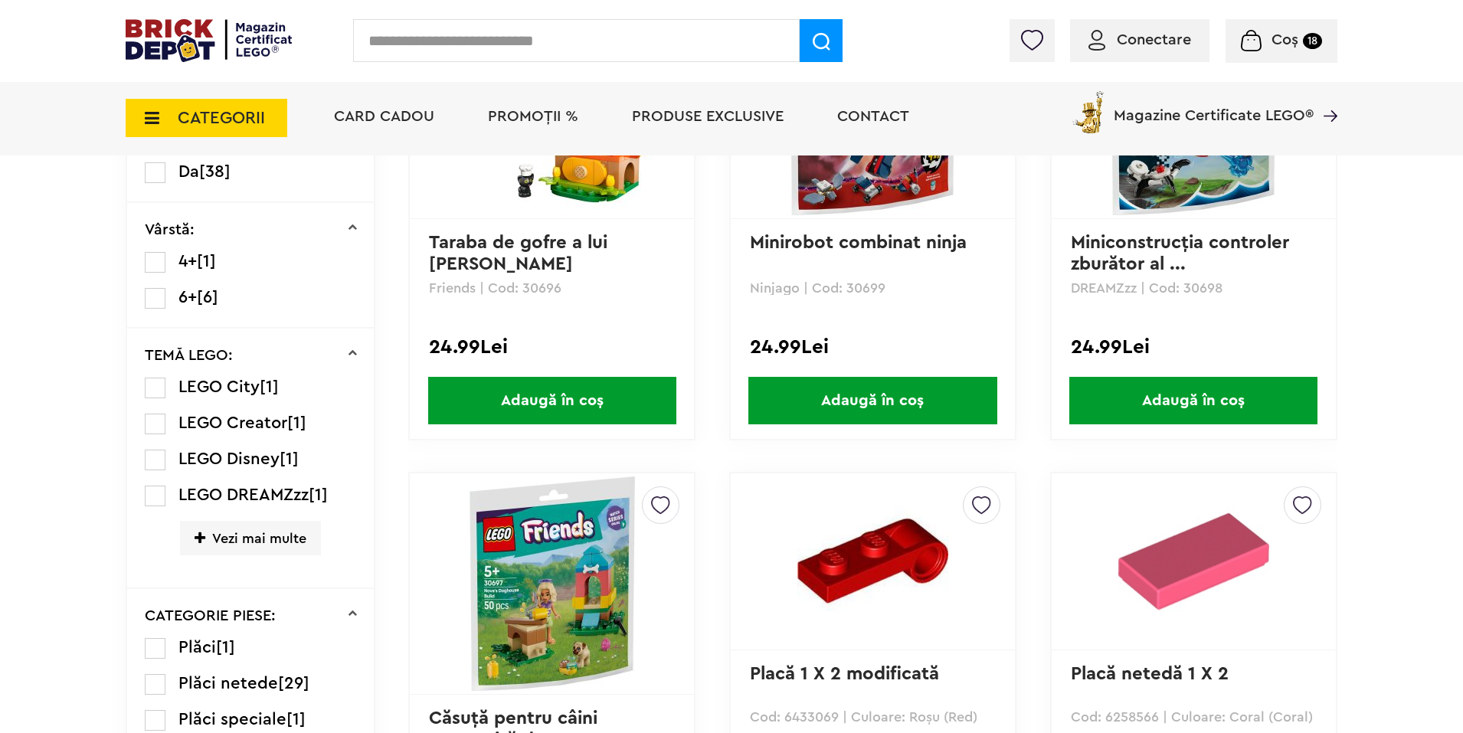
click at [1133, 672] on link "Placă netedă 1 X 2" at bounding box center [1150, 674] width 158 height 18
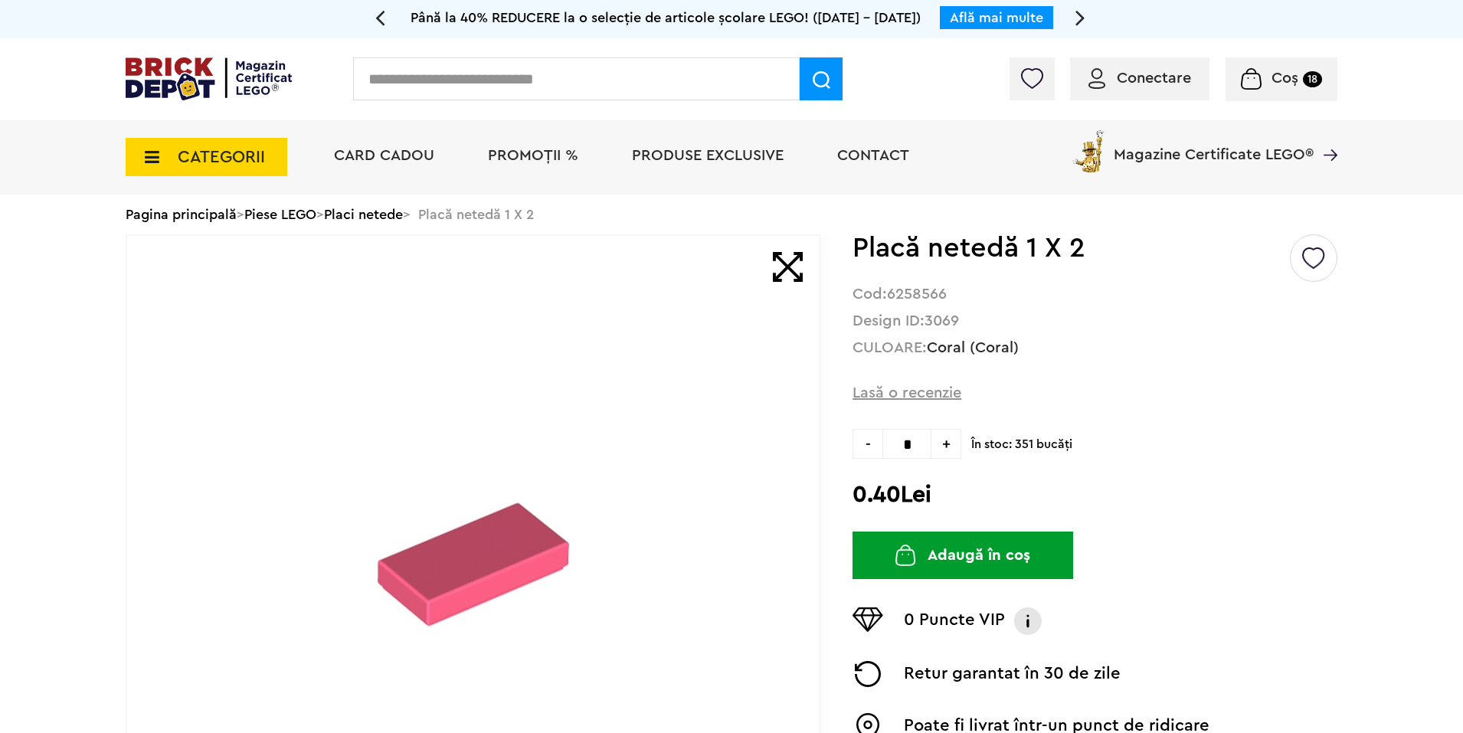
click at [513, 71] on input "text" at bounding box center [576, 78] width 446 height 43
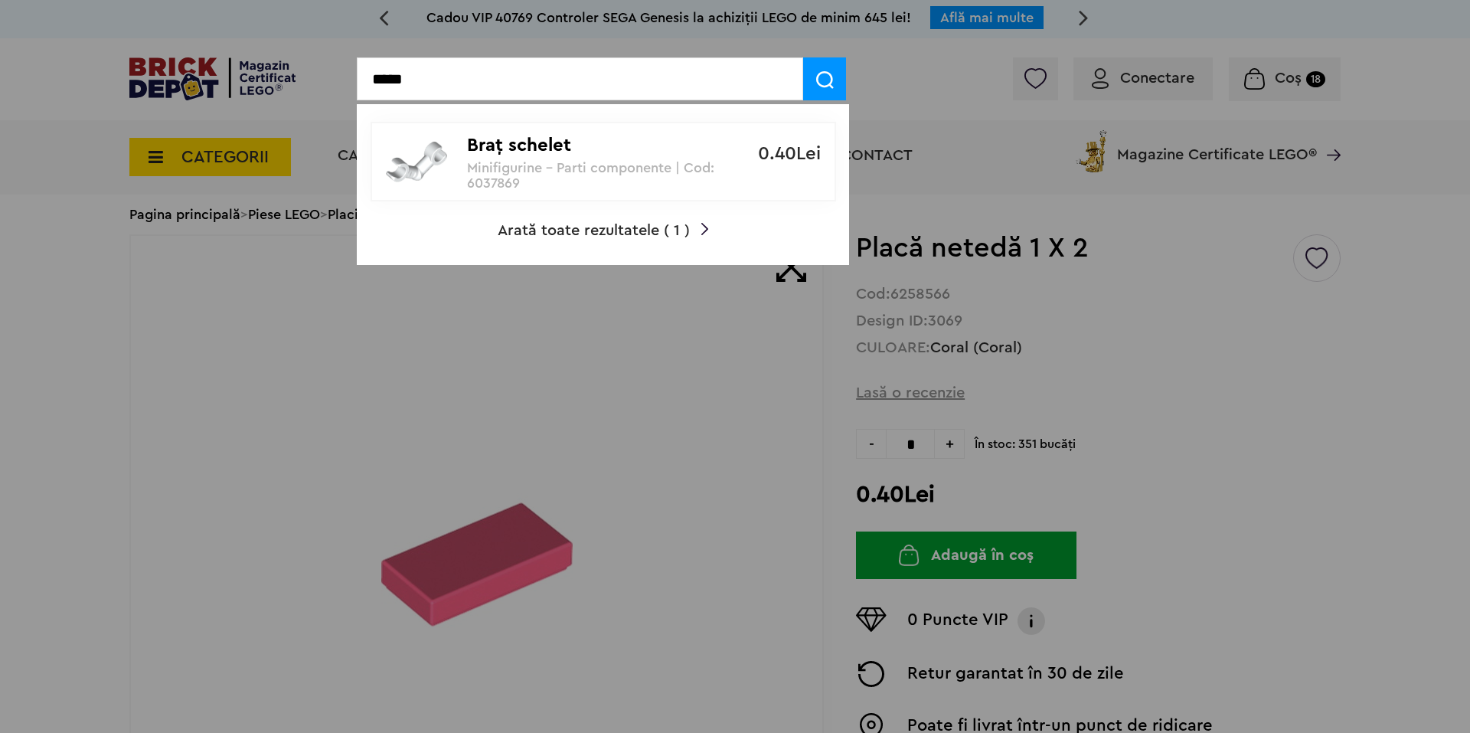
type input "*****"
click at [493, 153] on p "Braţ schelet" at bounding box center [595, 146] width 256 height 22
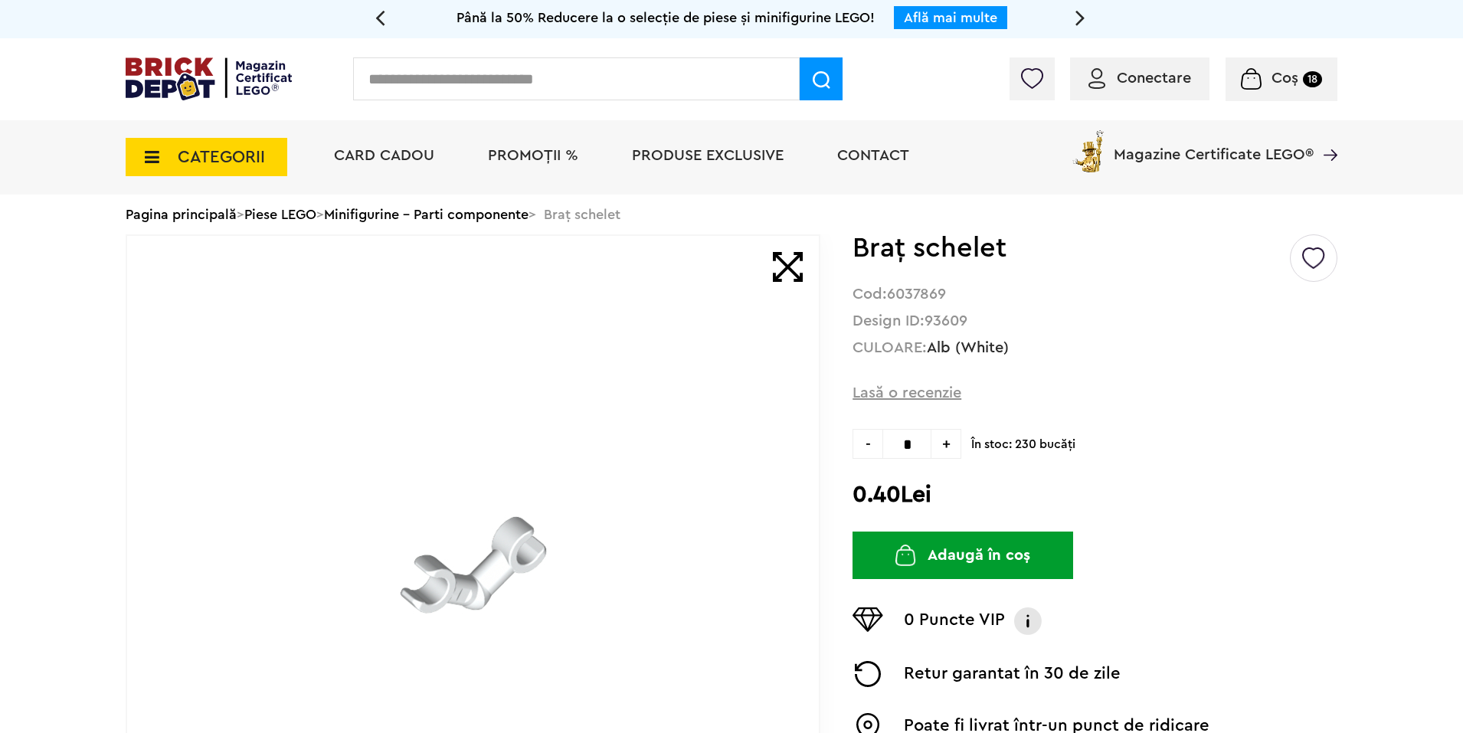
click at [528, 75] on input "text" at bounding box center [576, 78] width 446 height 43
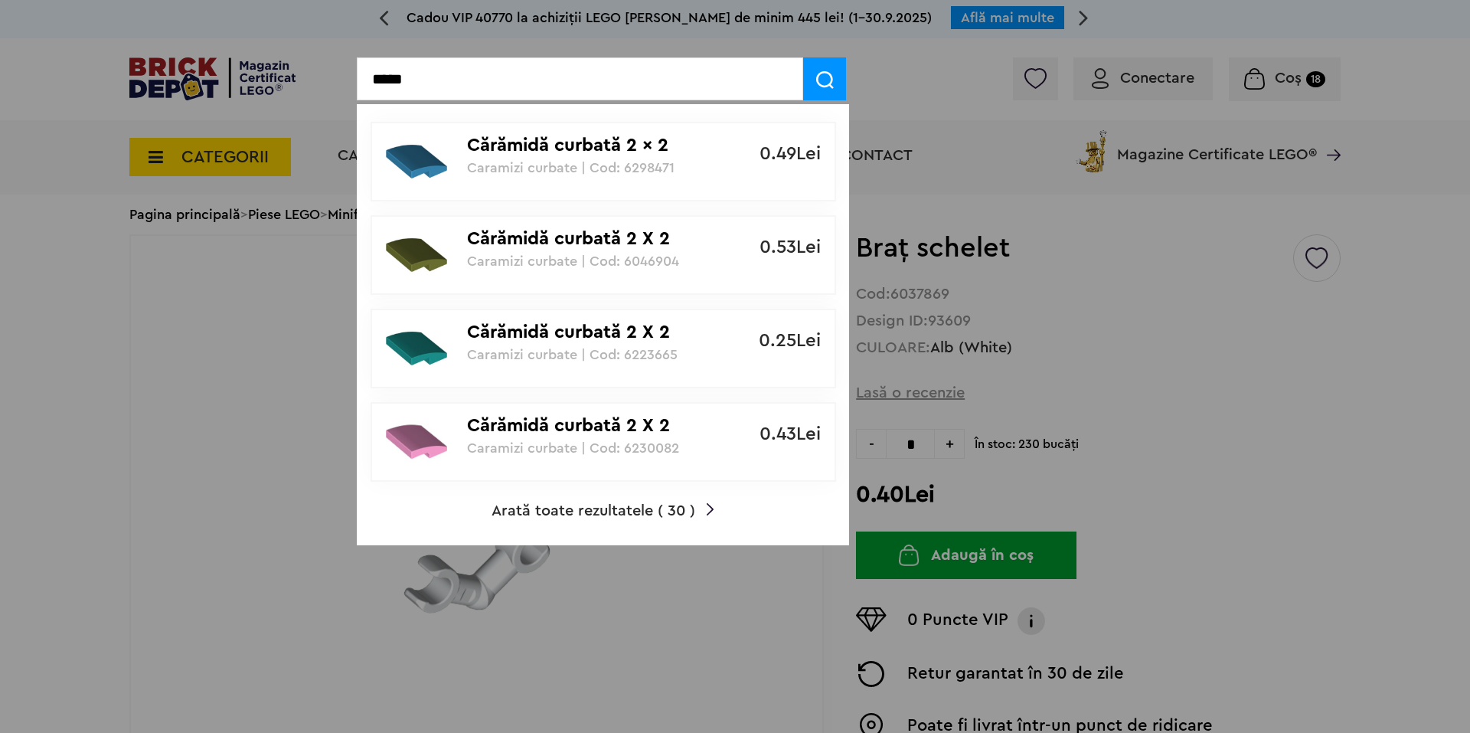
type input "*****"
click at [536, 139] on p "Cărămidă curbată 2 x 2" at bounding box center [595, 146] width 256 height 22
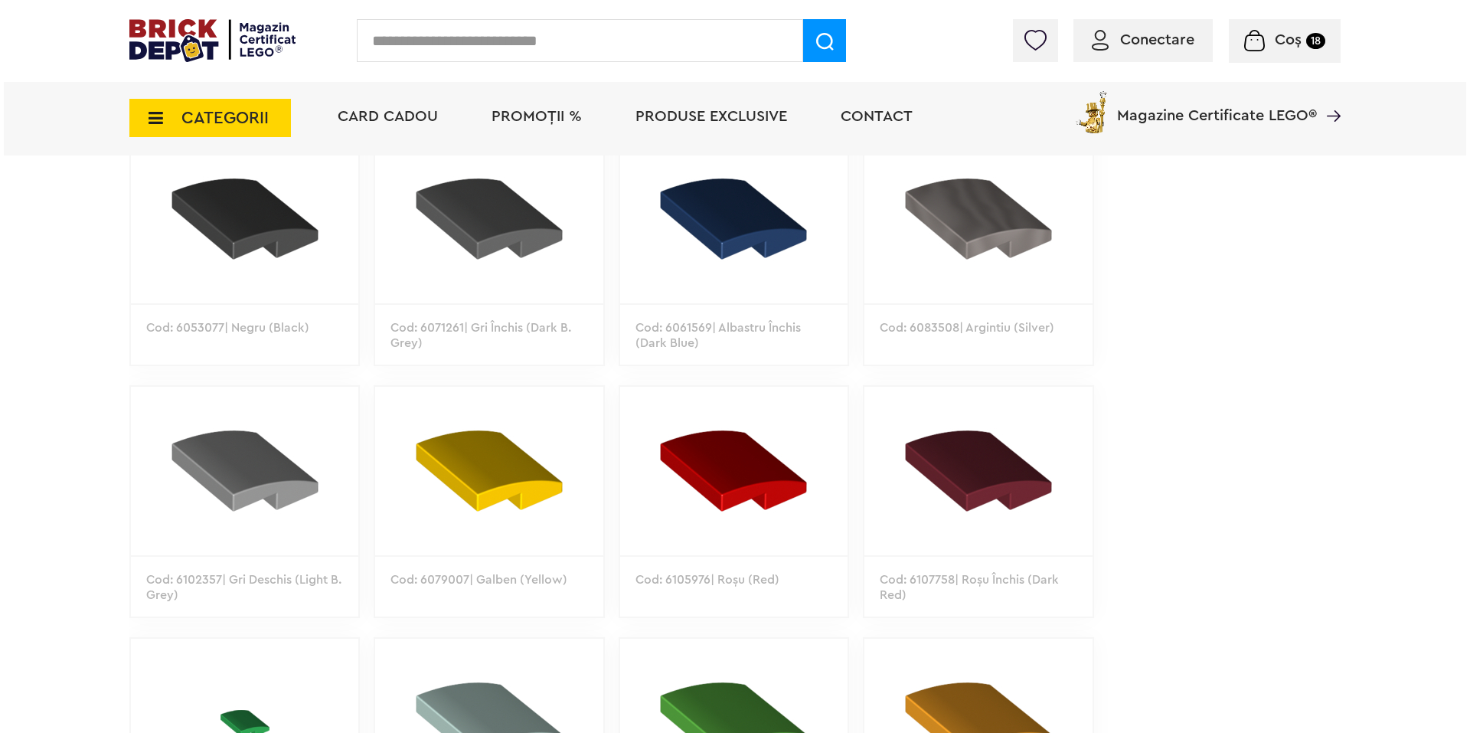
scroll to position [1253, 0]
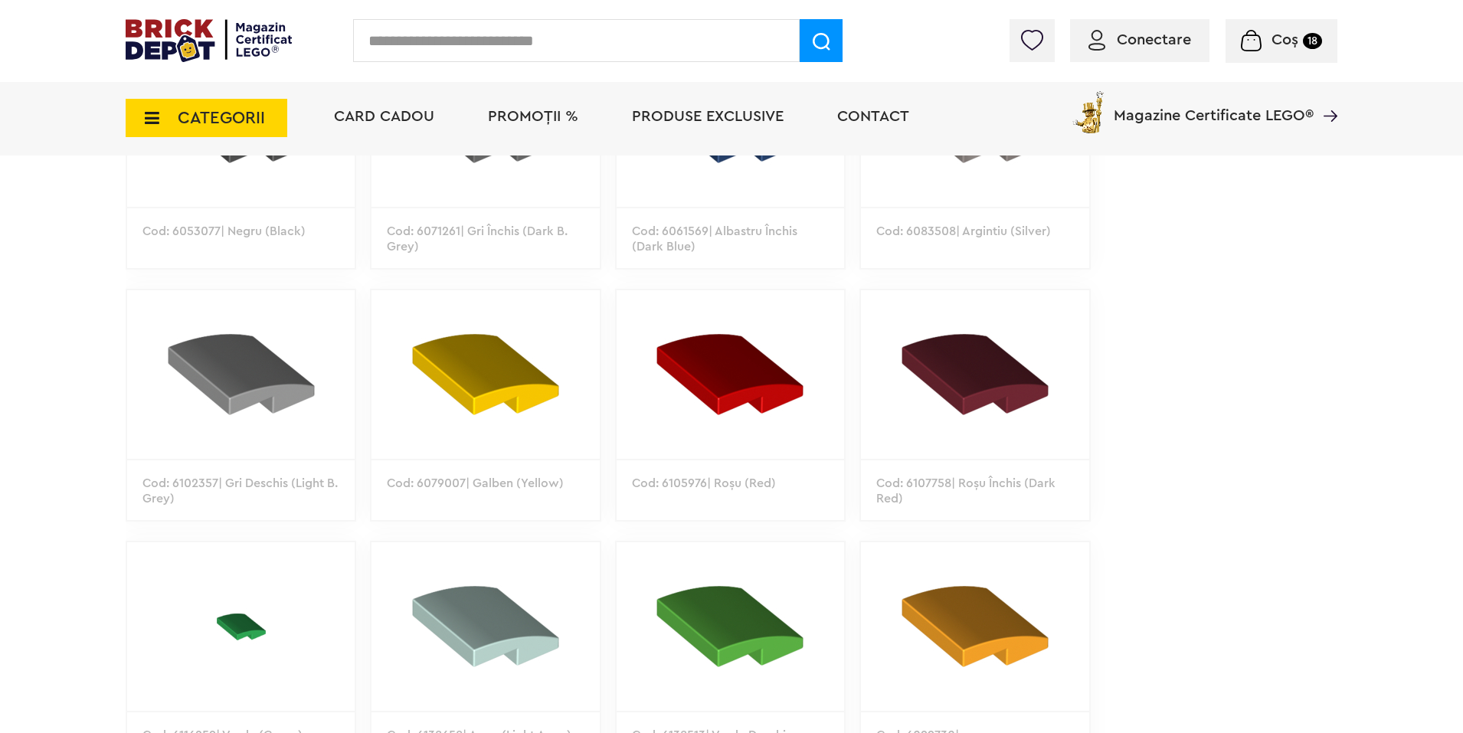
click at [440, 41] on input "text" at bounding box center [576, 40] width 446 height 43
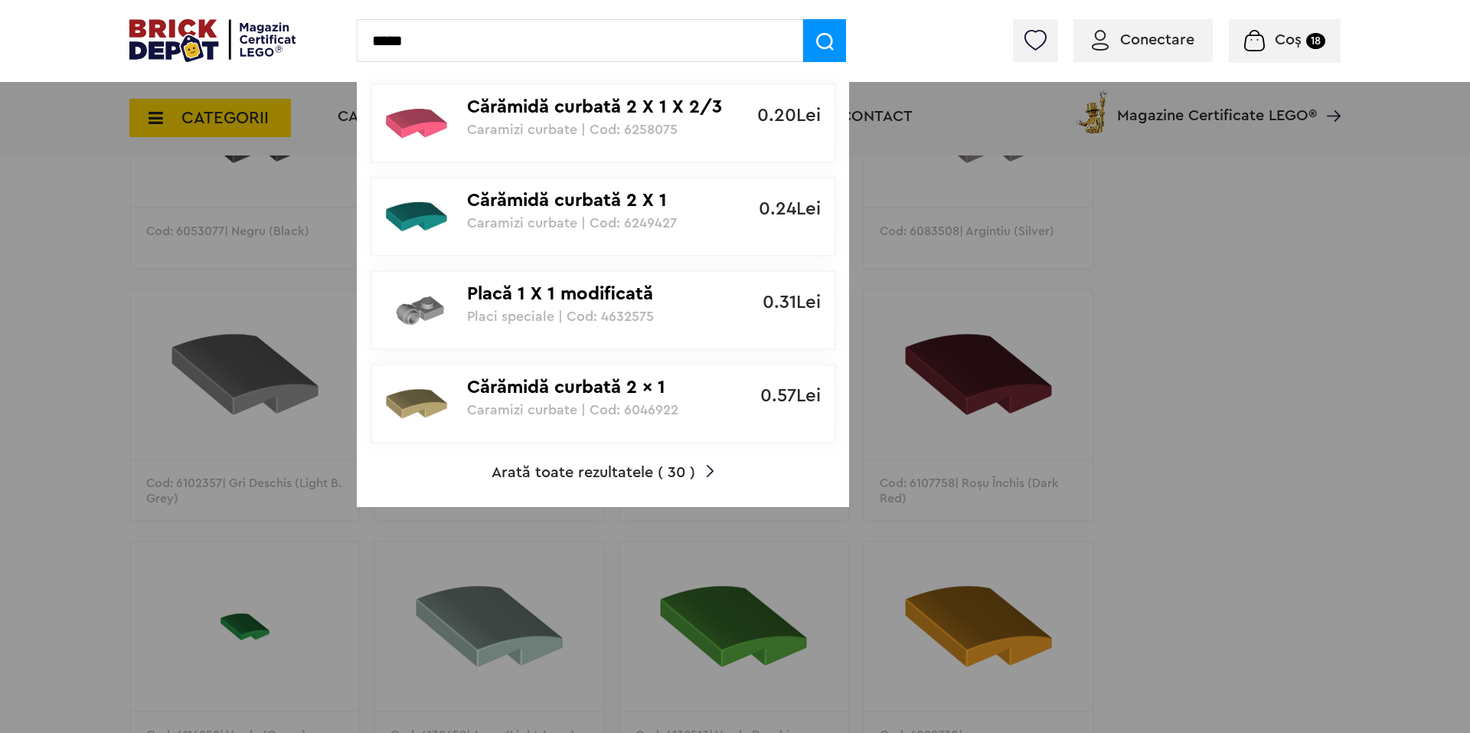
type input "*****"
click at [589, 213] on div "Cărămidă curbată 2 X 1 Caramizi curbate | Cod: 6249427" at bounding box center [595, 204] width 256 height 52
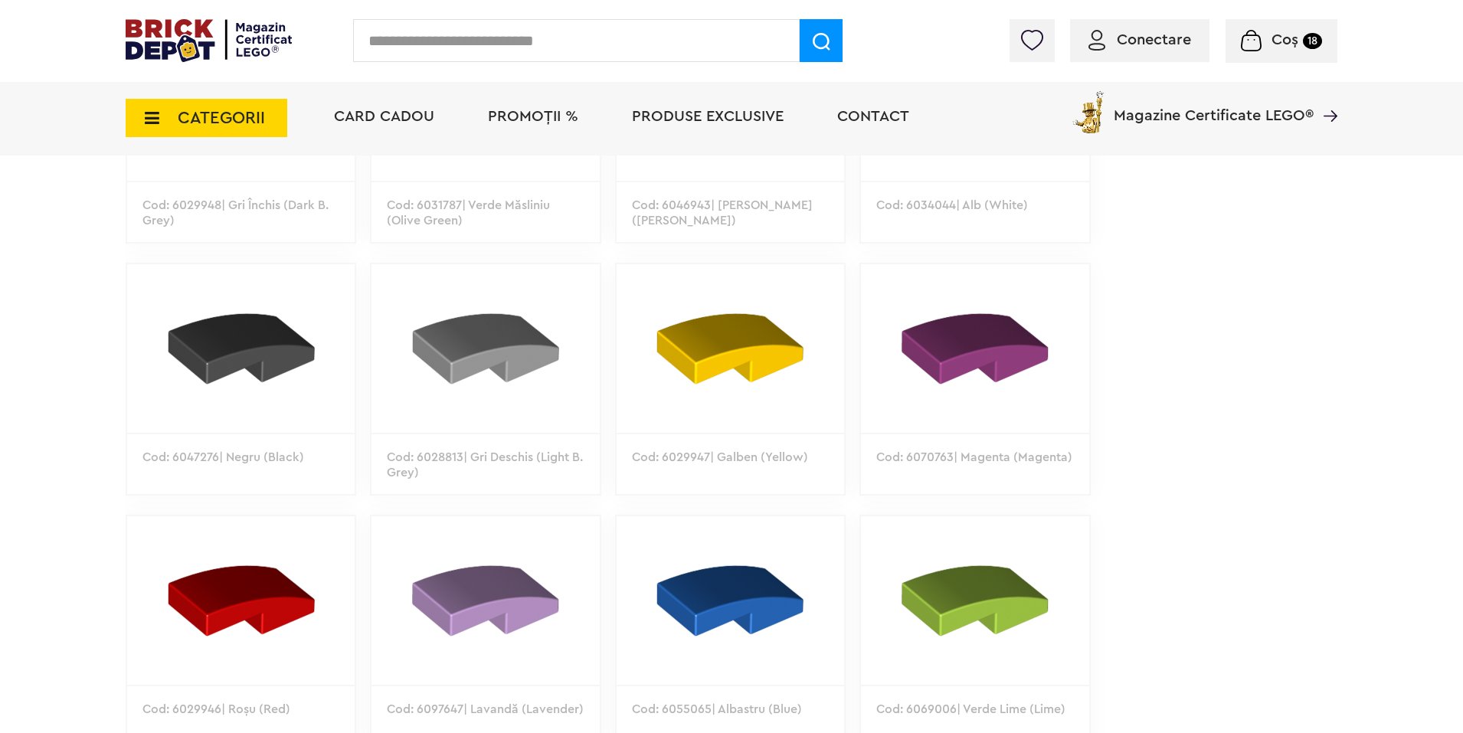
scroll to position [1028, 0]
click at [477, 378] on img at bounding box center [484, 347] width 227 height 168
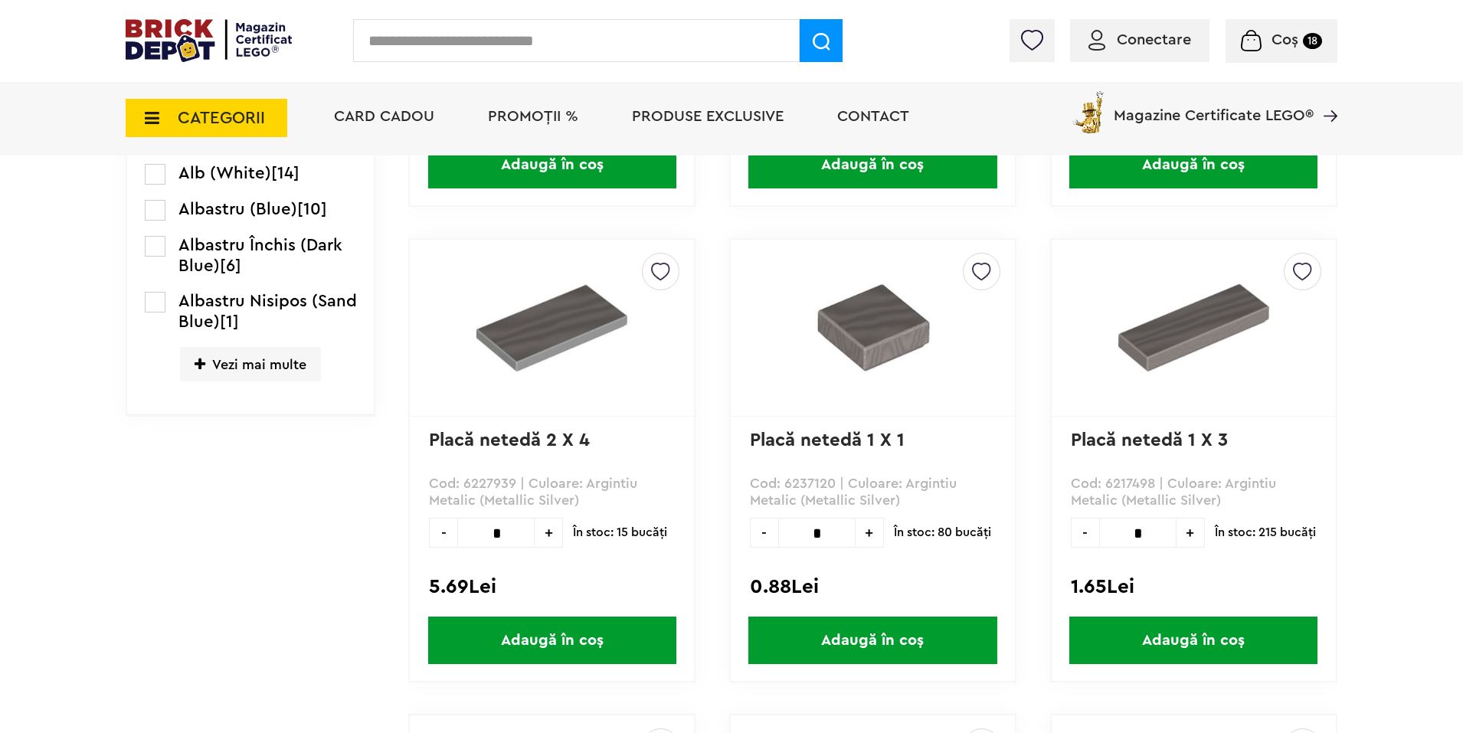
scroll to position [767, 0]
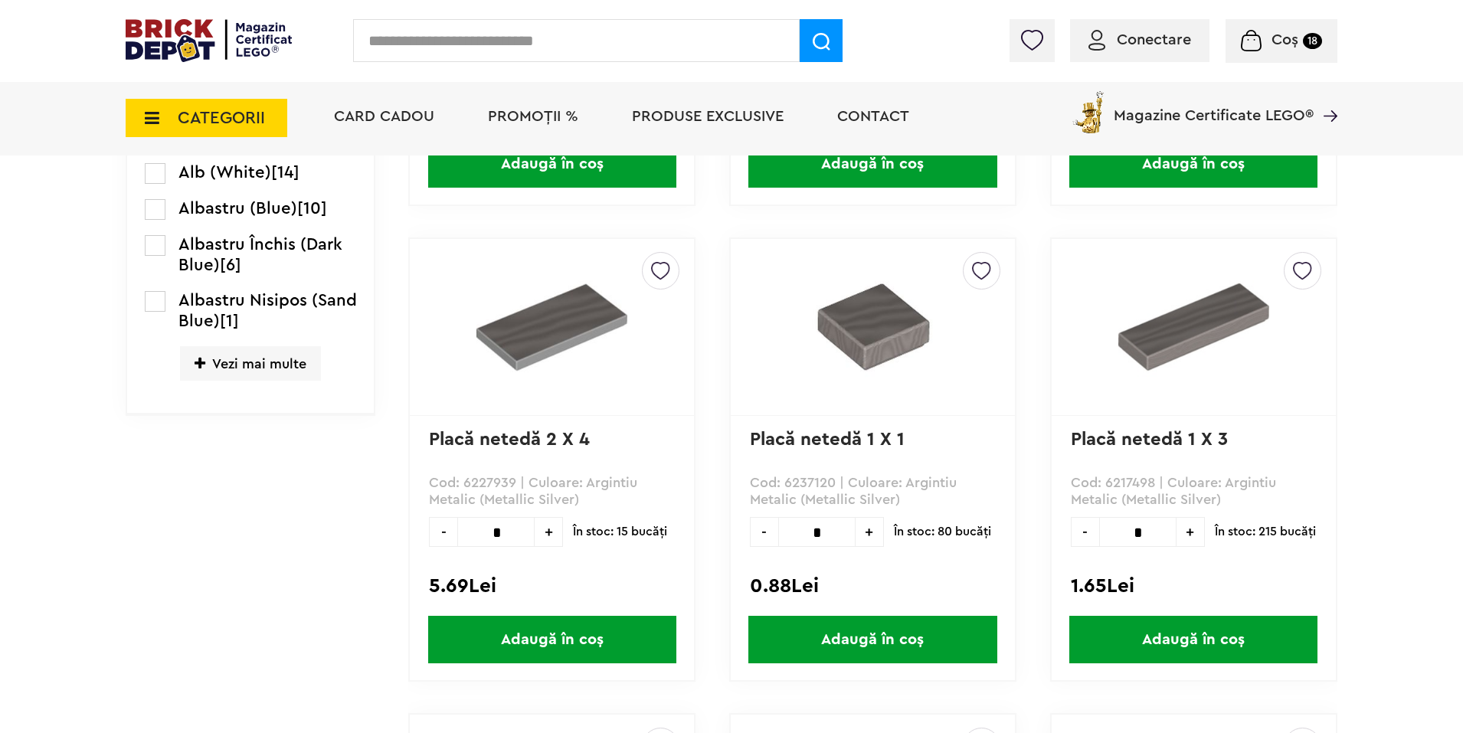
click at [854, 443] on link "Placă netedă 1 X 1" at bounding box center [827, 439] width 155 height 18
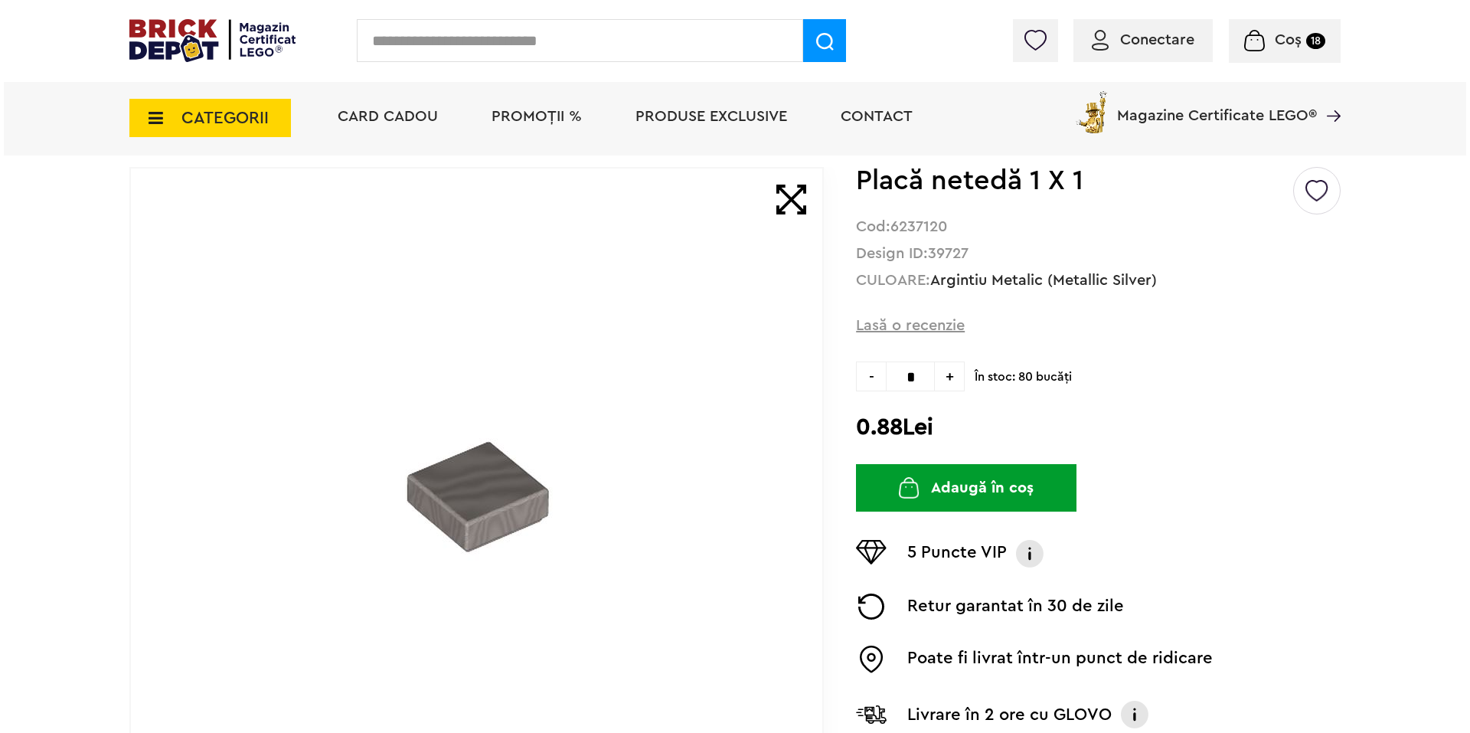
scroll to position [94, 0]
click at [610, 41] on input "text" at bounding box center [576, 40] width 446 height 43
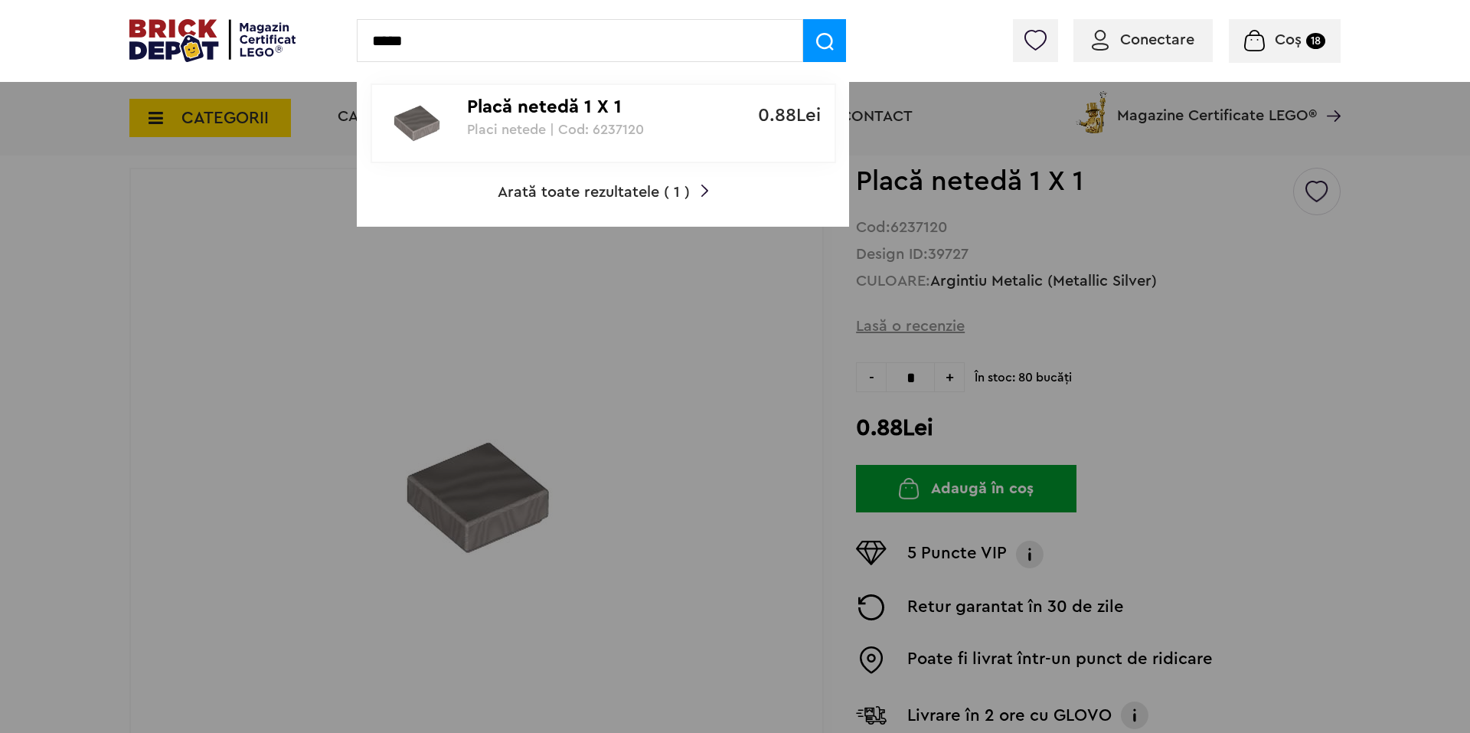
type input "*****"
click at [1244, 334] on div at bounding box center [735, 366] width 1470 height 733
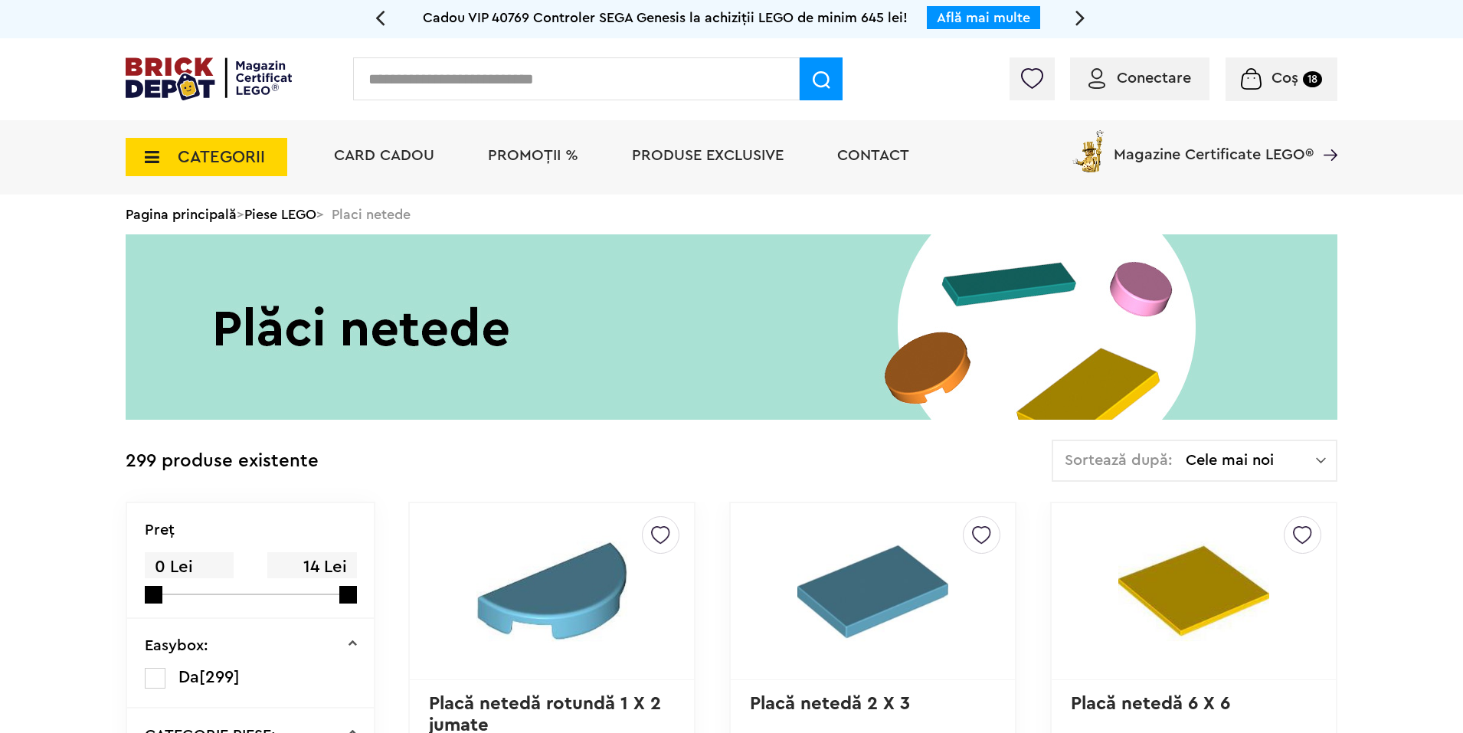
scroll to position [743, 0]
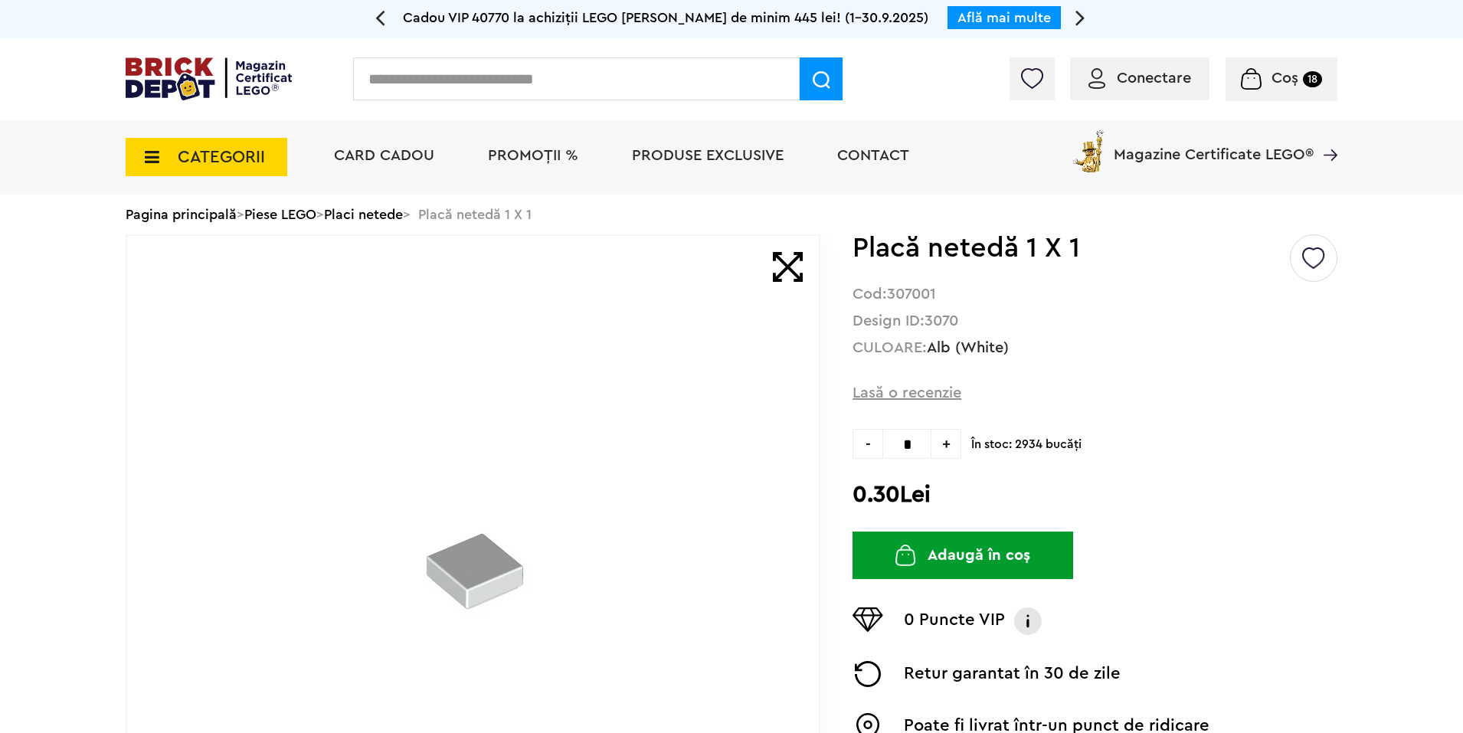
click at [702, 85] on input "text" at bounding box center [576, 78] width 446 height 43
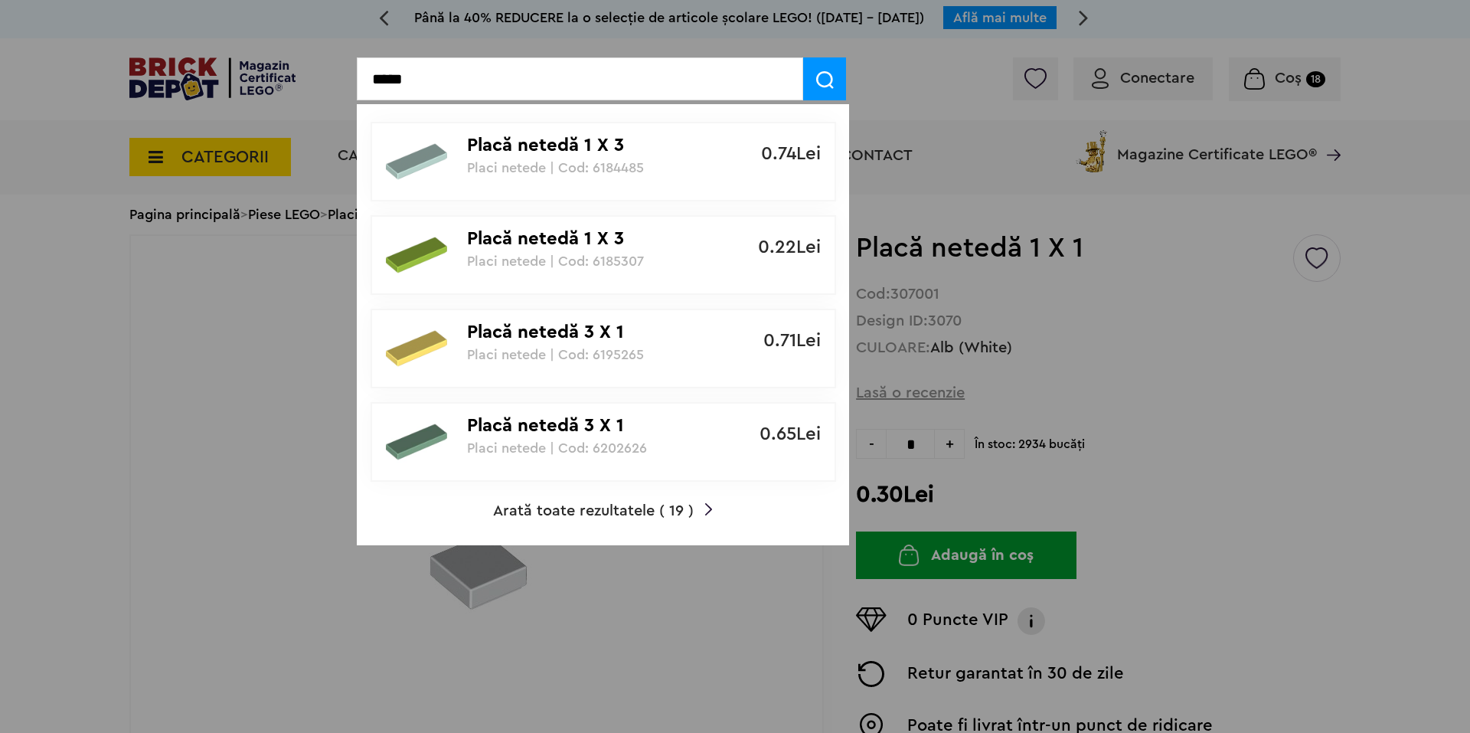
type input "*****"
click at [495, 156] on p "Placă netedă 1 X 3" at bounding box center [595, 146] width 256 height 22
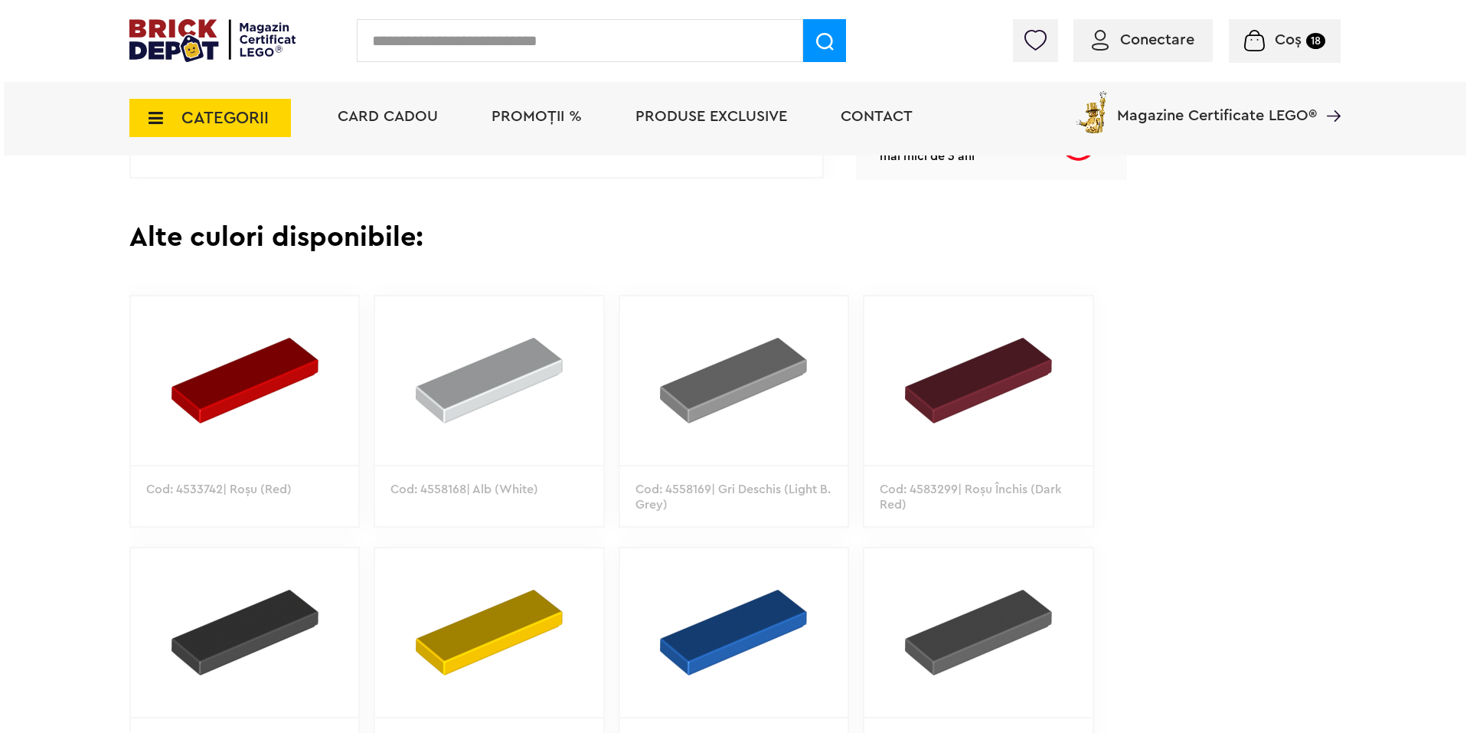
scroll to position [747, 0]
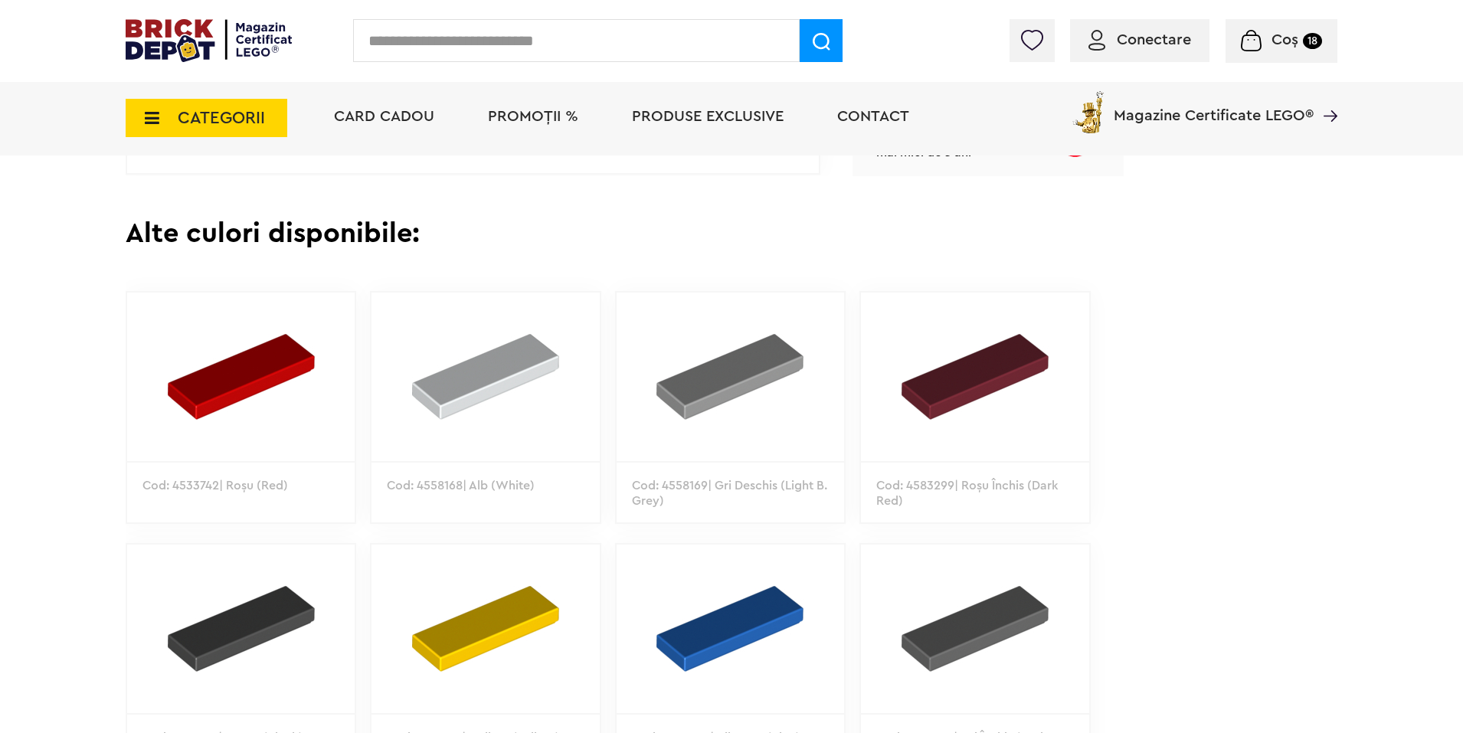
click at [447, 39] on input "text" at bounding box center [576, 40] width 446 height 43
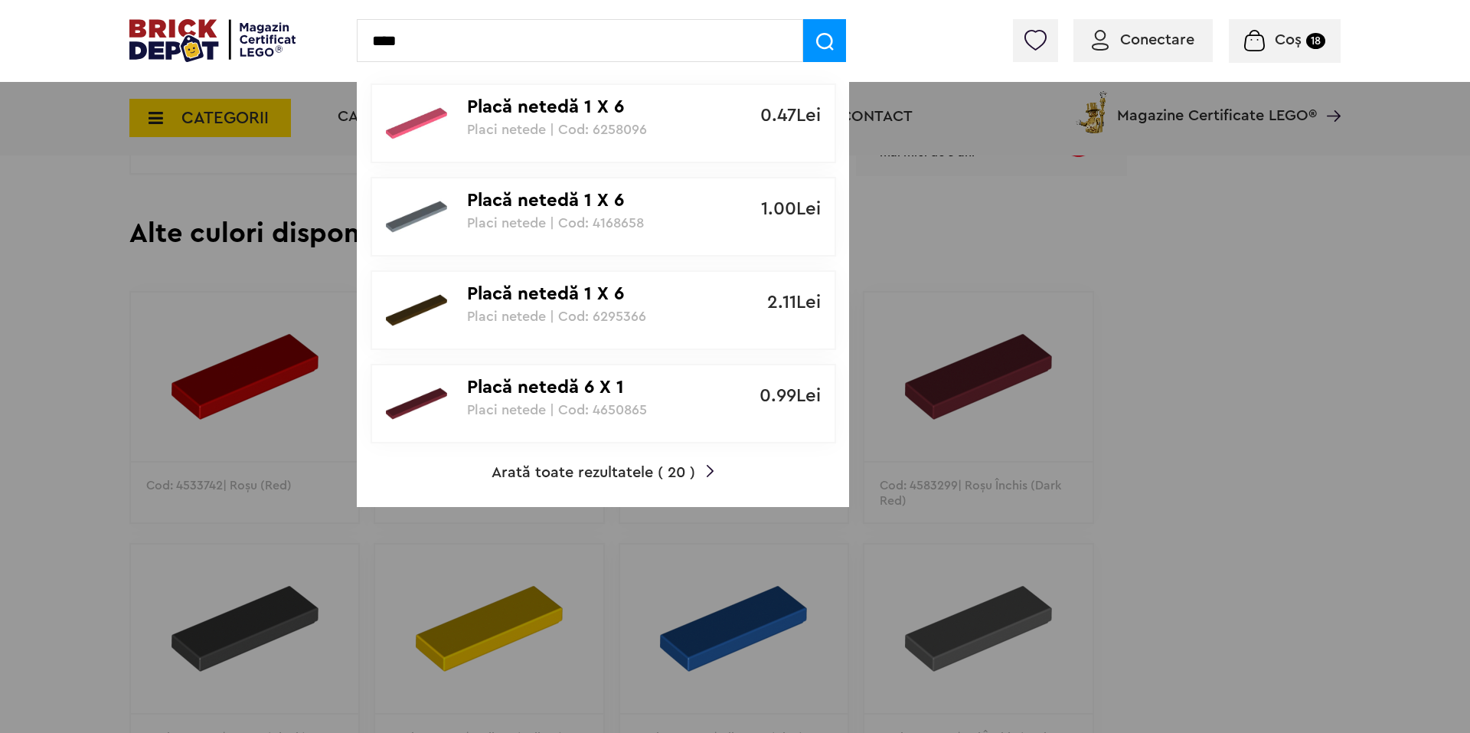
type input "****"
click at [515, 201] on p "Placă netedă 1 X 6" at bounding box center [595, 201] width 256 height 22
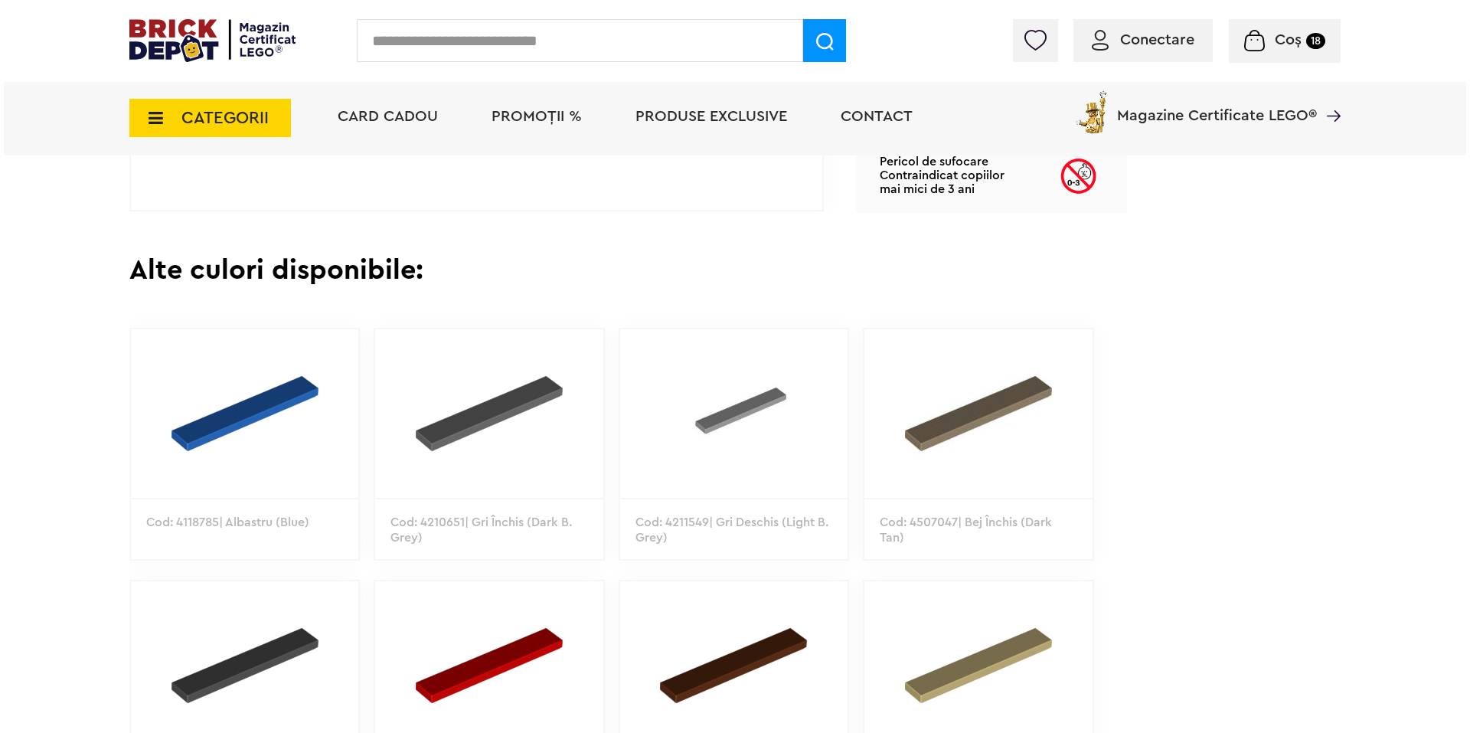
scroll to position [711, 0]
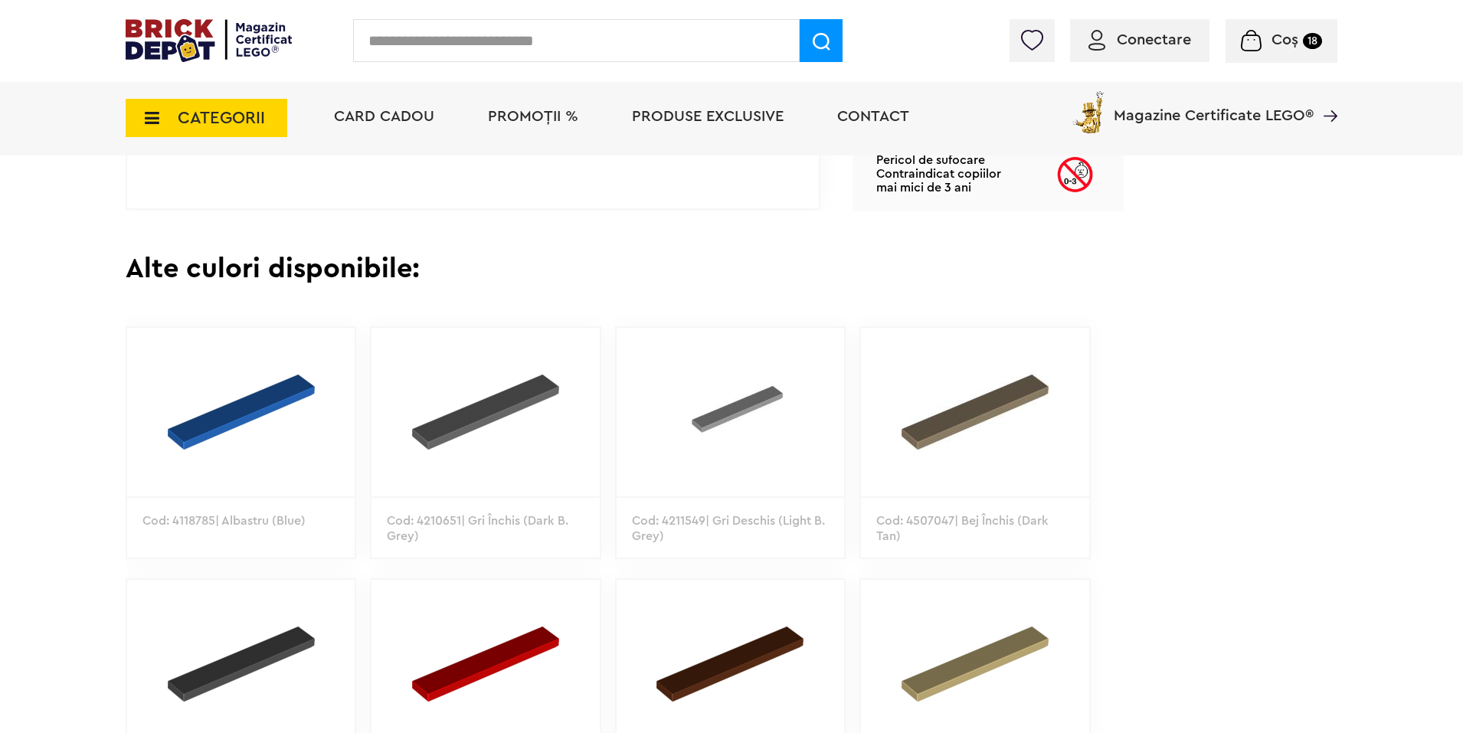
click at [410, 43] on input "text" at bounding box center [576, 40] width 446 height 43
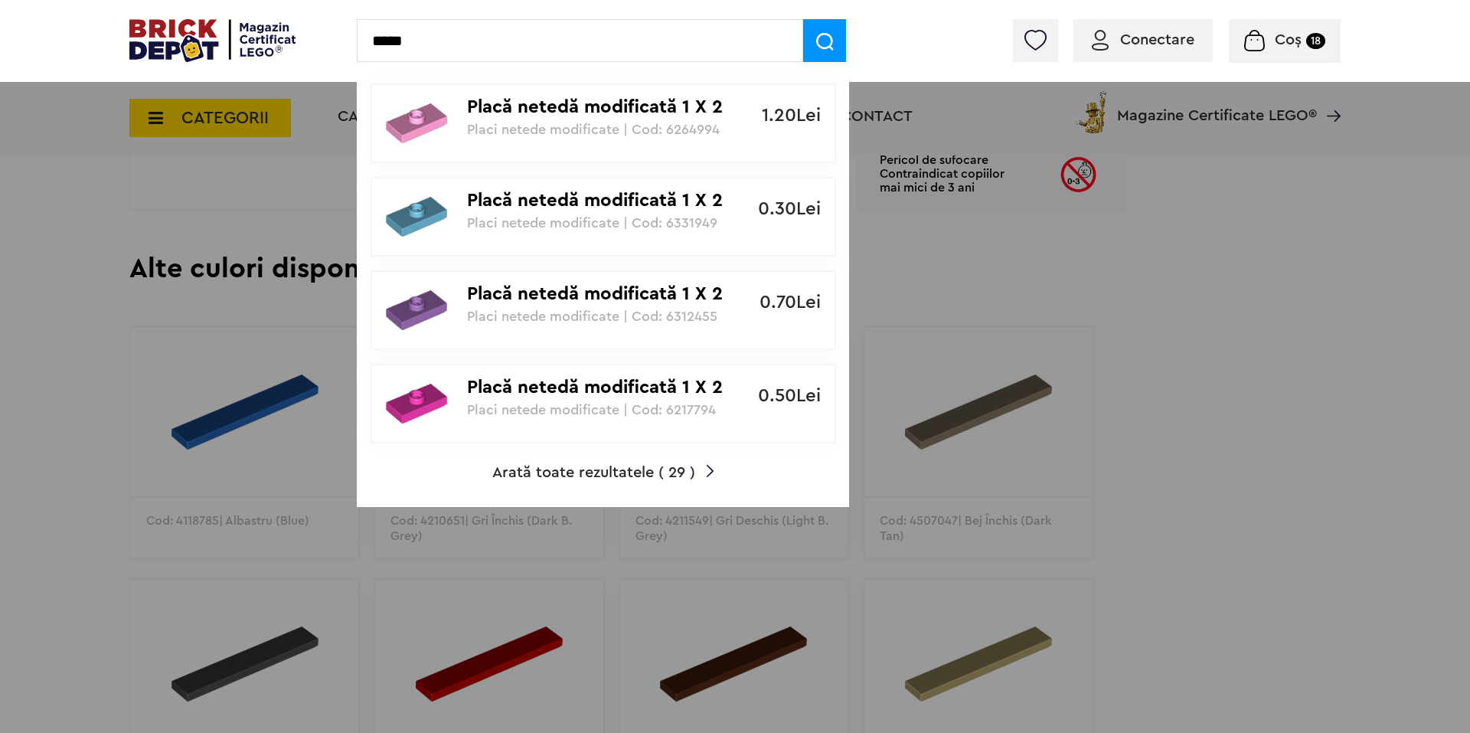
type input "*****"
click at [547, 191] on p "Placă netedă modificată 1 X 2 knob" at bounding box center [595, 201] width 256 height 22
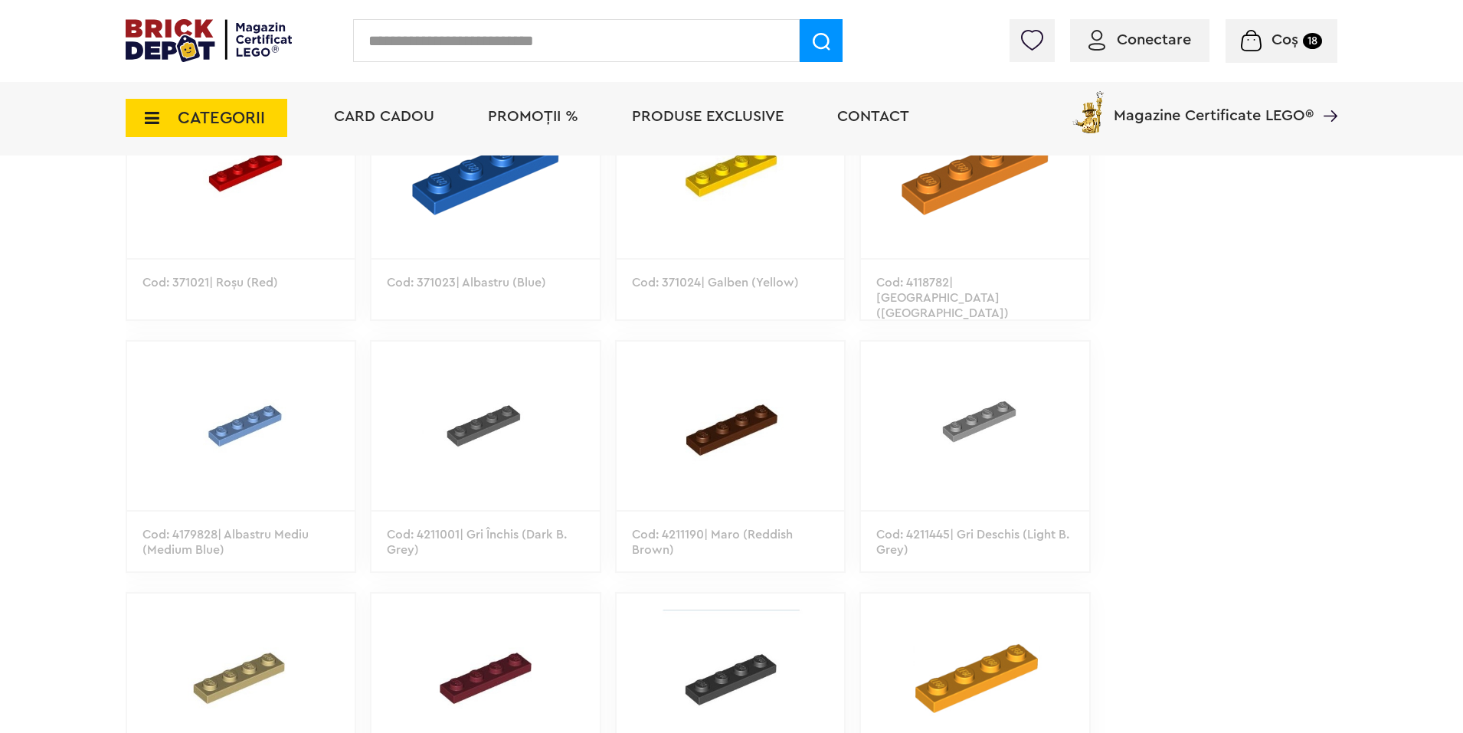
scroll to position [950, 0]
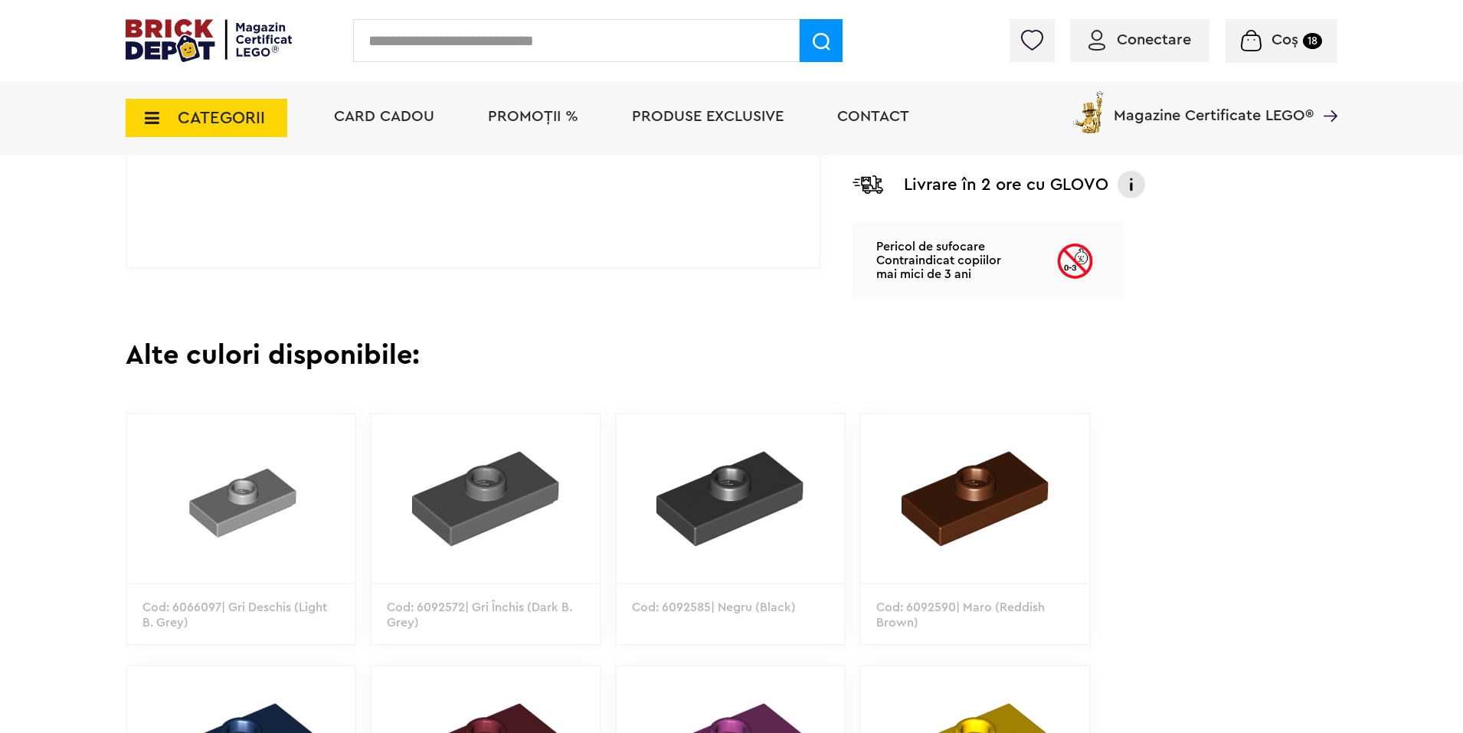
scroll to position [852, 0]
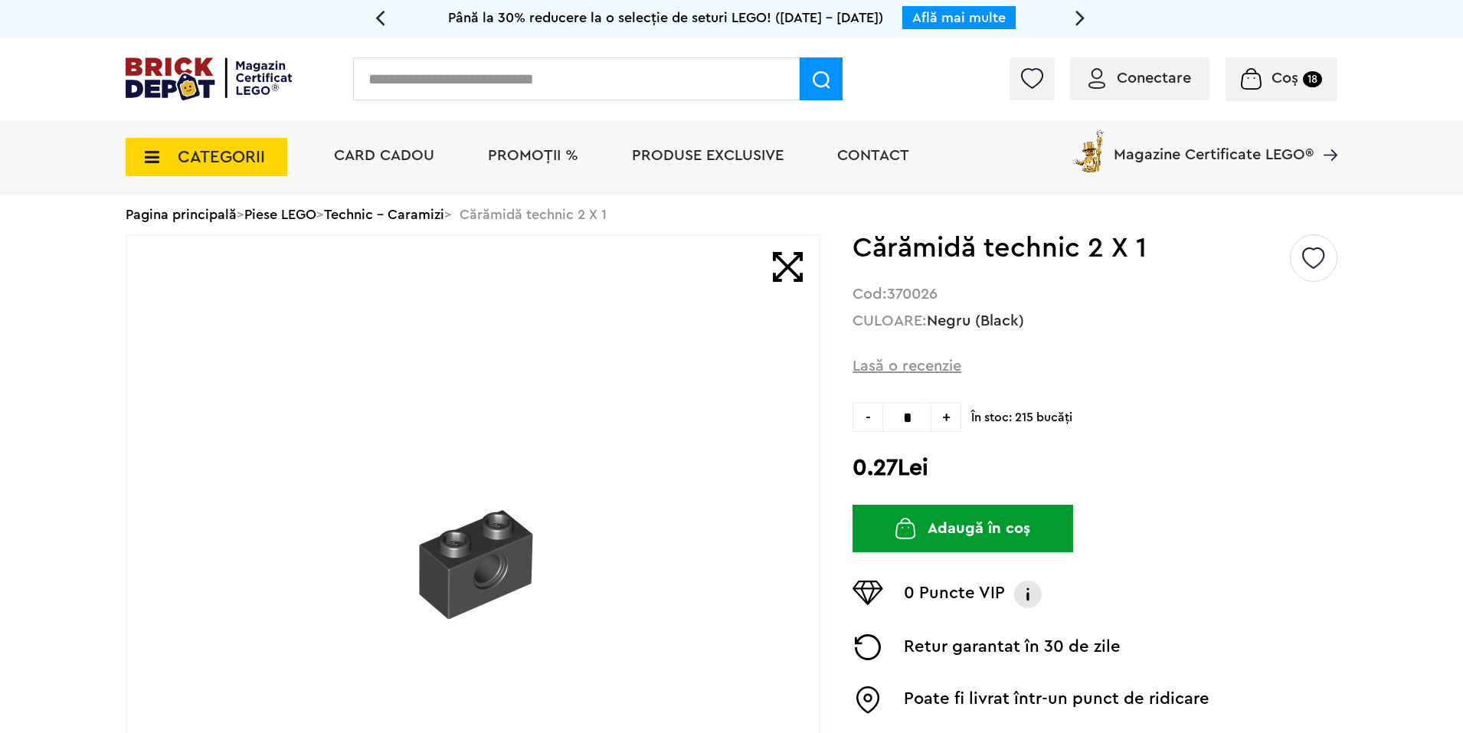
click at [570, 93] on input "text" at bounding box center [576, 78] width 446 height 43
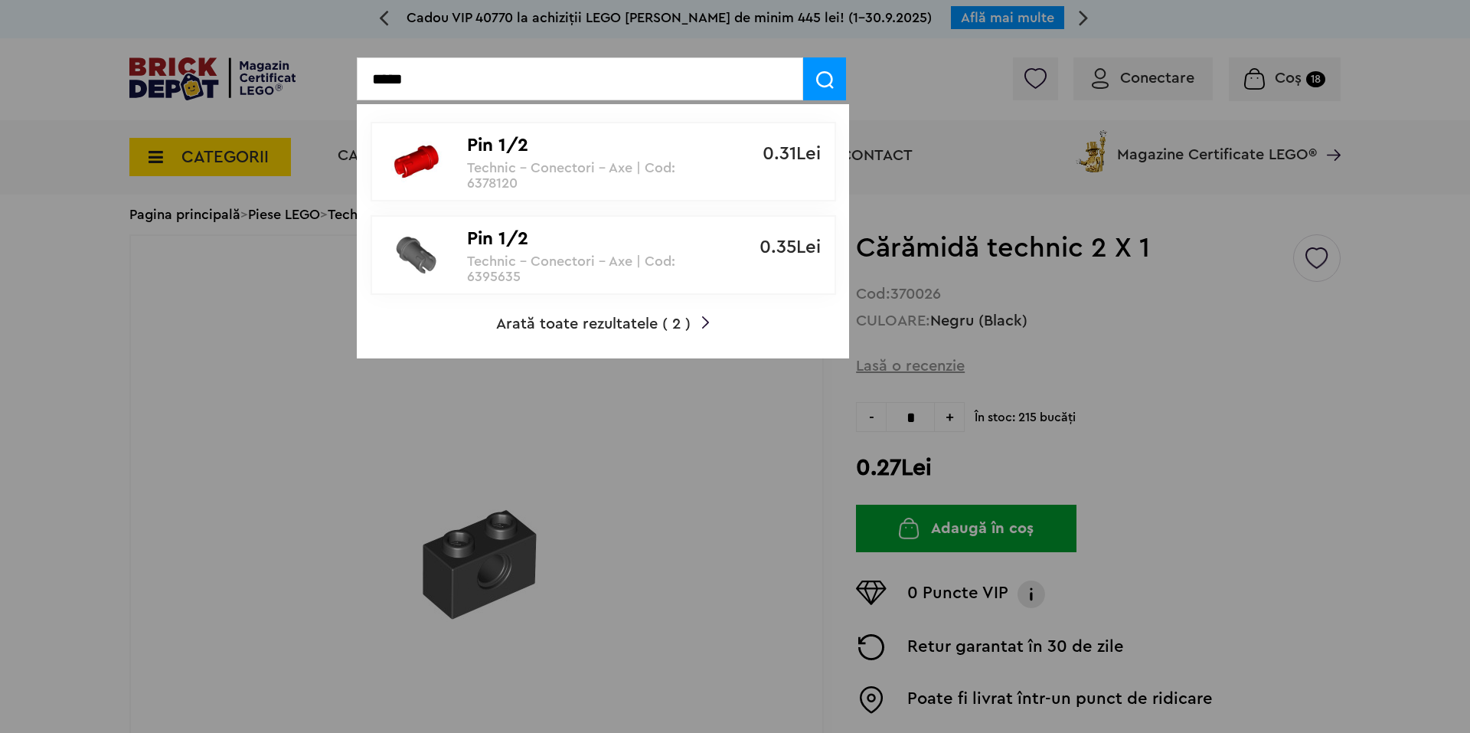
type input "*****"
click at [513, 246] on p "Pin 1/2" at bounding box center [595, 239] width 256 height 22
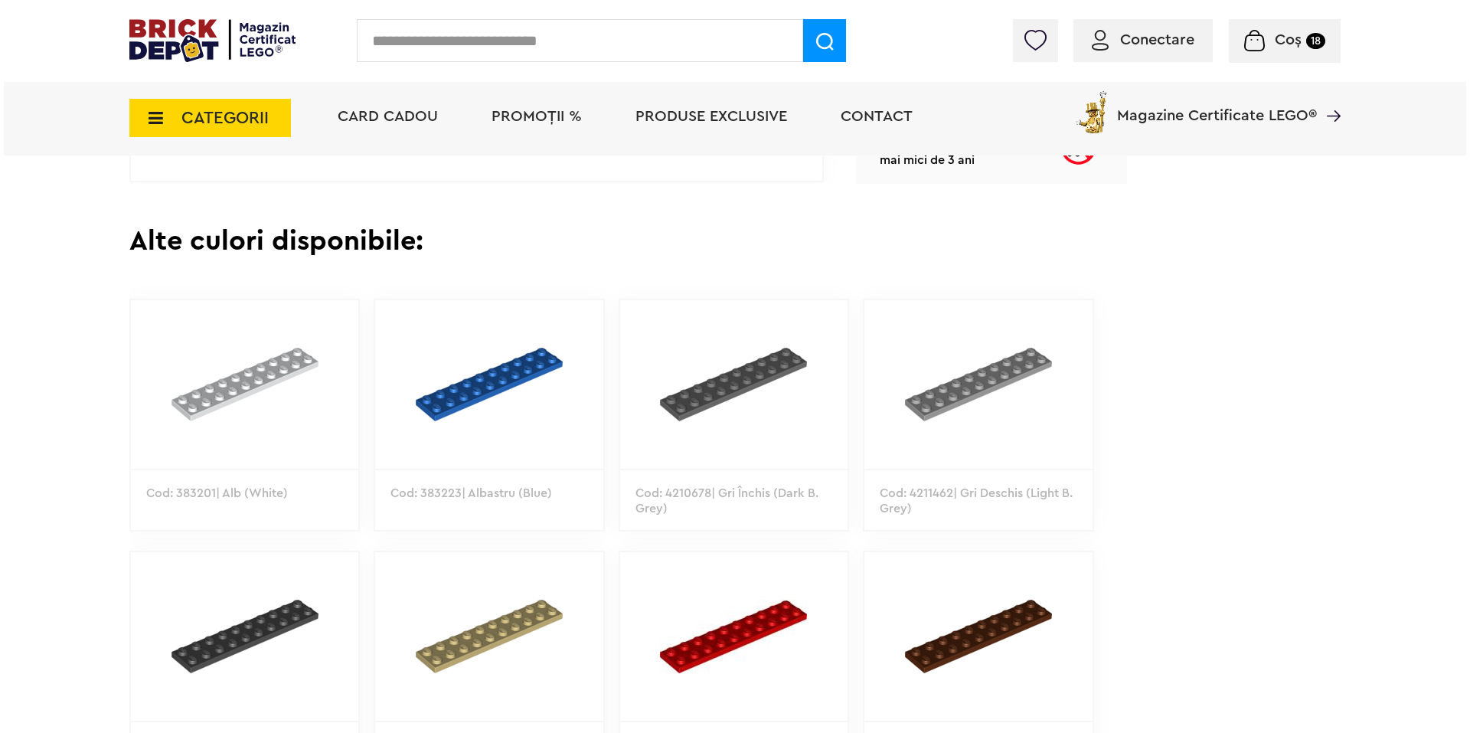
scroll to position [740, 0]
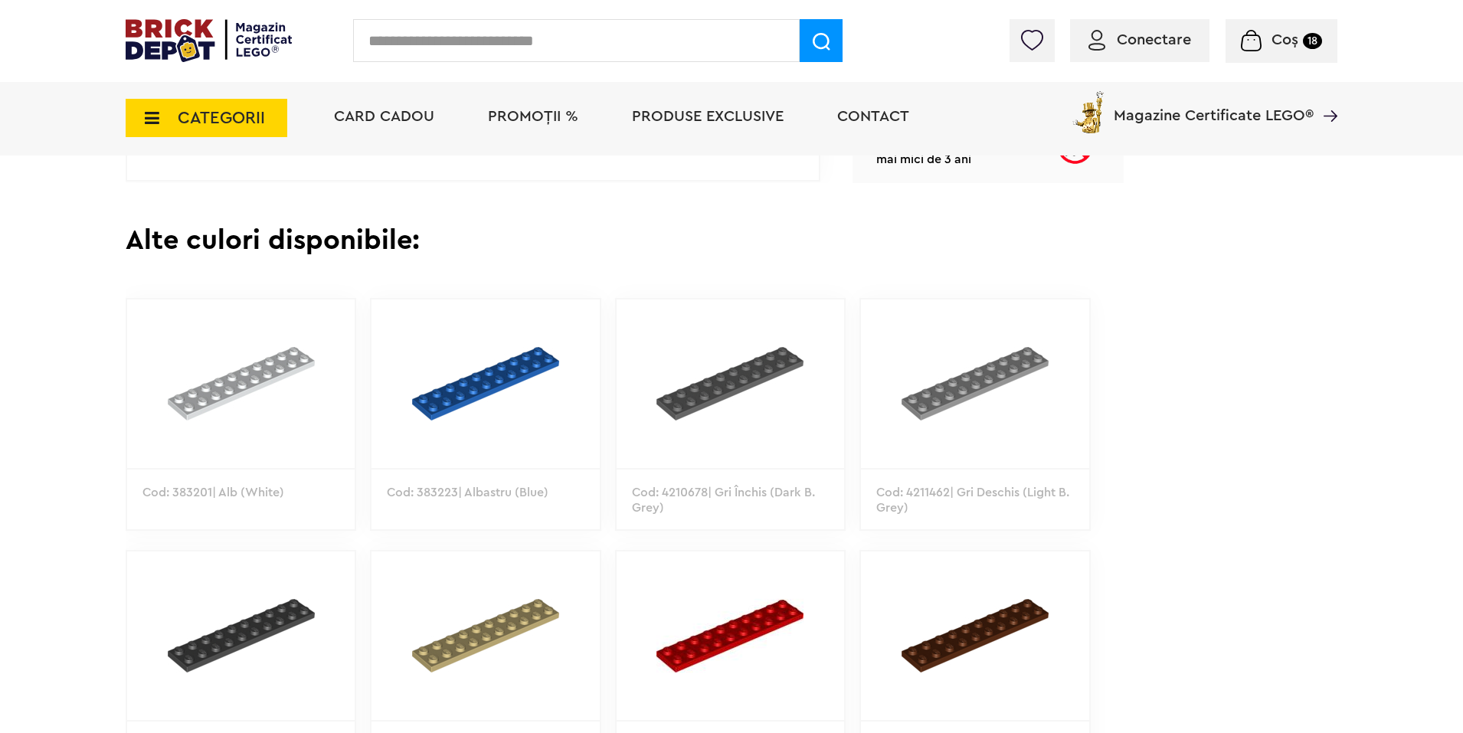
click at [506, 41] on input "text" at bounding box center [576, 40] width 446 height 43
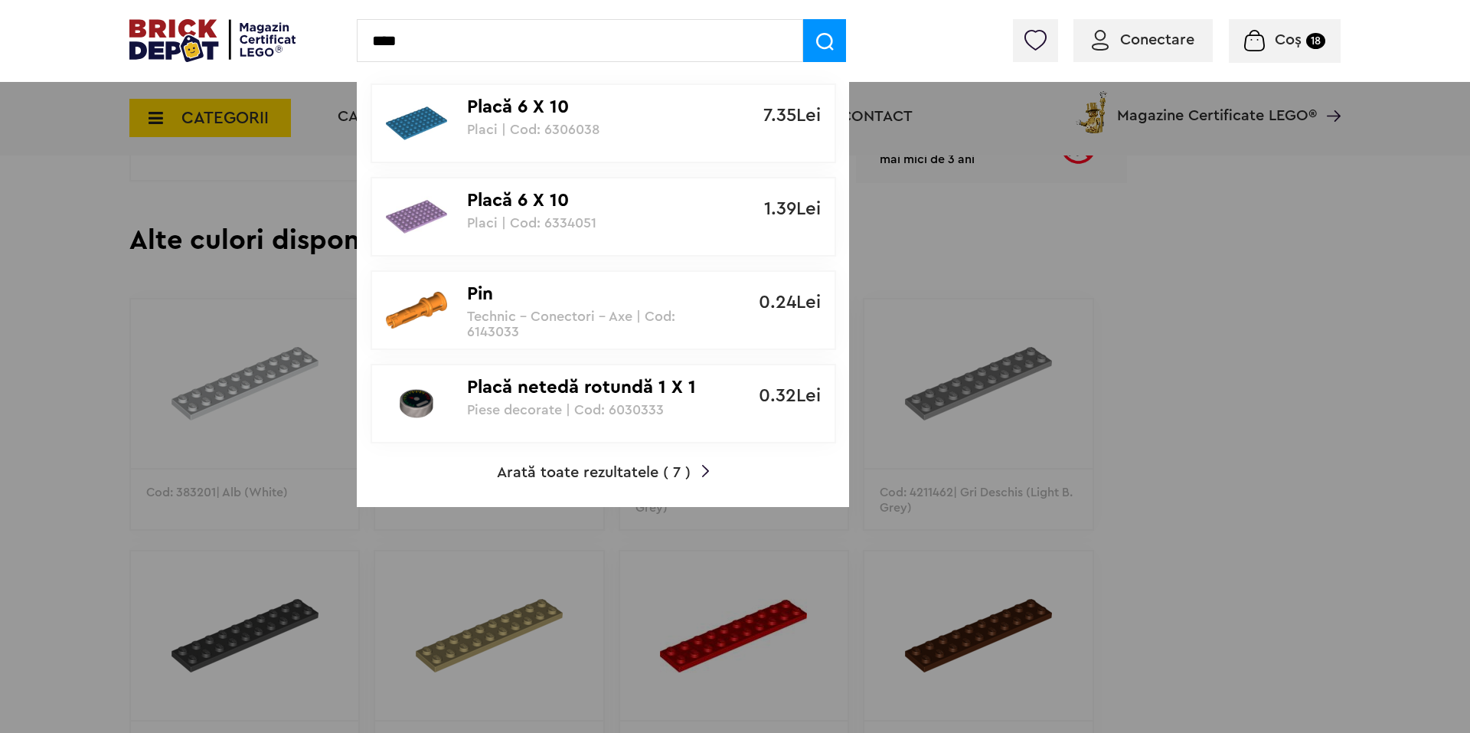
type input "****"
click at [560, 472] on span "Arată toate rezultatele ( 7 )" at bounding box center [594, 472] width 194 height 15
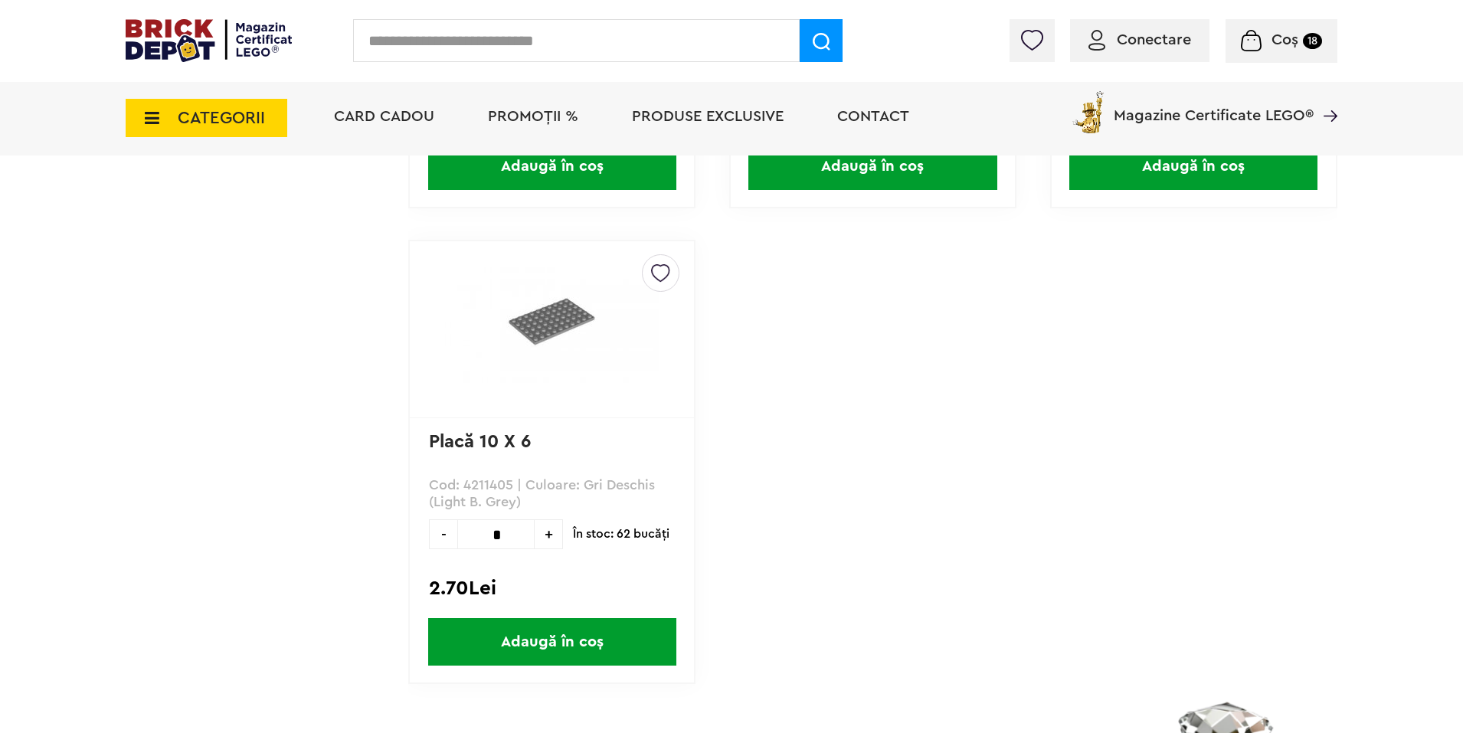
scroll to position [1036, 0]
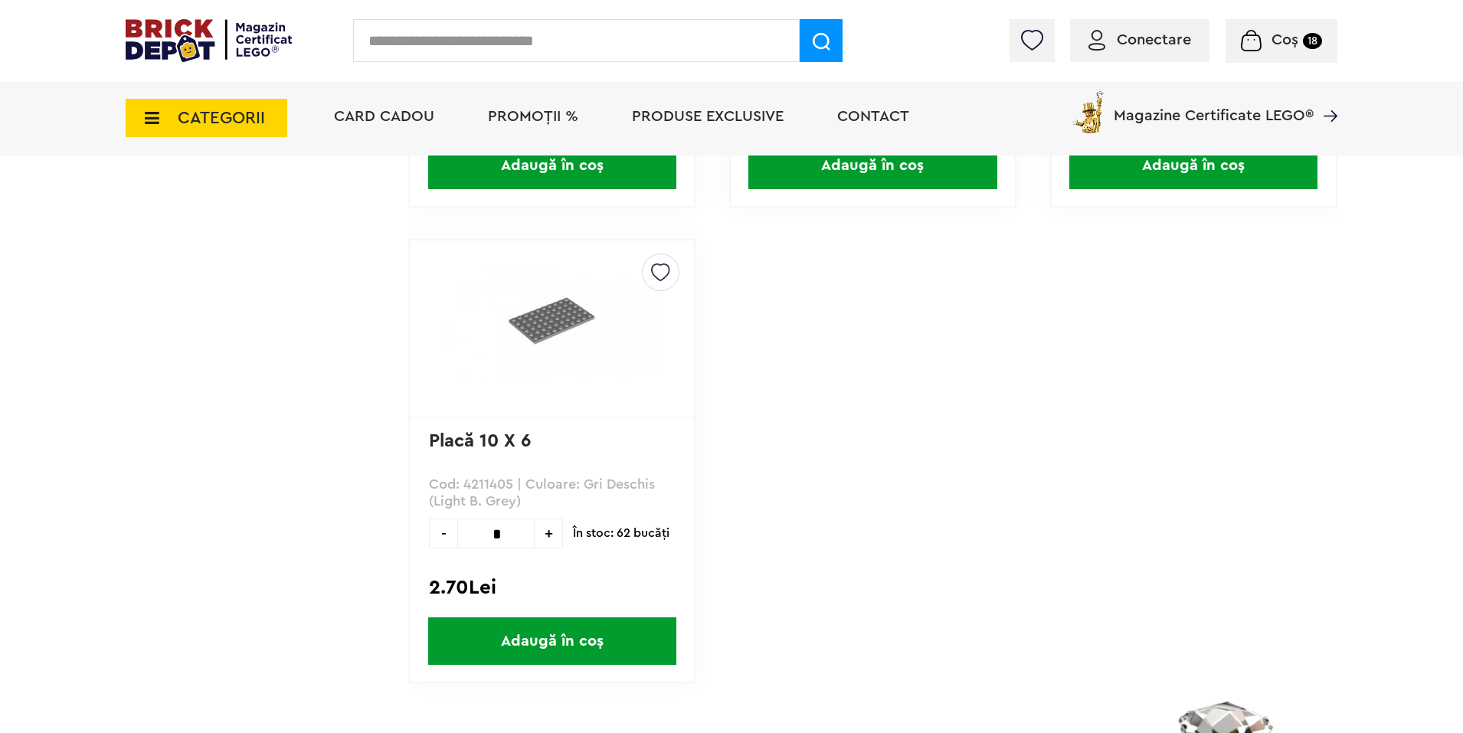
click at [492, 363] on img at bounding box center [552, 317] width 214 height 129
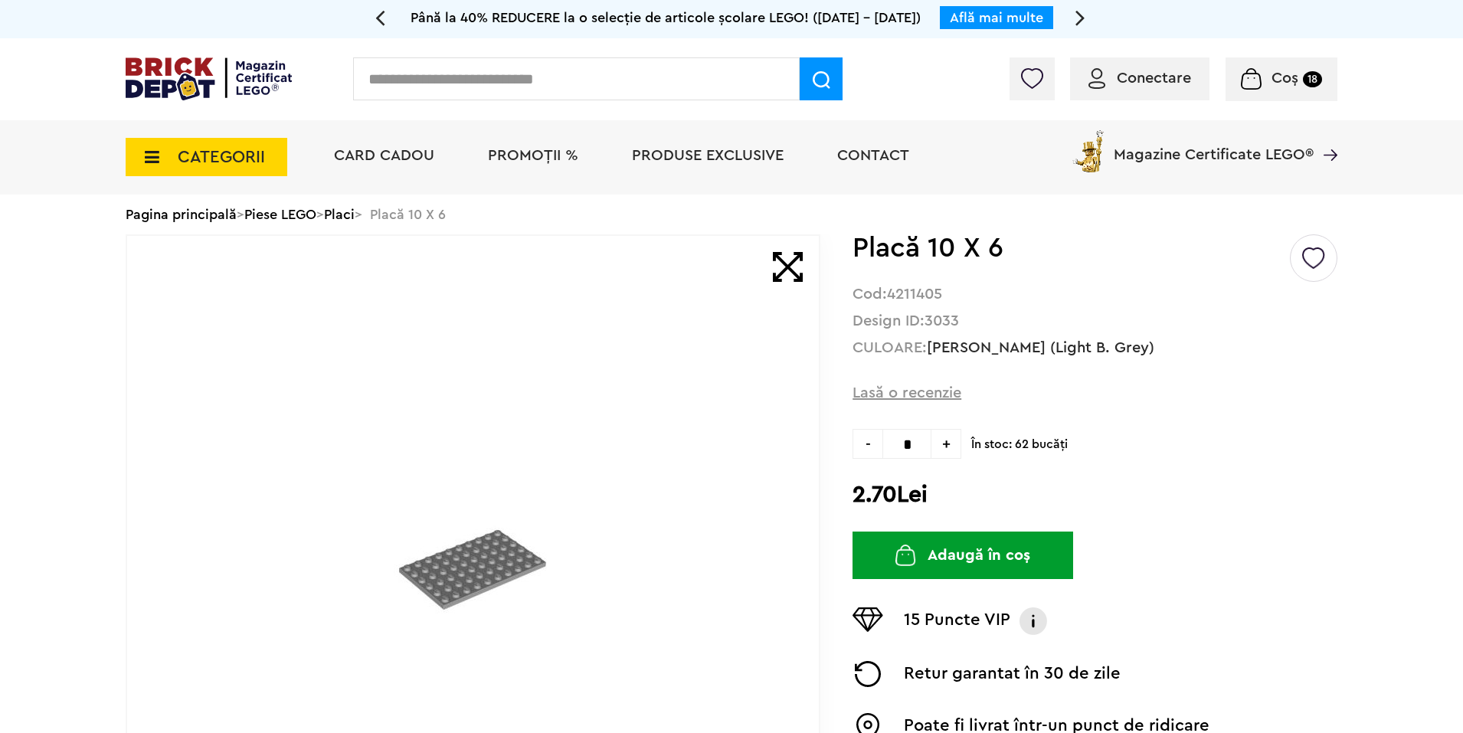
click at [578, 89] on input "text" at bounding box center [576, 78] width 446 height 43
click at [489, 74] on input "text" at bounding box center [576, 78] width 446 height 43
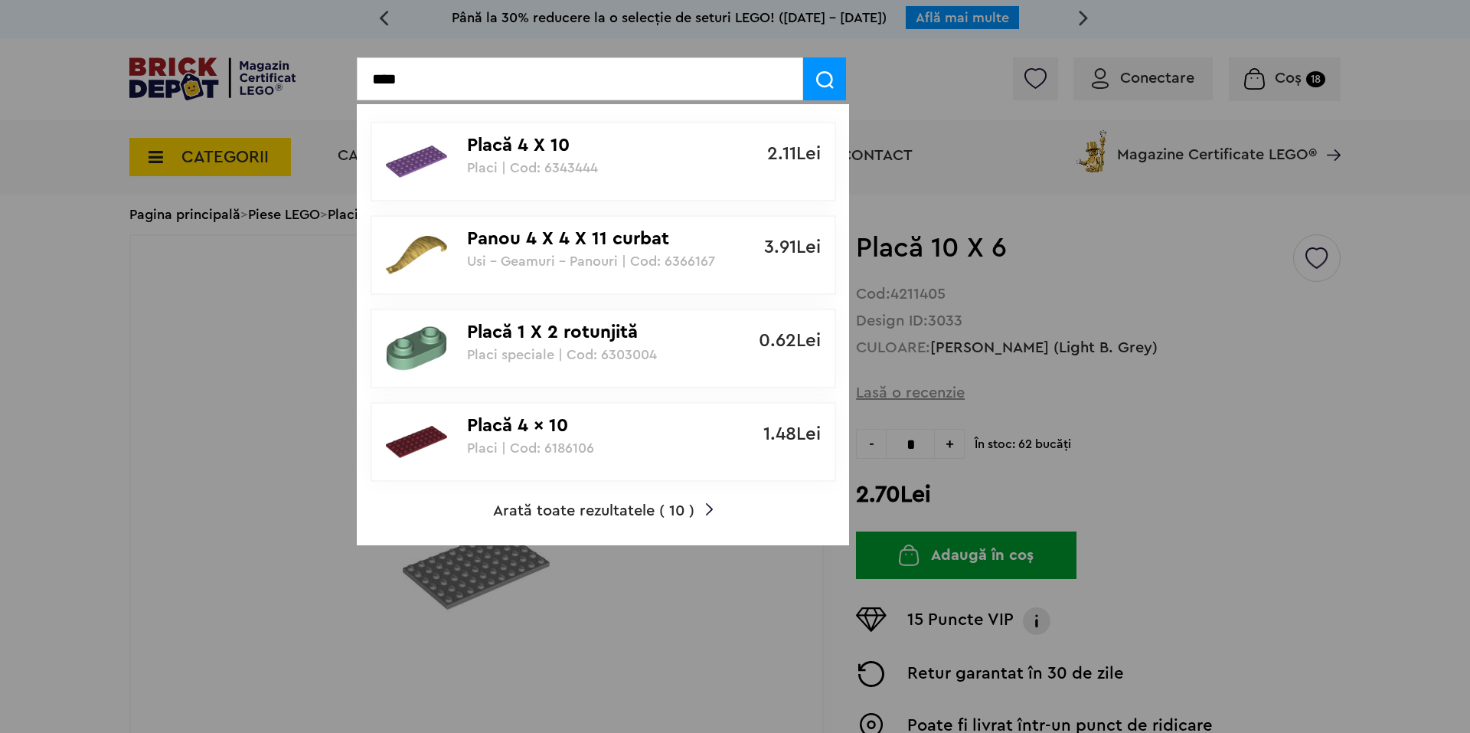
type input "****"
click at [541, 426] on p "Placă 4 x 10" at bounding box center [595, 426] width 256 height 22
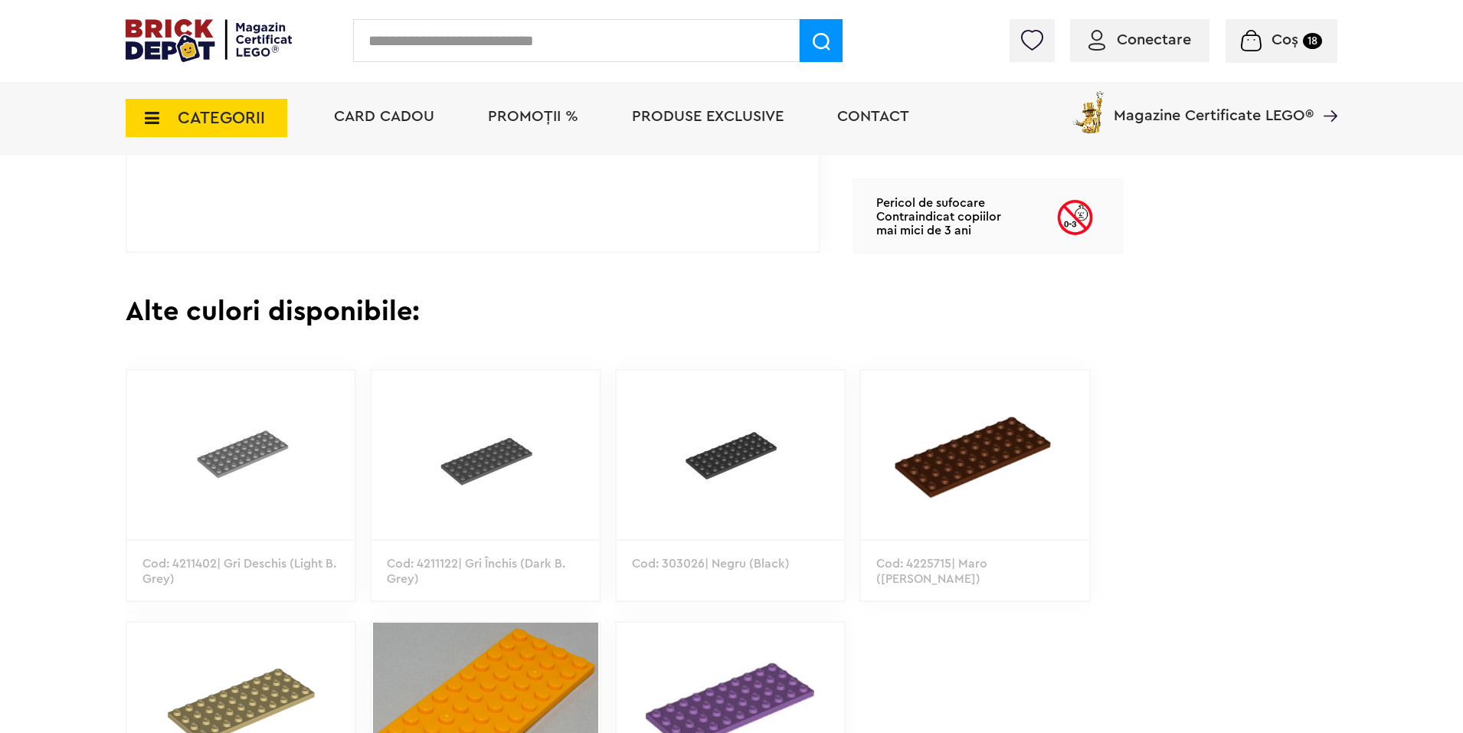
scroll to position [670, 0]
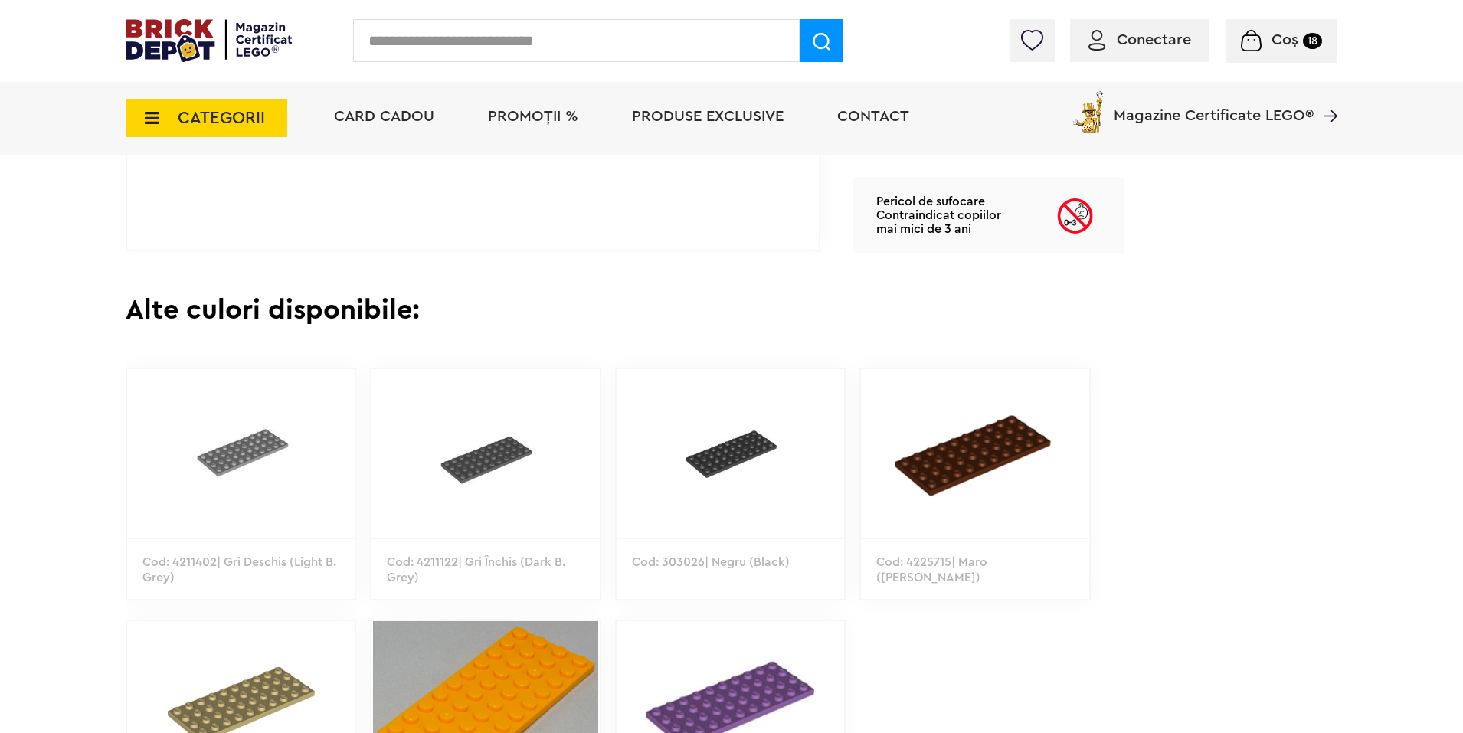
click at [257, 465] on img at bounding box center [240, 453] width 227 height 168
